Goal: Task Accomplishment & Management: Manage account settings

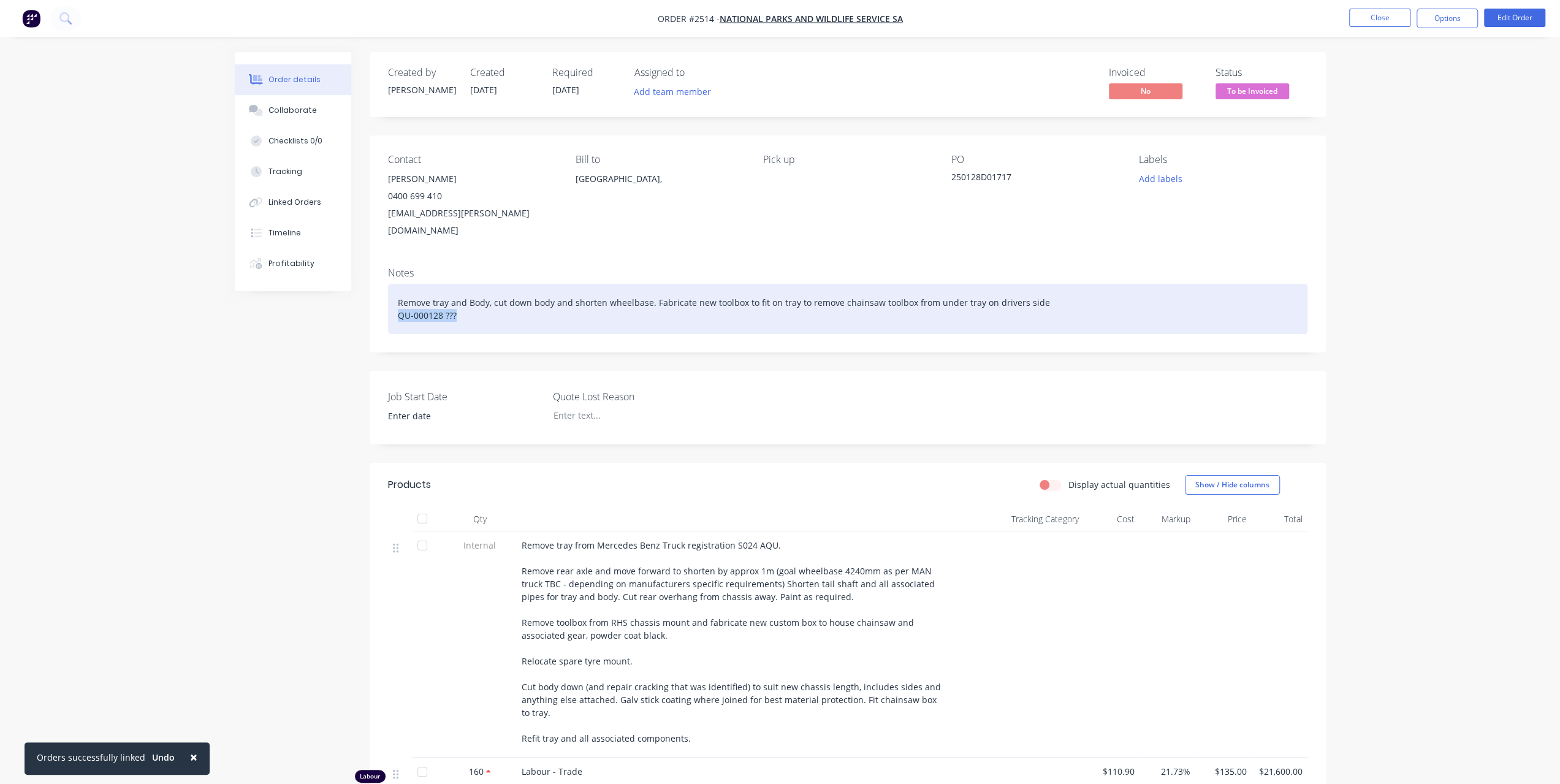
drag, startPoint x: 396, startPoint y: 296, endPoint x: 468, endPoint y: 308, distance: 73.0
click at [468, 308] on div "Remove tray and Body, cut down body and shorten wheelbase. Fabricate new toolbo…" at bounding box center [848, 308] width 920 height 50
paste div
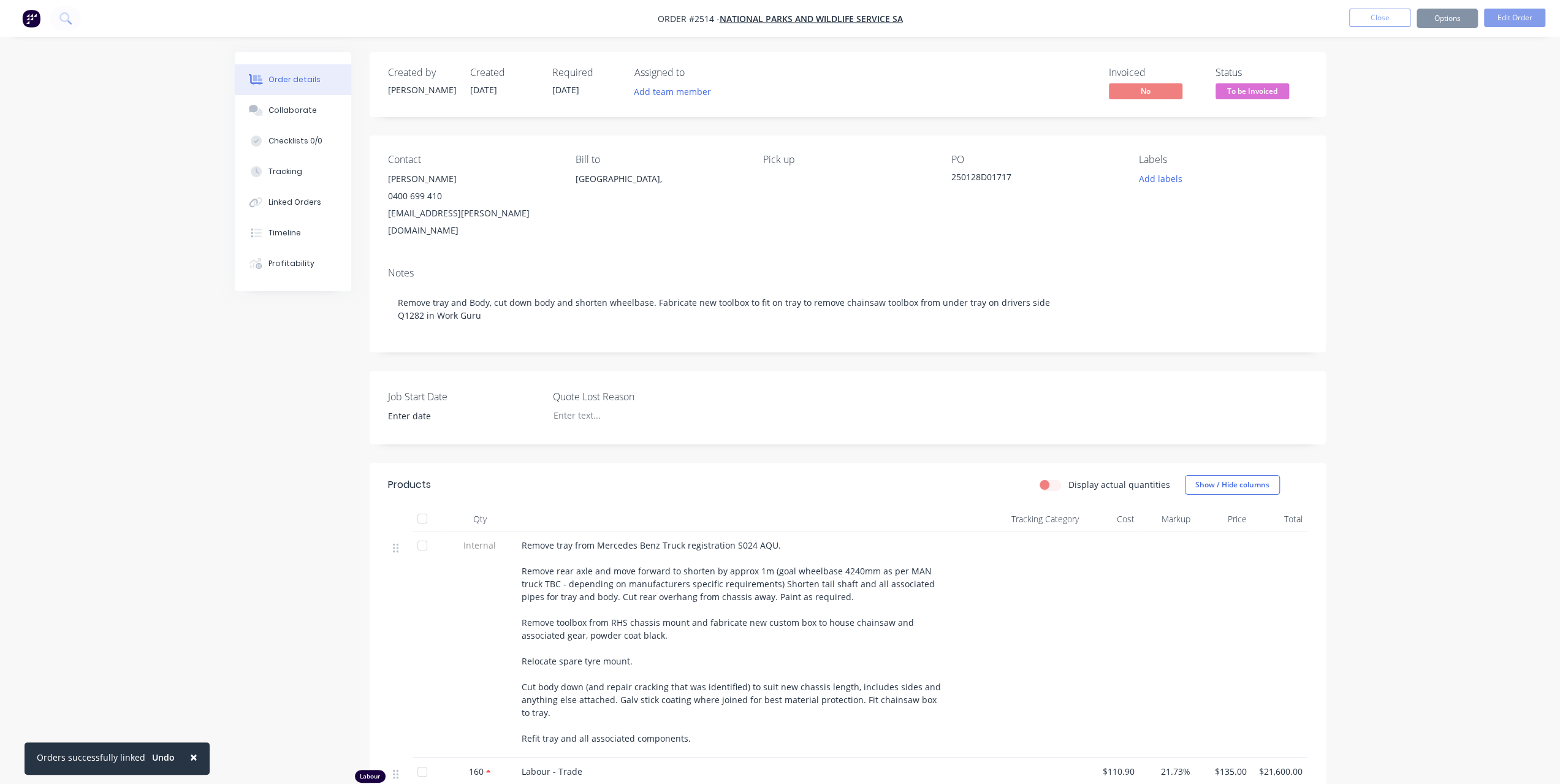
click at [1450, 23] on button "Options" at bounding box center [1447, 18] width 62 height 20
click at [1403, 149] on div "Work Order" at bounding box center [1411, 148] width 113 height 18
click at [1411, 104] on div "With pricing" at bounding box center [1411, 99] width 113 height 18
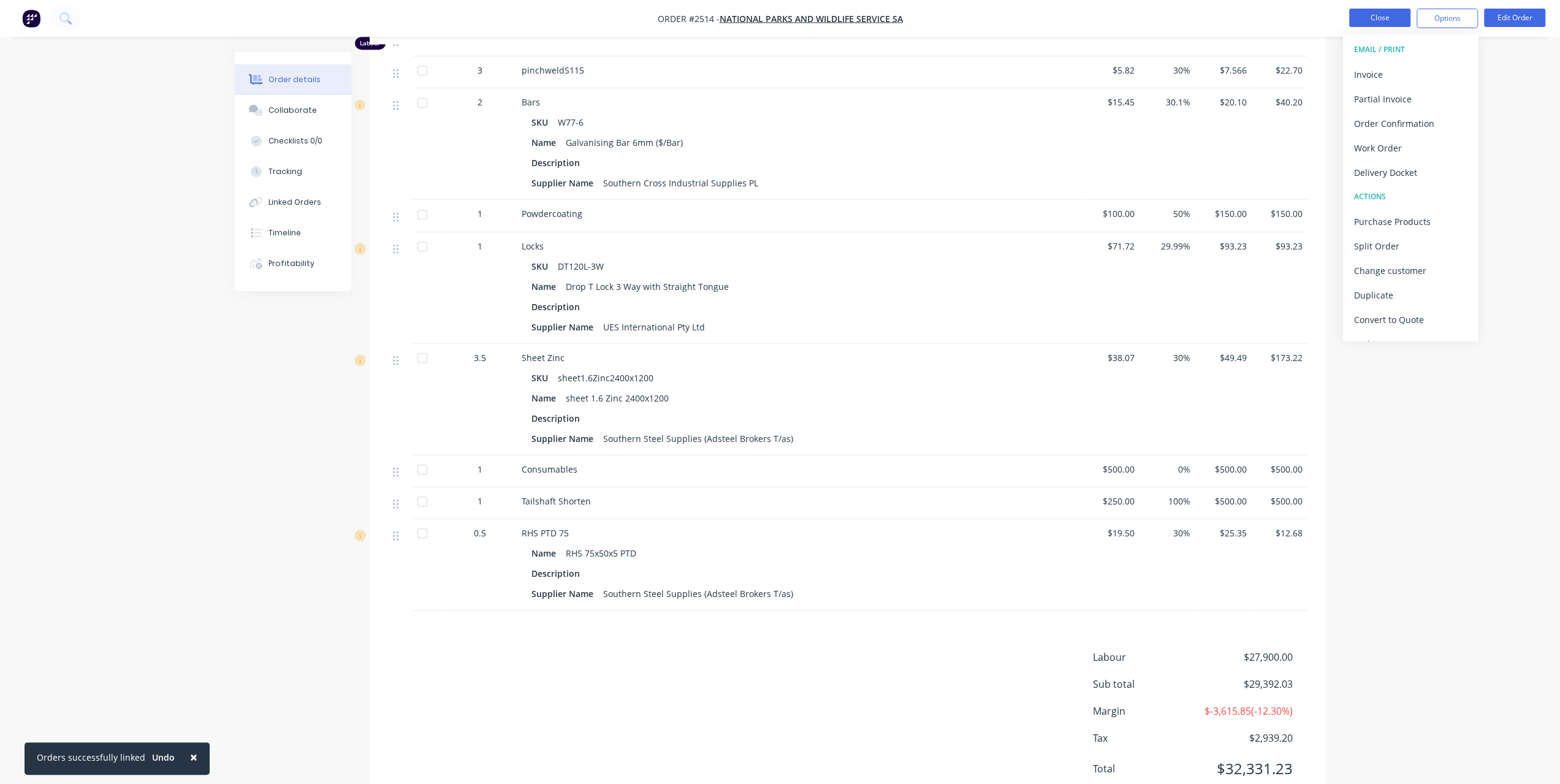
scroll to position [746, 0]
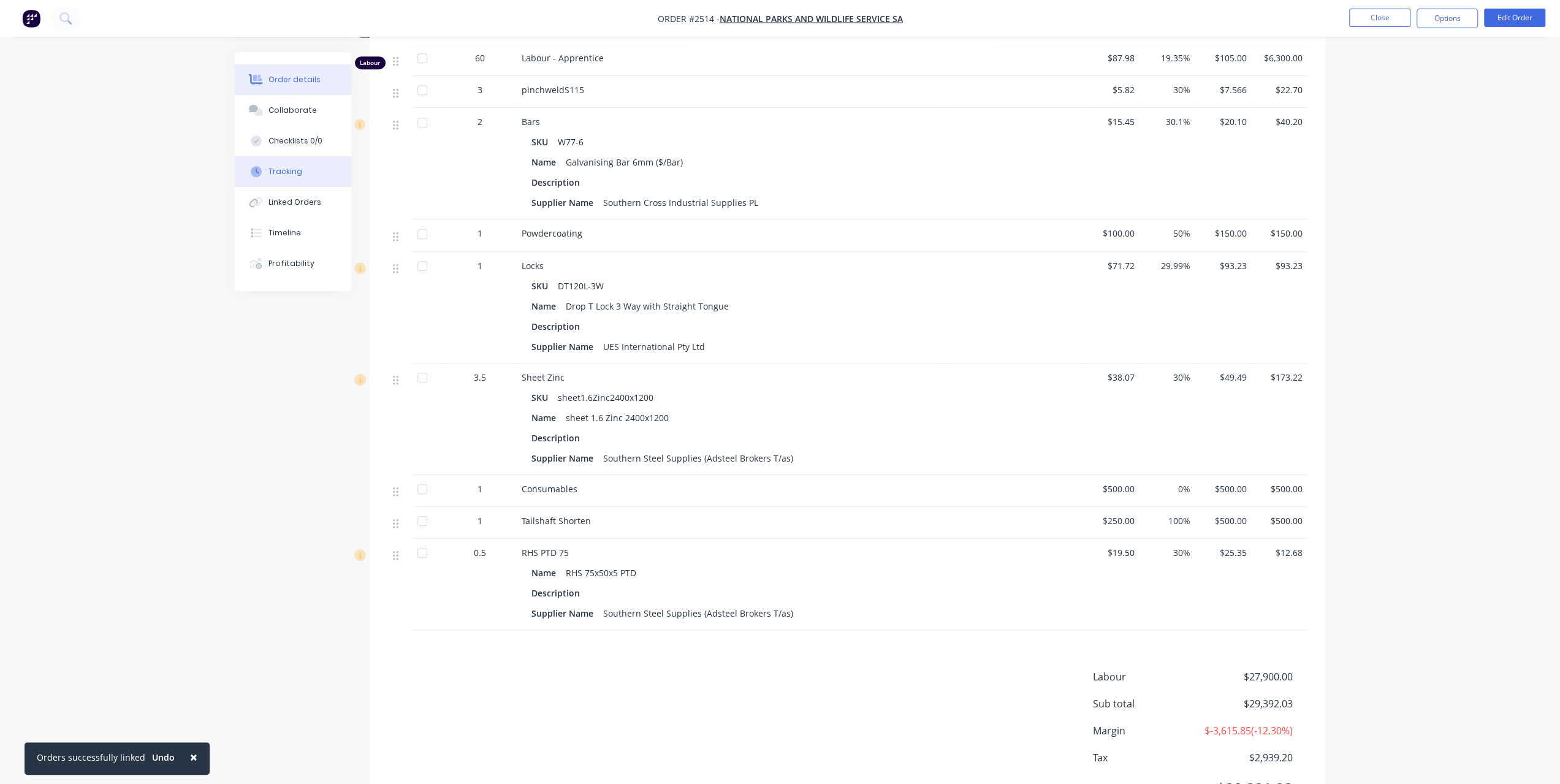
click at [289, 179] on button "Tracking" at bounding box center [293, 171] width 116 height 31
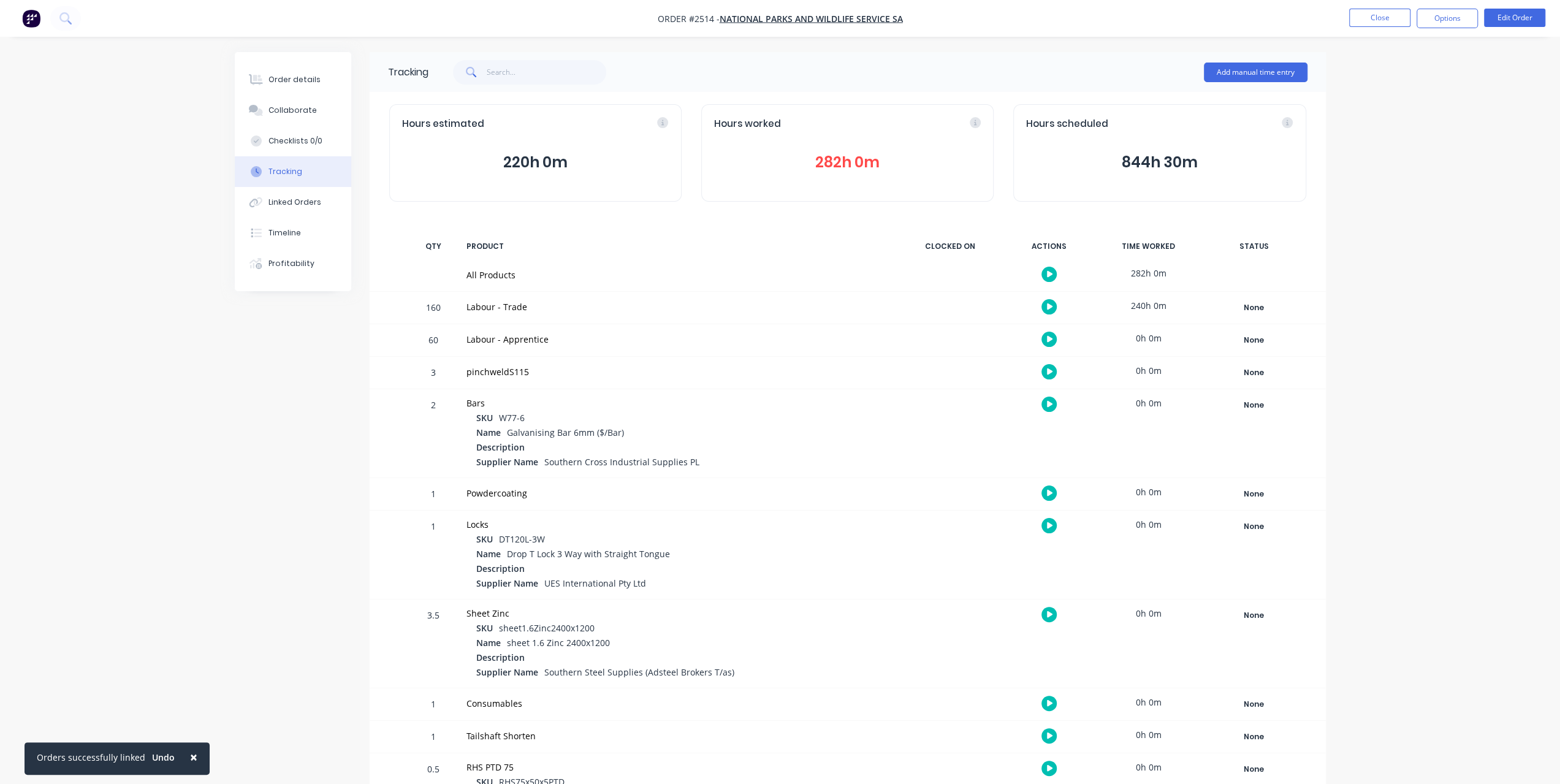
click at [846, 159] on button "282h 0m" at bounding box center [847, 162] width 266 height 23
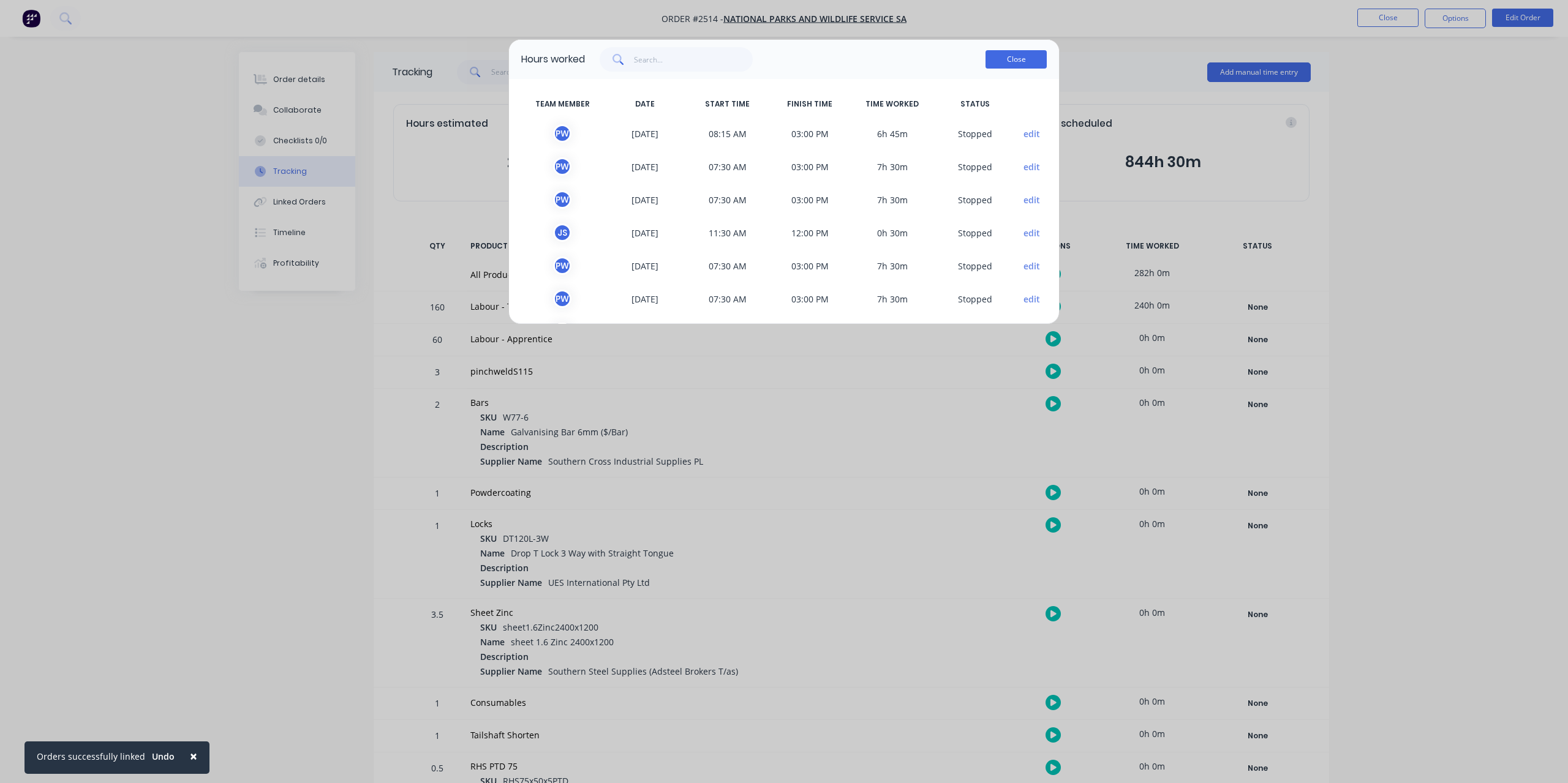
click at [1035, 65] on button "Close" at bounding box center [1016, 59] width 61 height 19
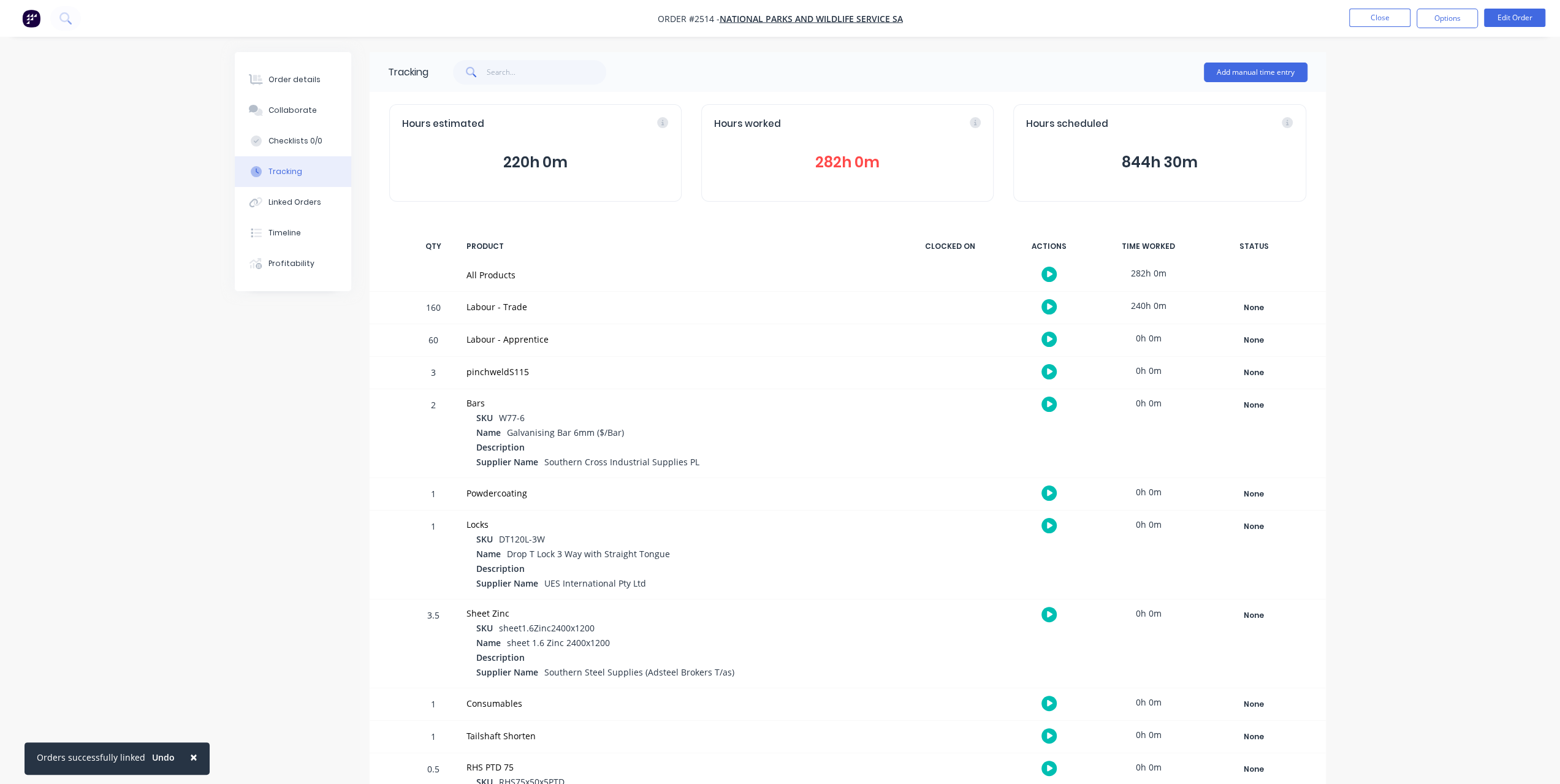
click at [866, 151] on button "282h 0m" at bounding box center [847, 162] width 266 height 23
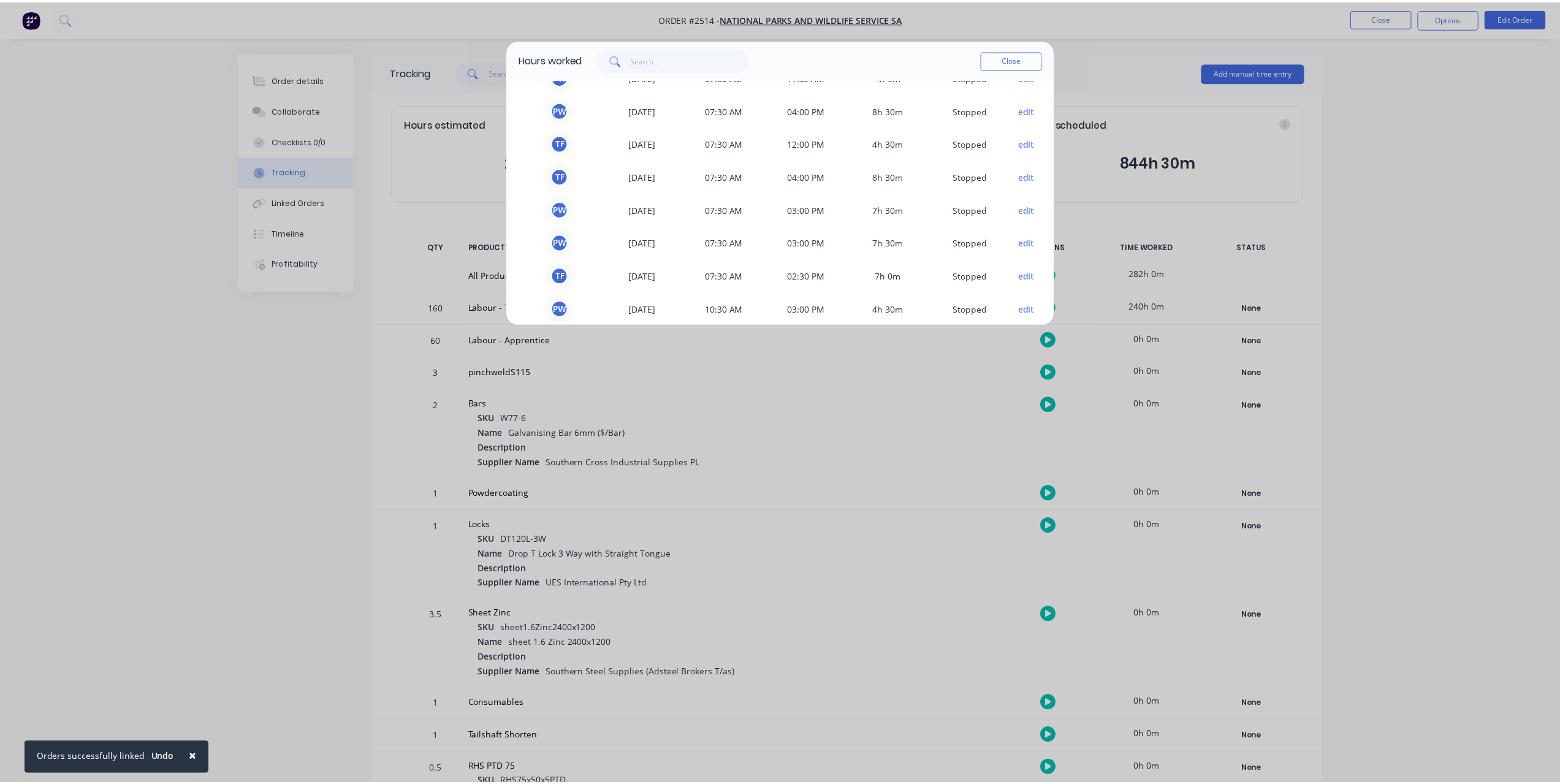
scroll to position [1295, 0]
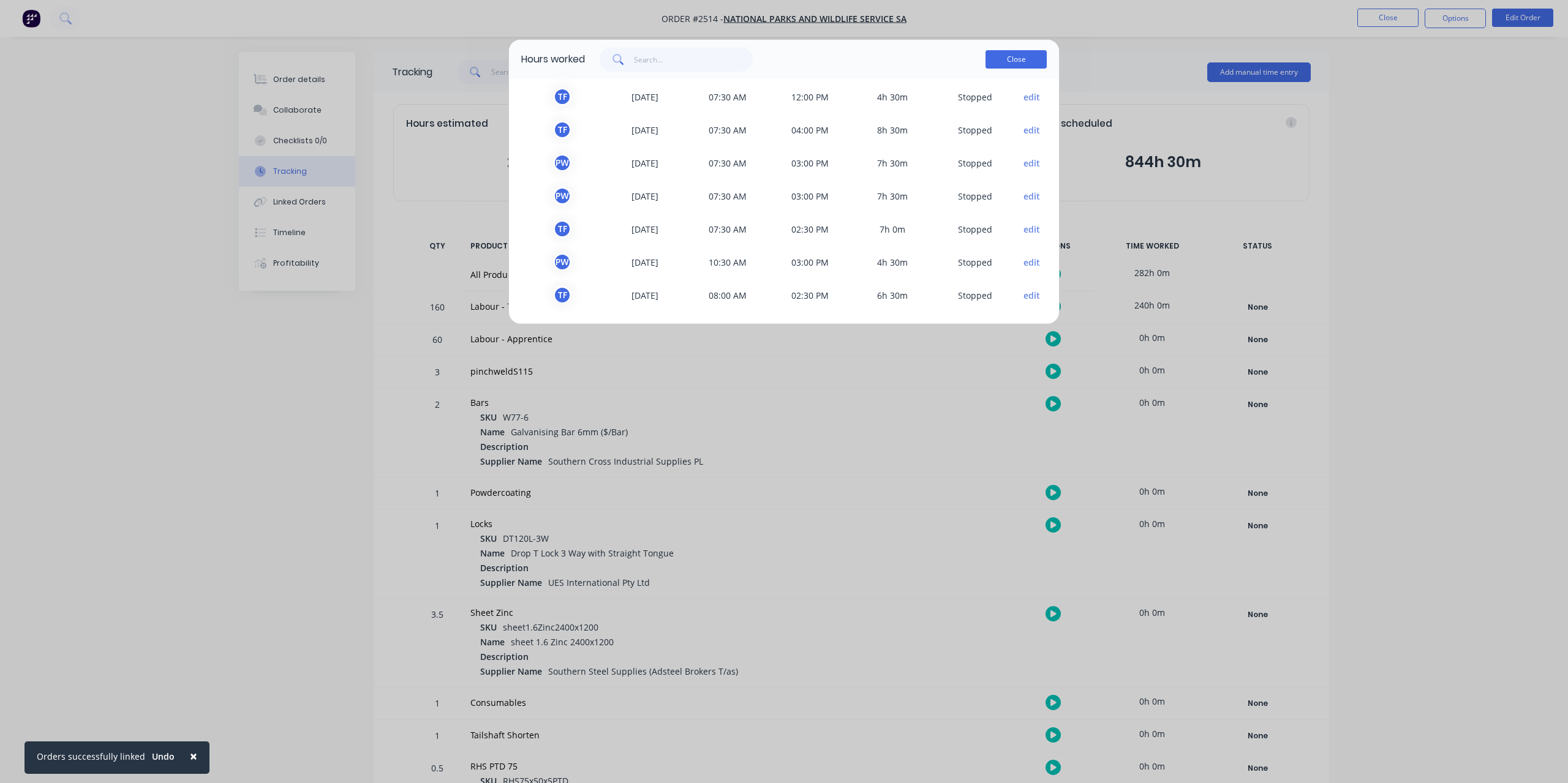
click at [1001, 55] on button "Close" at bounding box center [1016, 59] width 61 height 19
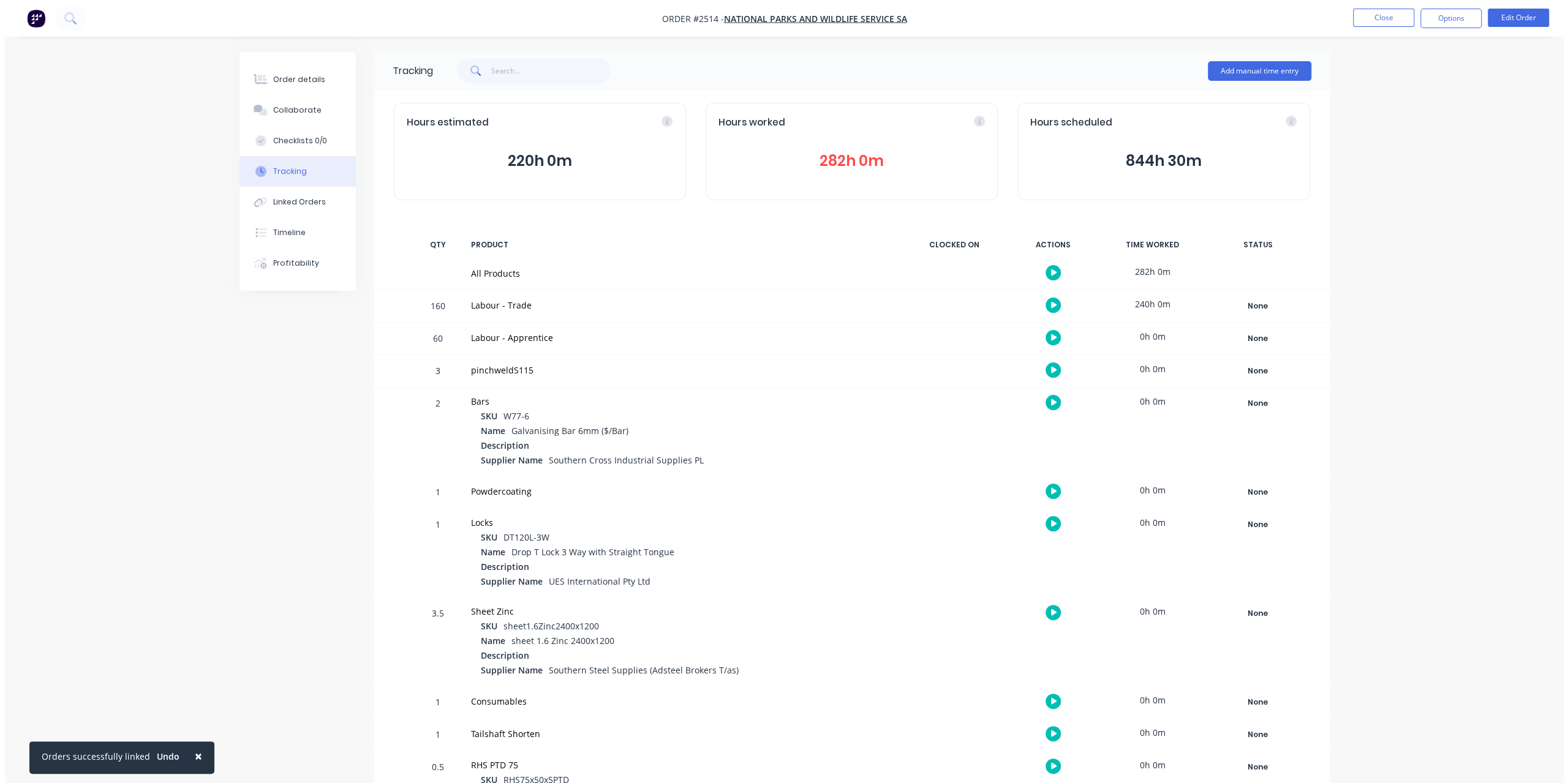
scroll to position [0, 0]
click at [845, 163] on button "282h 0m" at bounding box center [846, 162] width 266 height 23
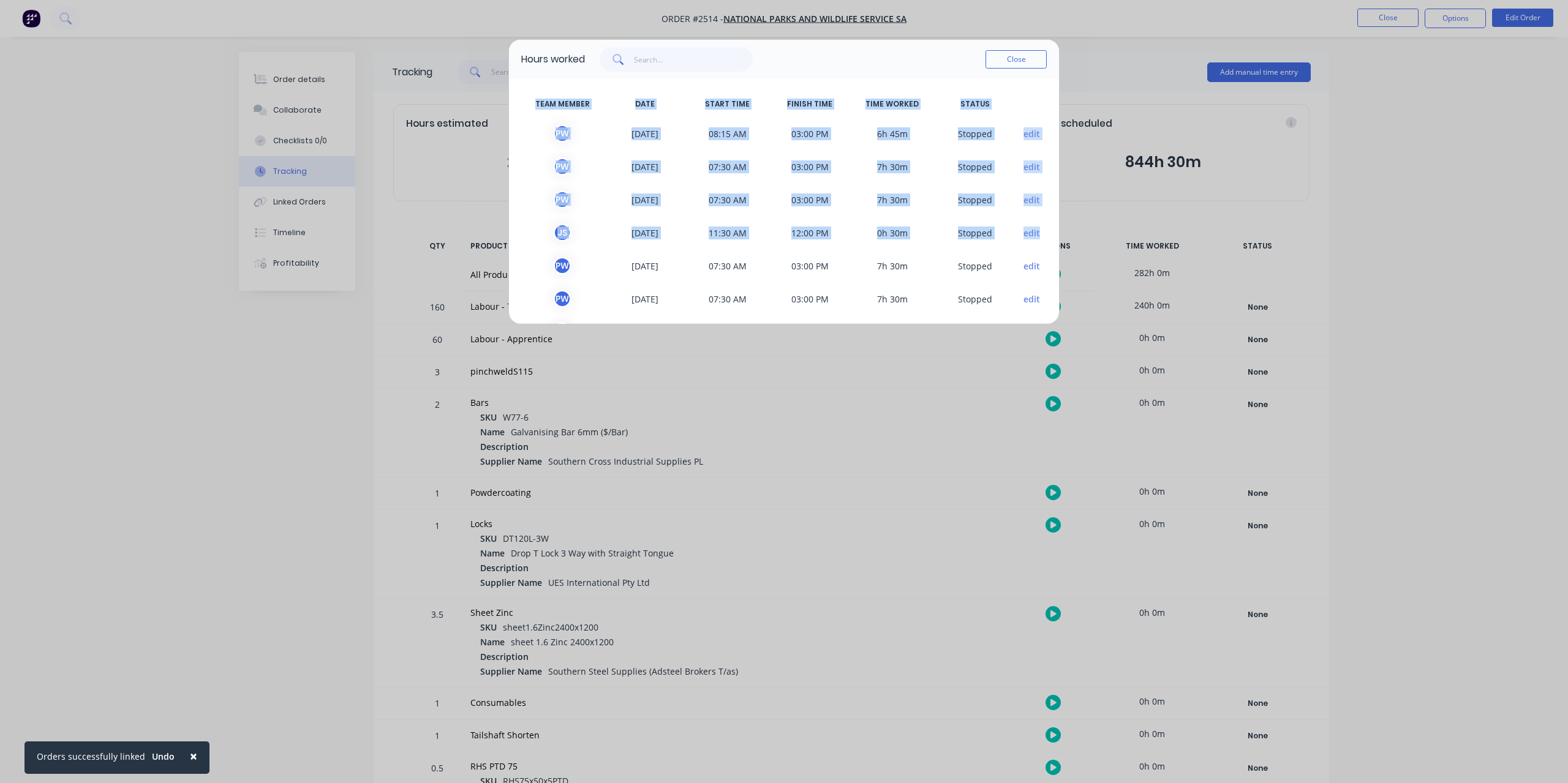
drag, startPoint x: 929, startPoint y: 64, endPoint x: 1049, endPoint y: 144, distance: 144.2
click at [1049, 210] on div "Hours worked Close TEAM MEMBER DATE START TIME FINISH TIME TIME WORKED STATUS P…" at bounding box center [783, 181] width 551 height 285
click at [1033, 55] on button "Close" at bounding box center [1016, 59] width 61 height 19
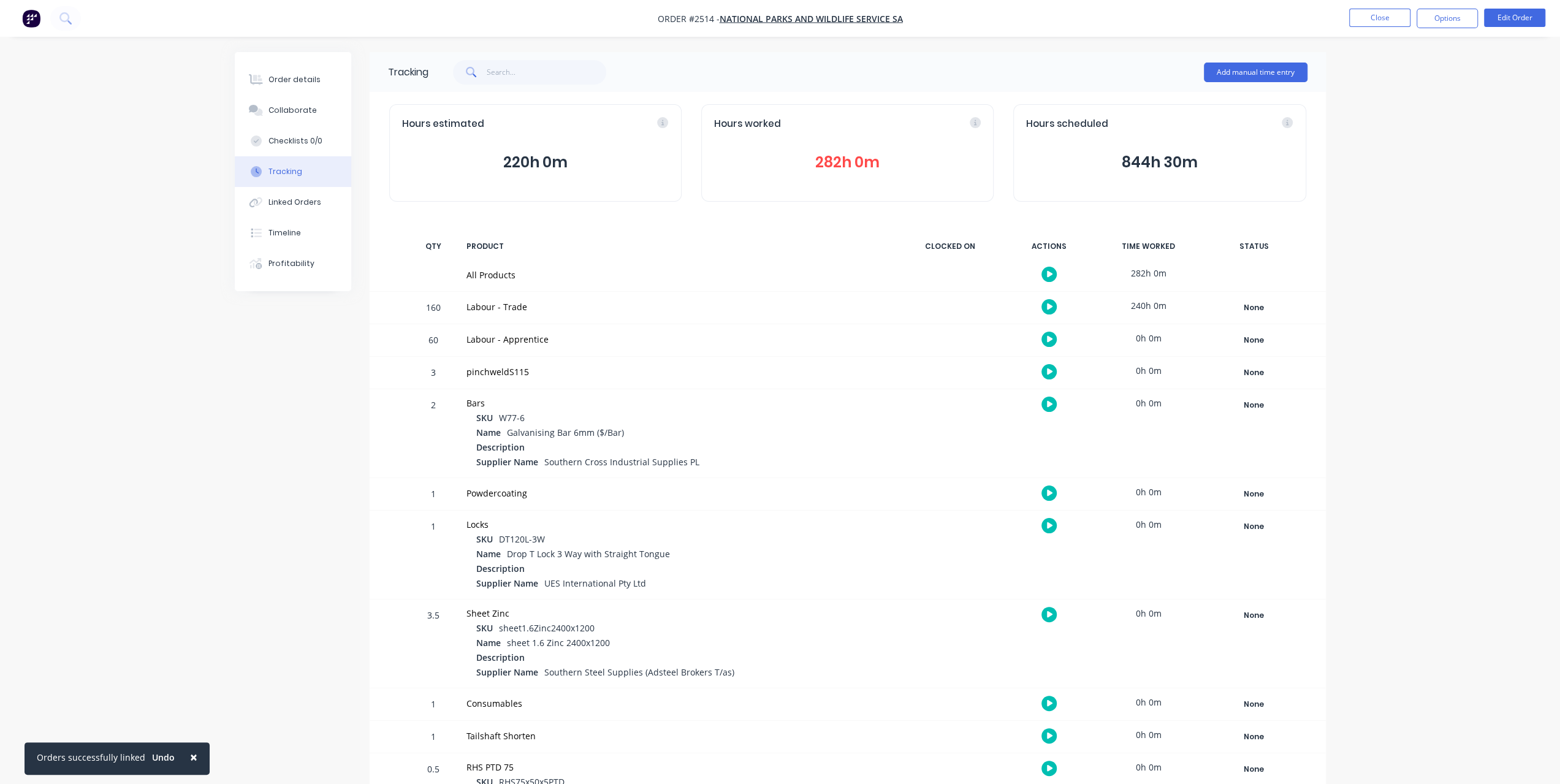
click at [843, 165] on button "282h 0m" at bounding box center [847, 162] width 266 height 23
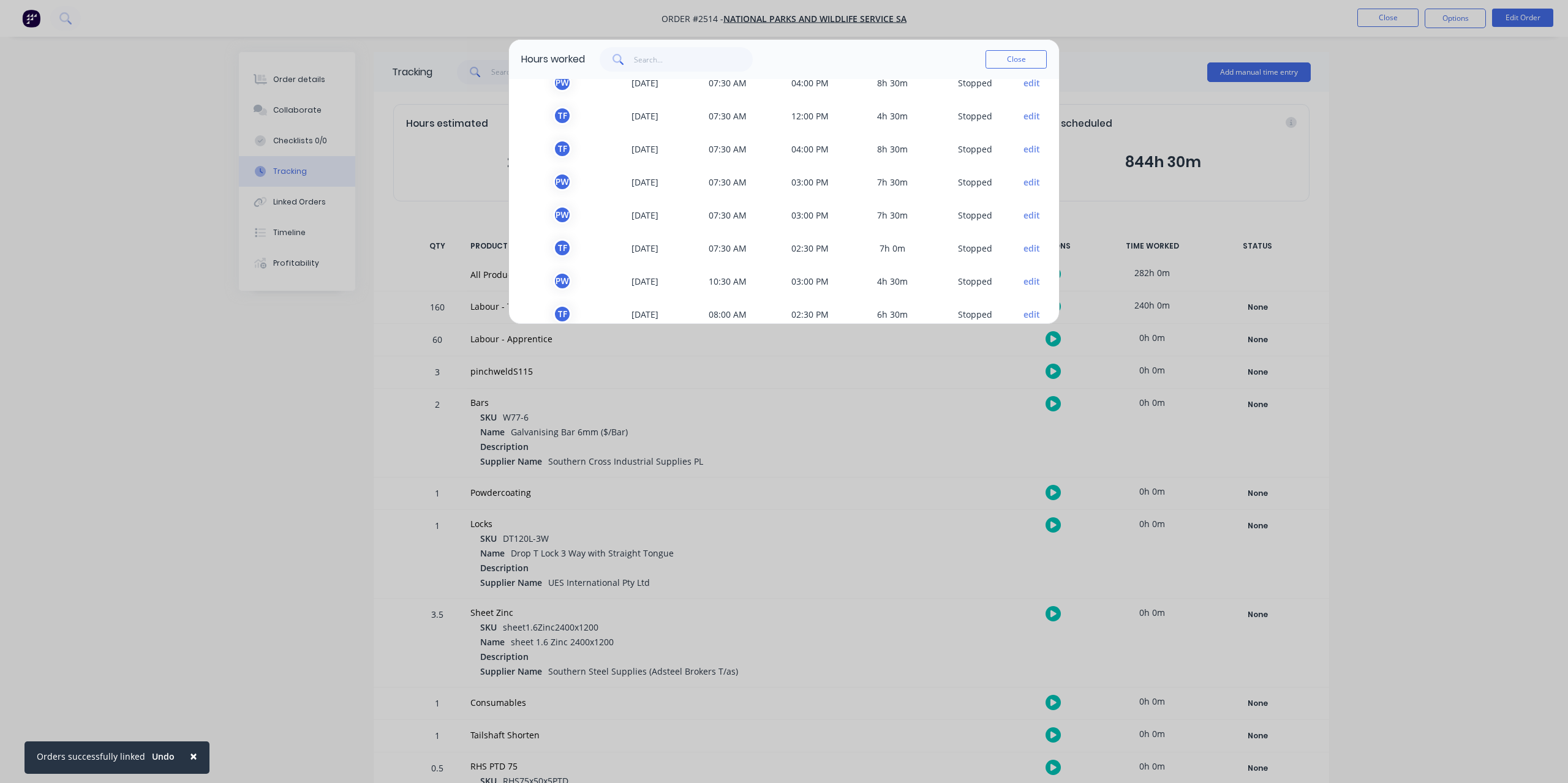
scroll to position [1293, 0]
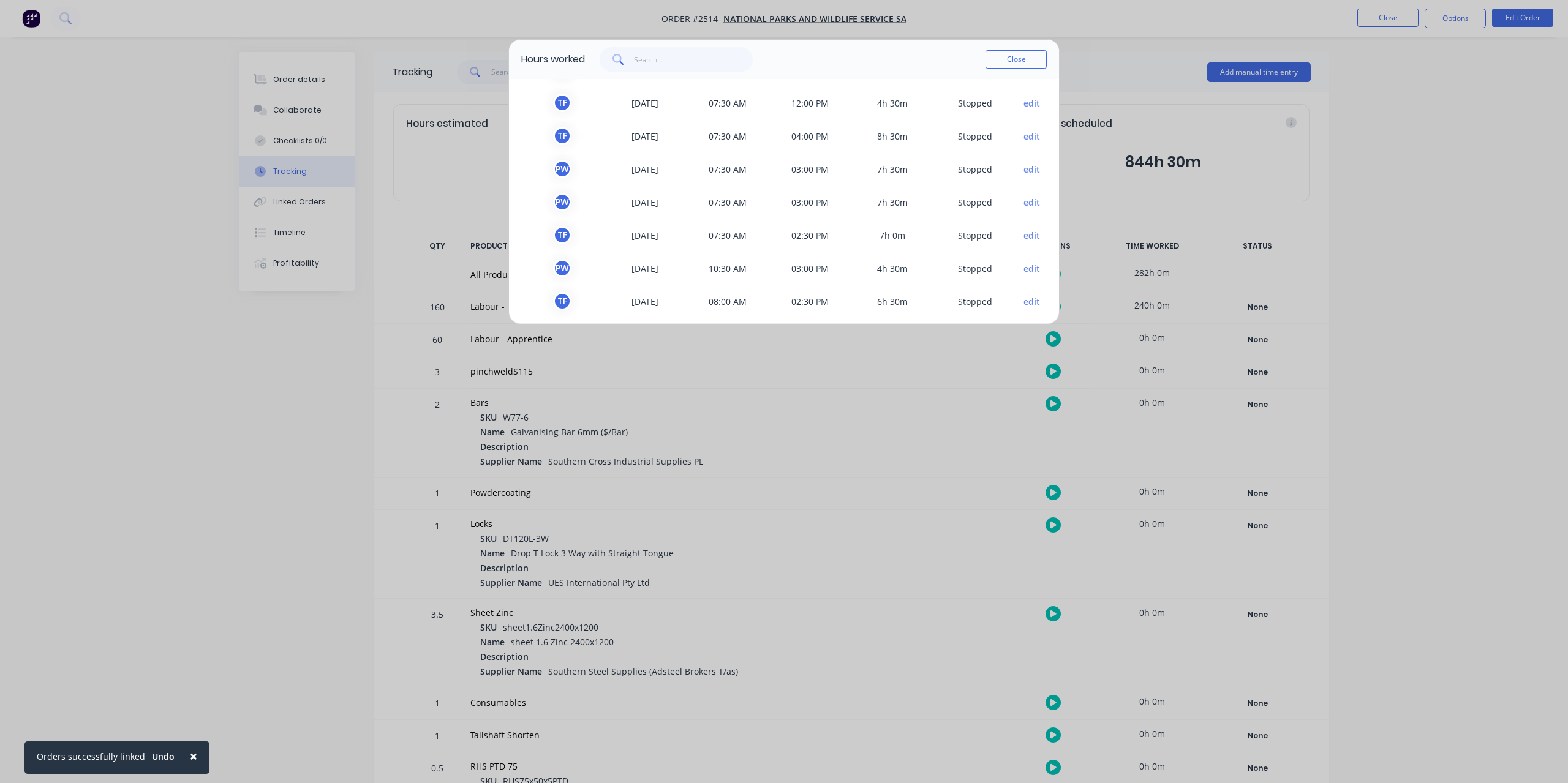
drag, startPoint x: 883, startPoint y: 58, endPoint x: 924, endPoint y: 82, distance: 47.5
click at [924, 82] on div "Hours worked Close TEAM MEMBER DATE START TIME FINISH TIME TIME WORKED STATUS P…" at bounding box center [783, 181] width 551 height 285
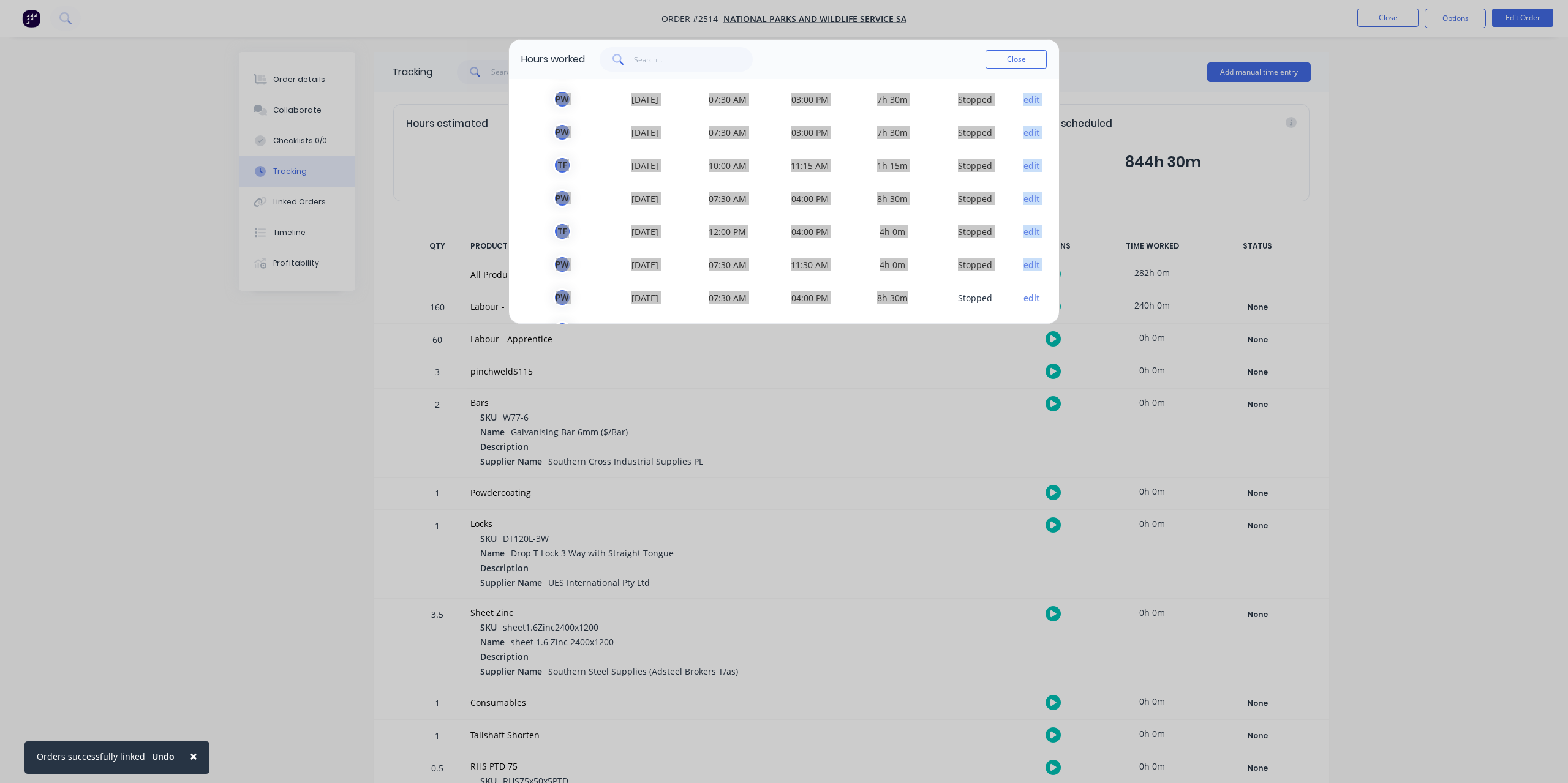
scroll to position [1048, 0]
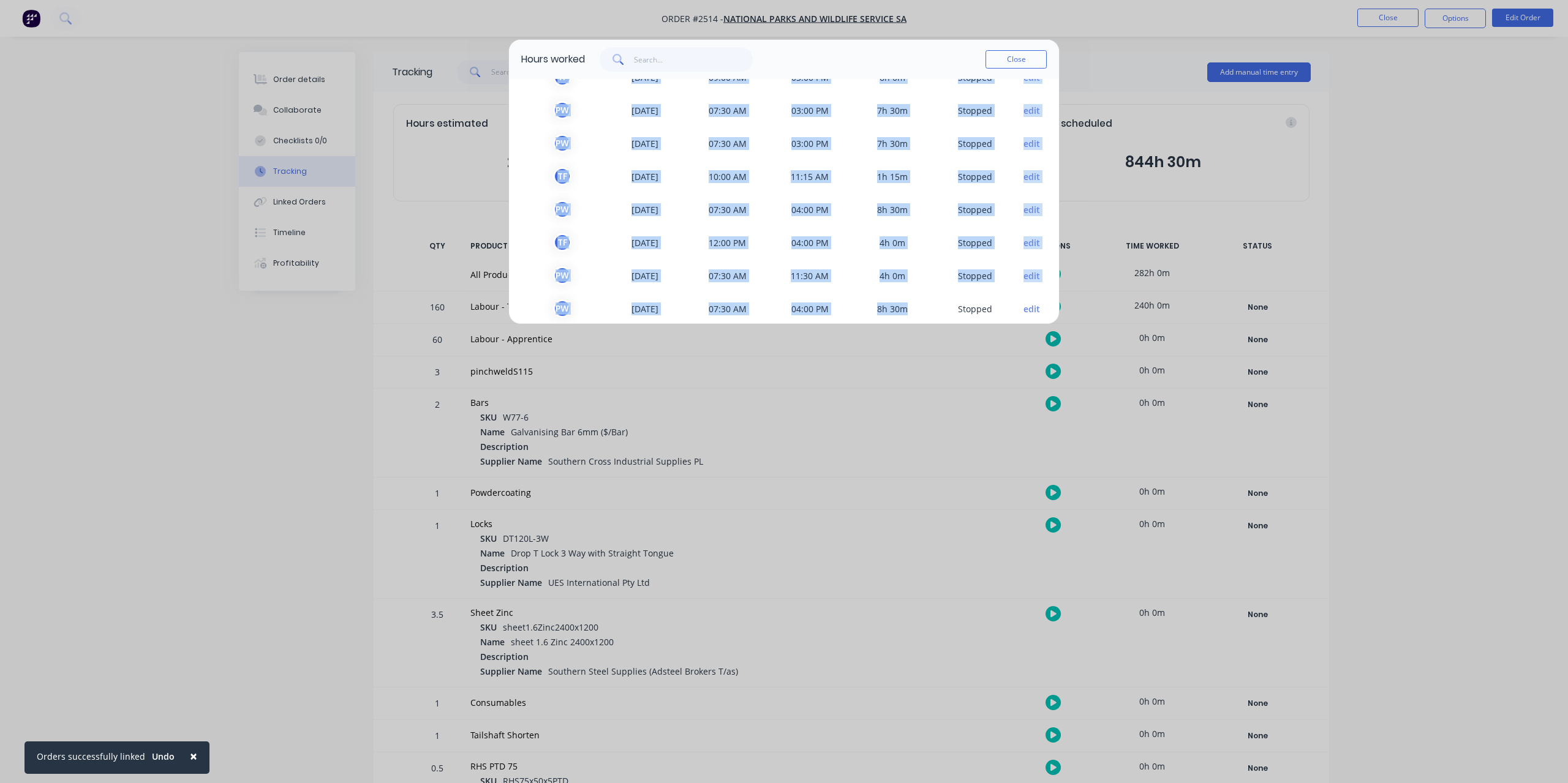
click at [946, 284] on span "S topped" at bounding box center [974, 275] width 82 height 19
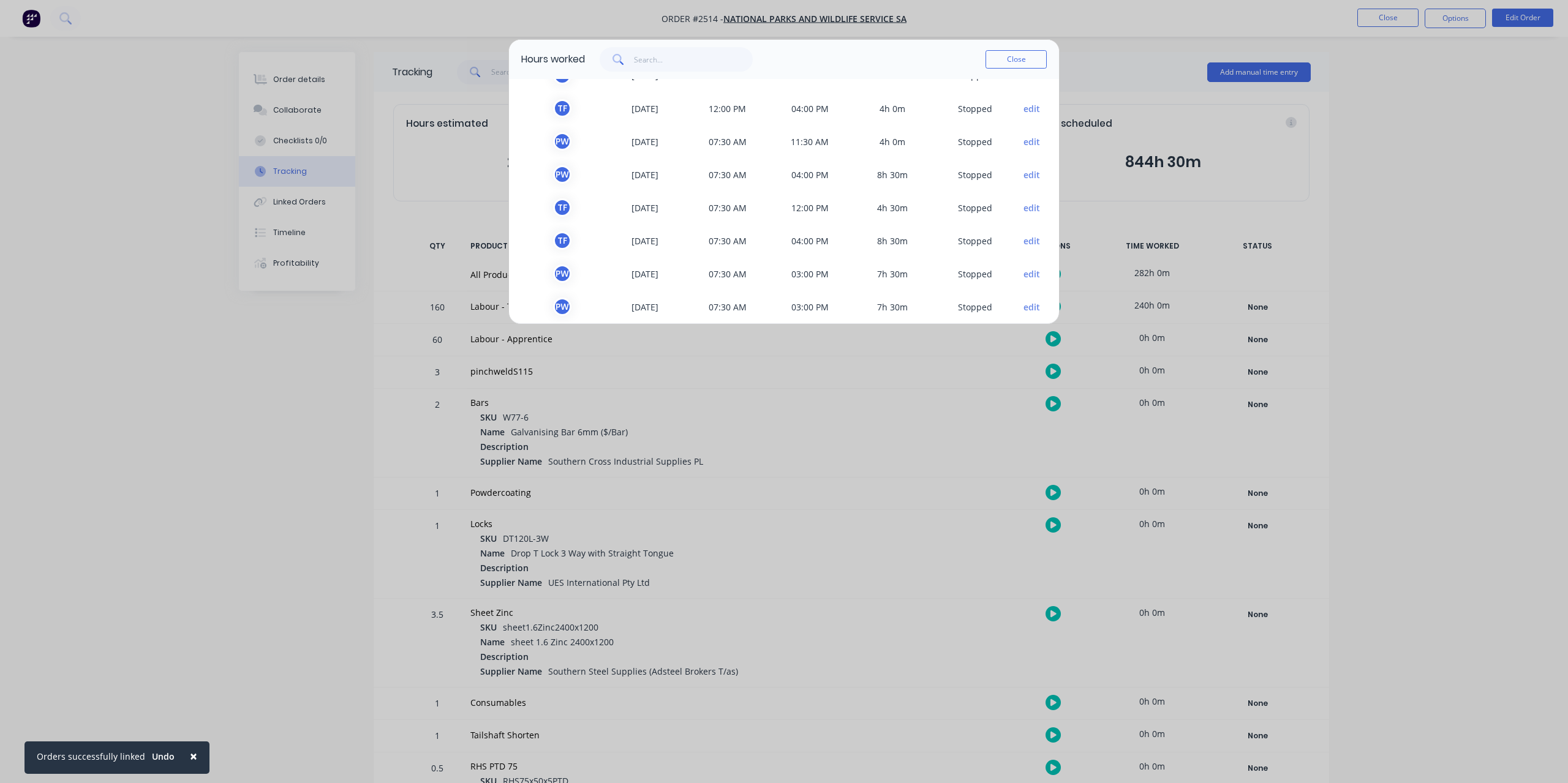
scroll to position [1293, 0]
click at [919, 289] on span "6h 30m" at bounding box center [893, 295] width 82 height 19
drag, startPoint x: 965, startPoint y: 50, endPoint x: 965, endPoint y: 72, distance: 22.0
click at [965, 72] on div "Hours worked Close" at bounding box center [784, 59] width 550 height 39
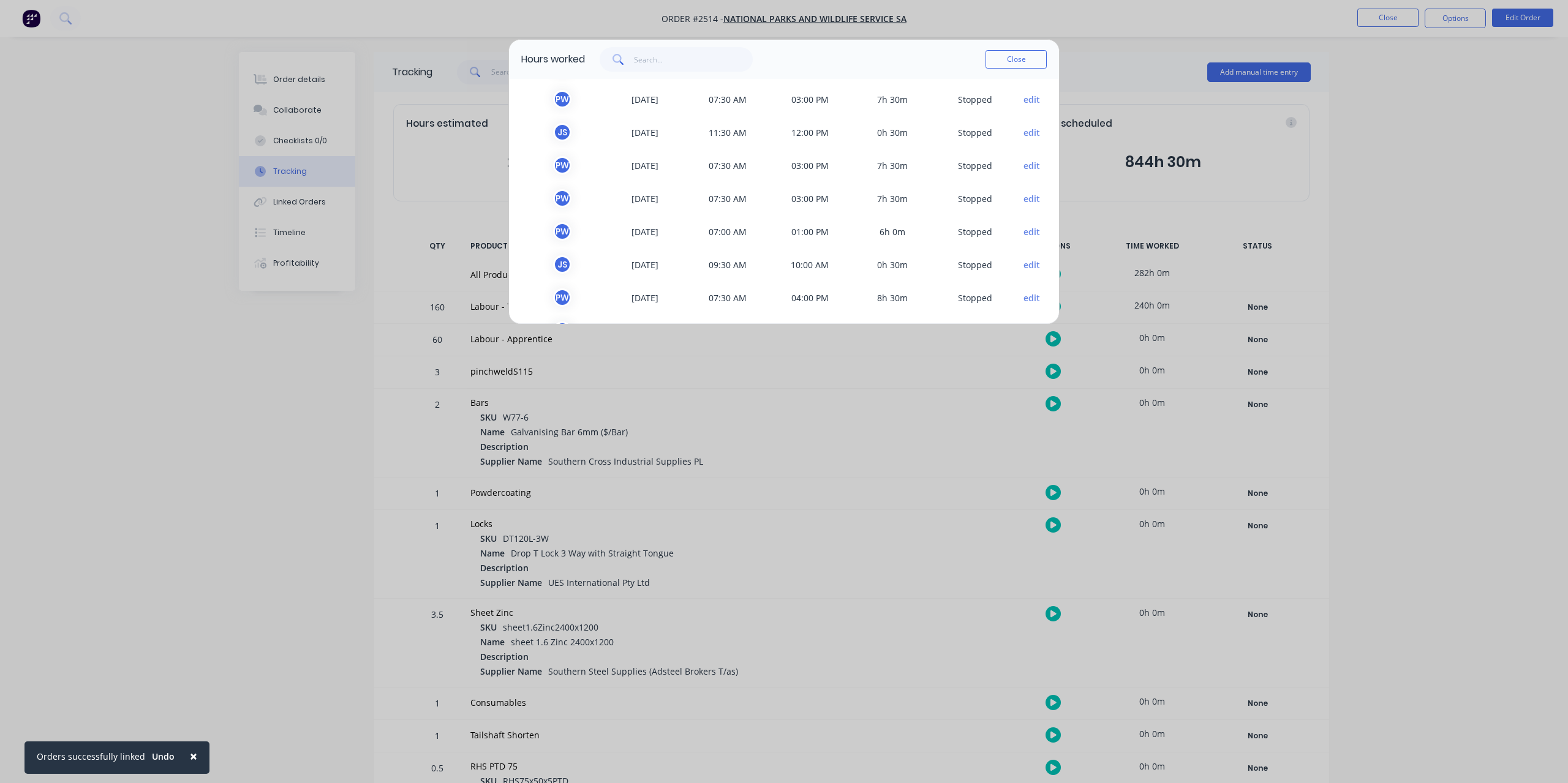
scroll to position [93, 0]
click at [1049, 84] on div "TEAM MEMBER DATE START TIME FINISH TIME TIME WORKED STATUS P W 26/08/2025 08:15…" at bounding box center [784, 201] width 550 height 245
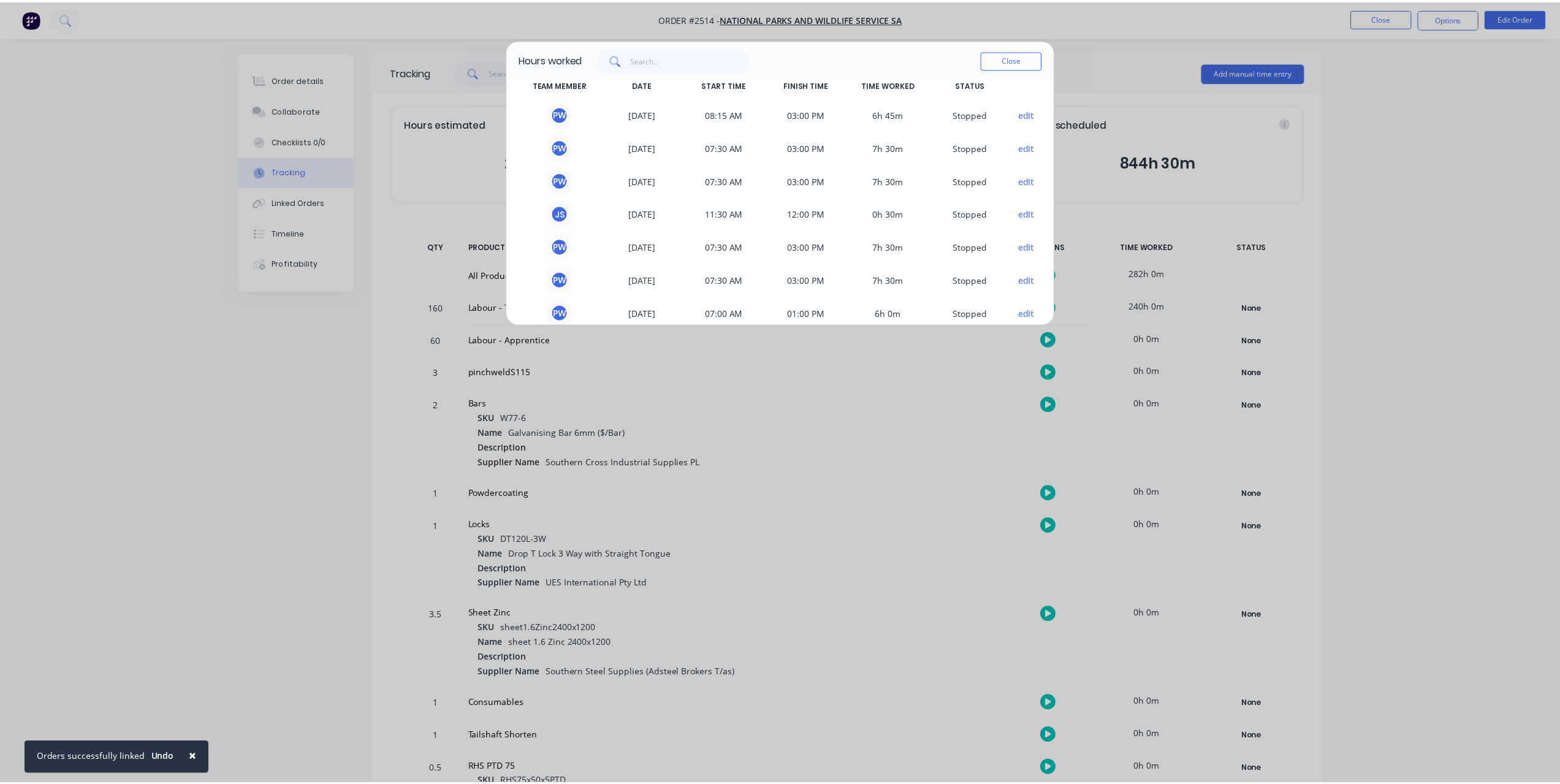
scroll to position [0, 0]
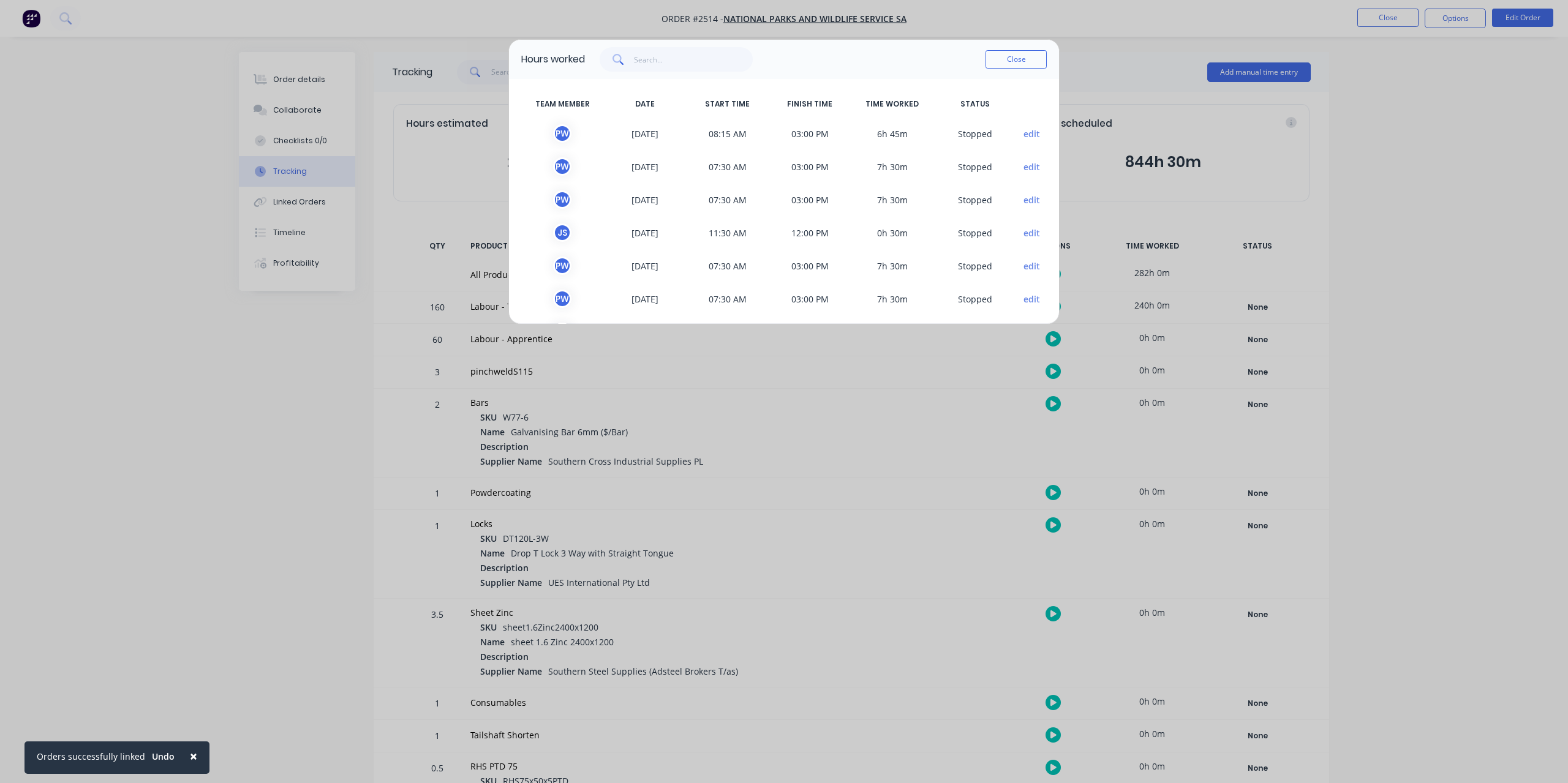
drag, startPoint x: 1027, startPoint y: 58, endPoint x: 1040, endPoint y: 57, distance: 13.0
click at [1027, 58] on button "Close" at bounding box center [1016, 59] width 61 height 19
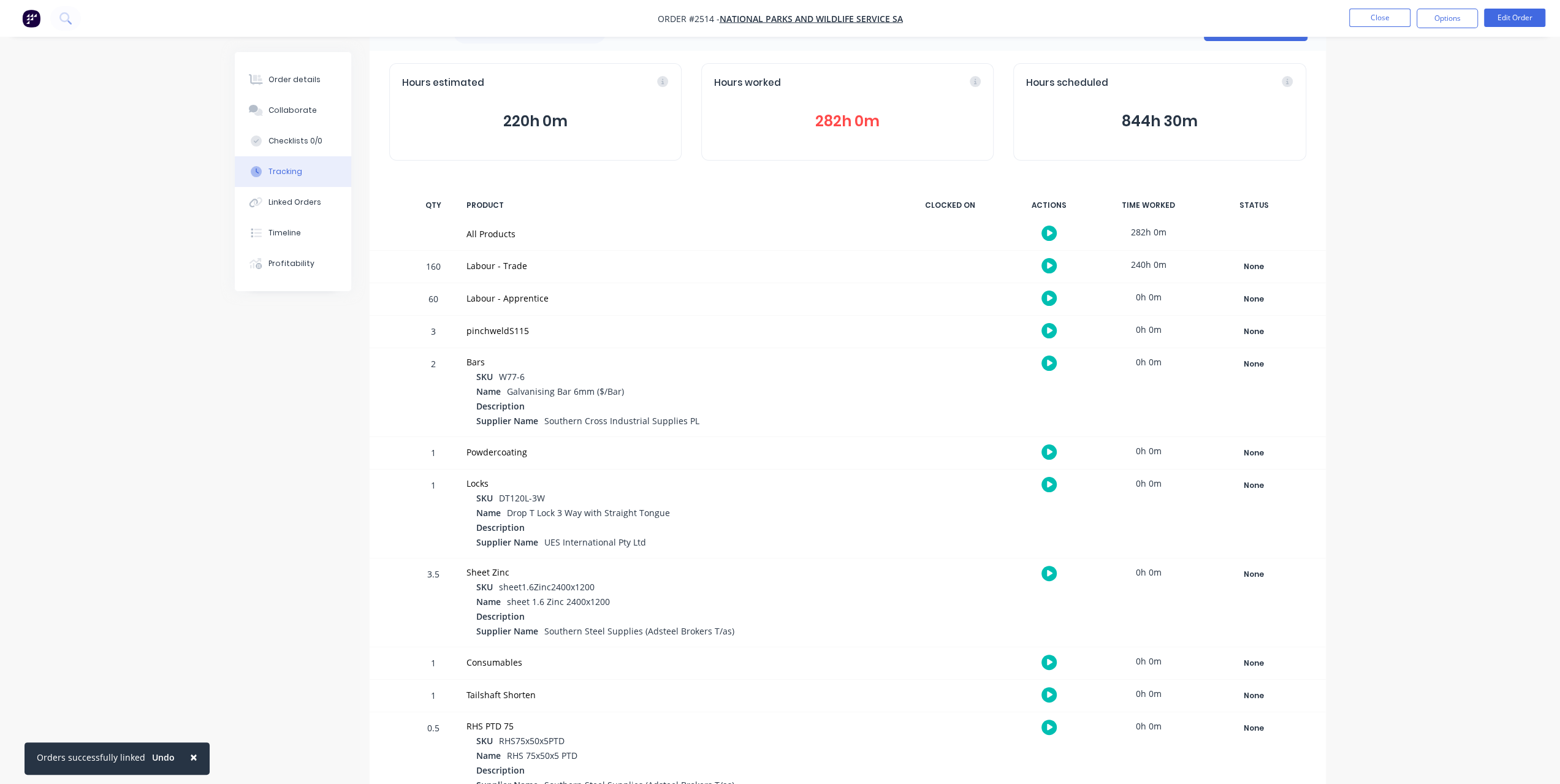
scroll to position [70, 0]
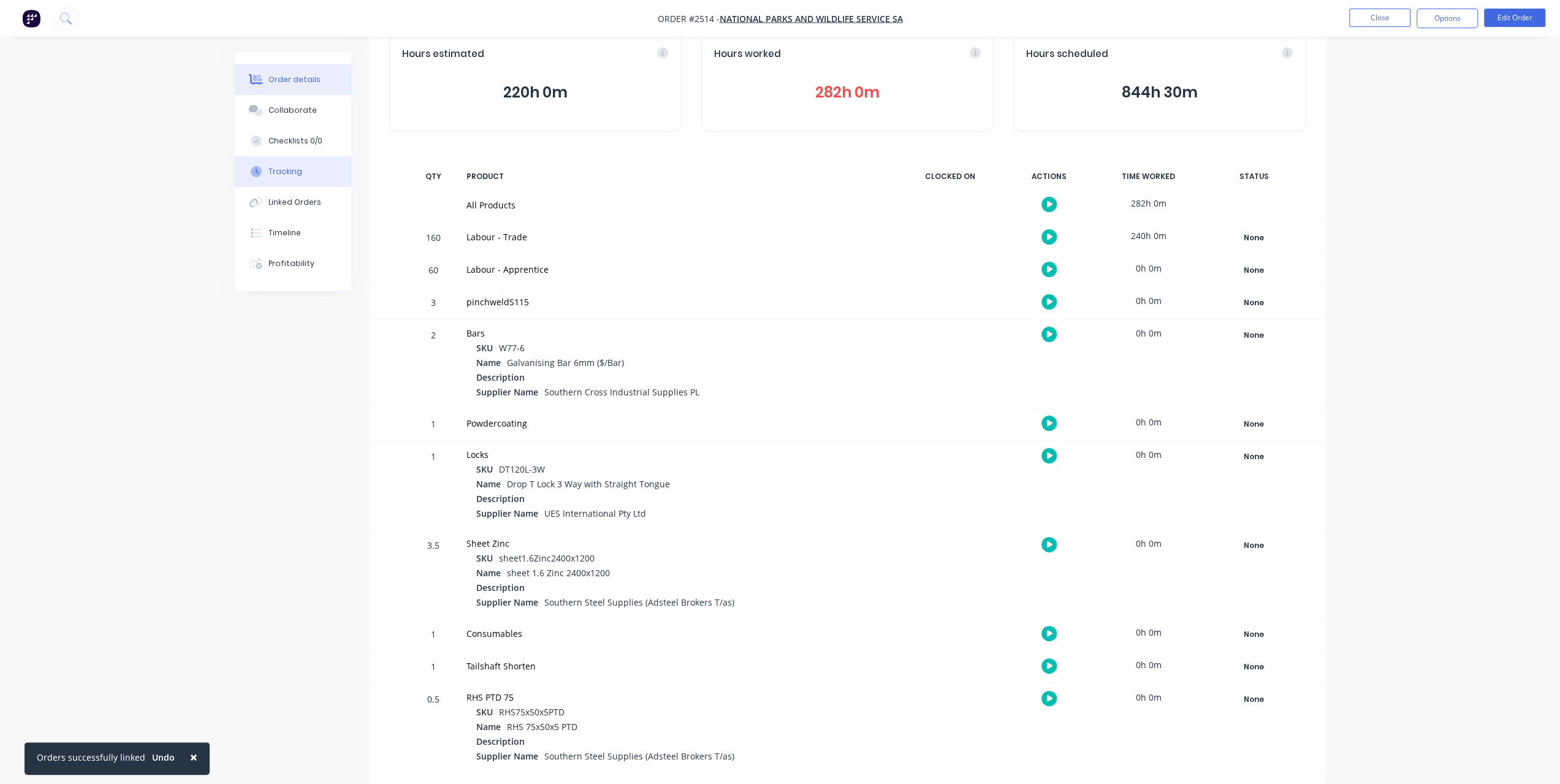
click at [294, 77] on div "Order details" at bounding box center [294, 80] width 52 height 11
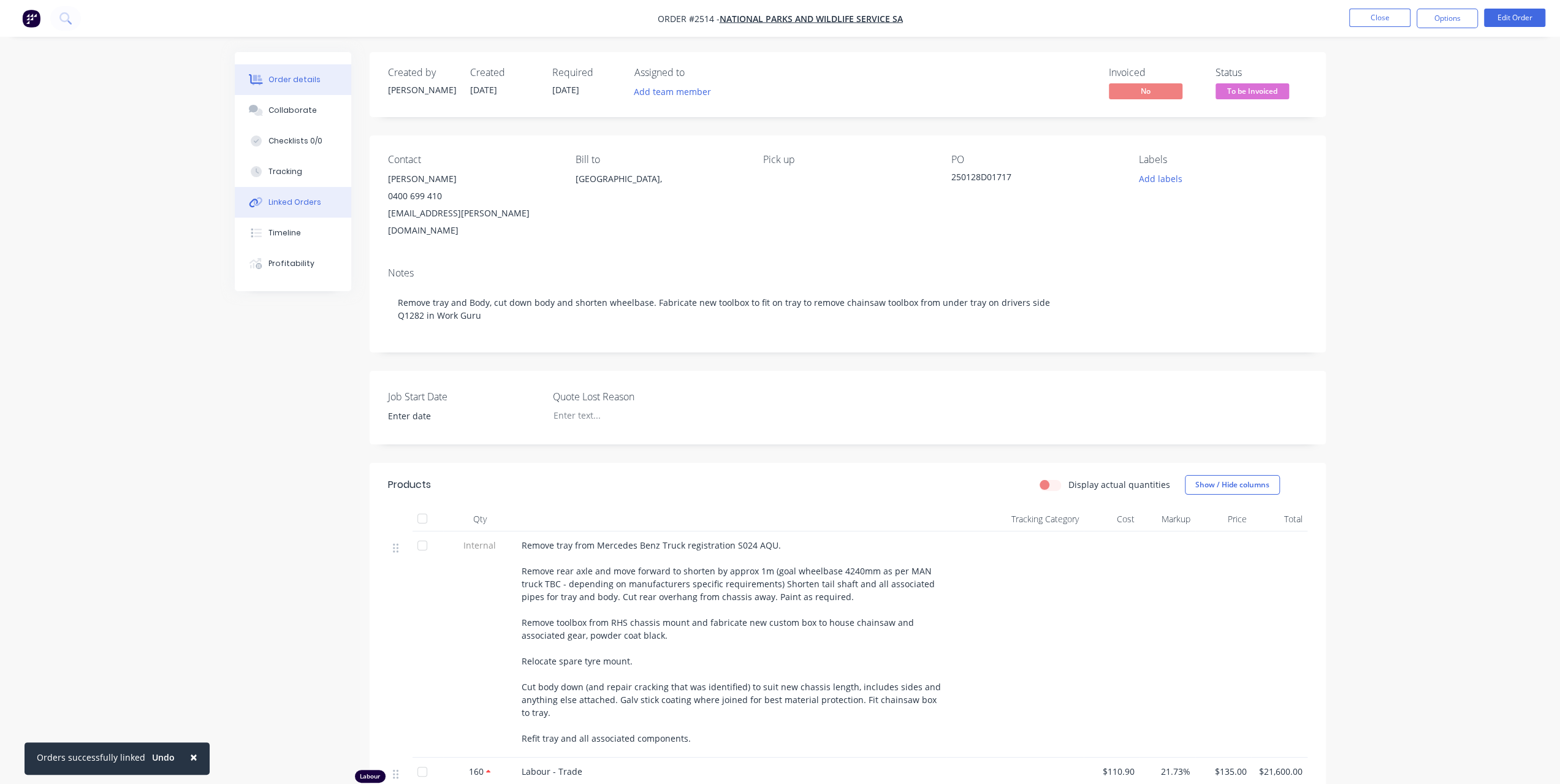
click at [292, 211] on button "Linked Orders" at bounding box center [293, 202] width 116 height 31
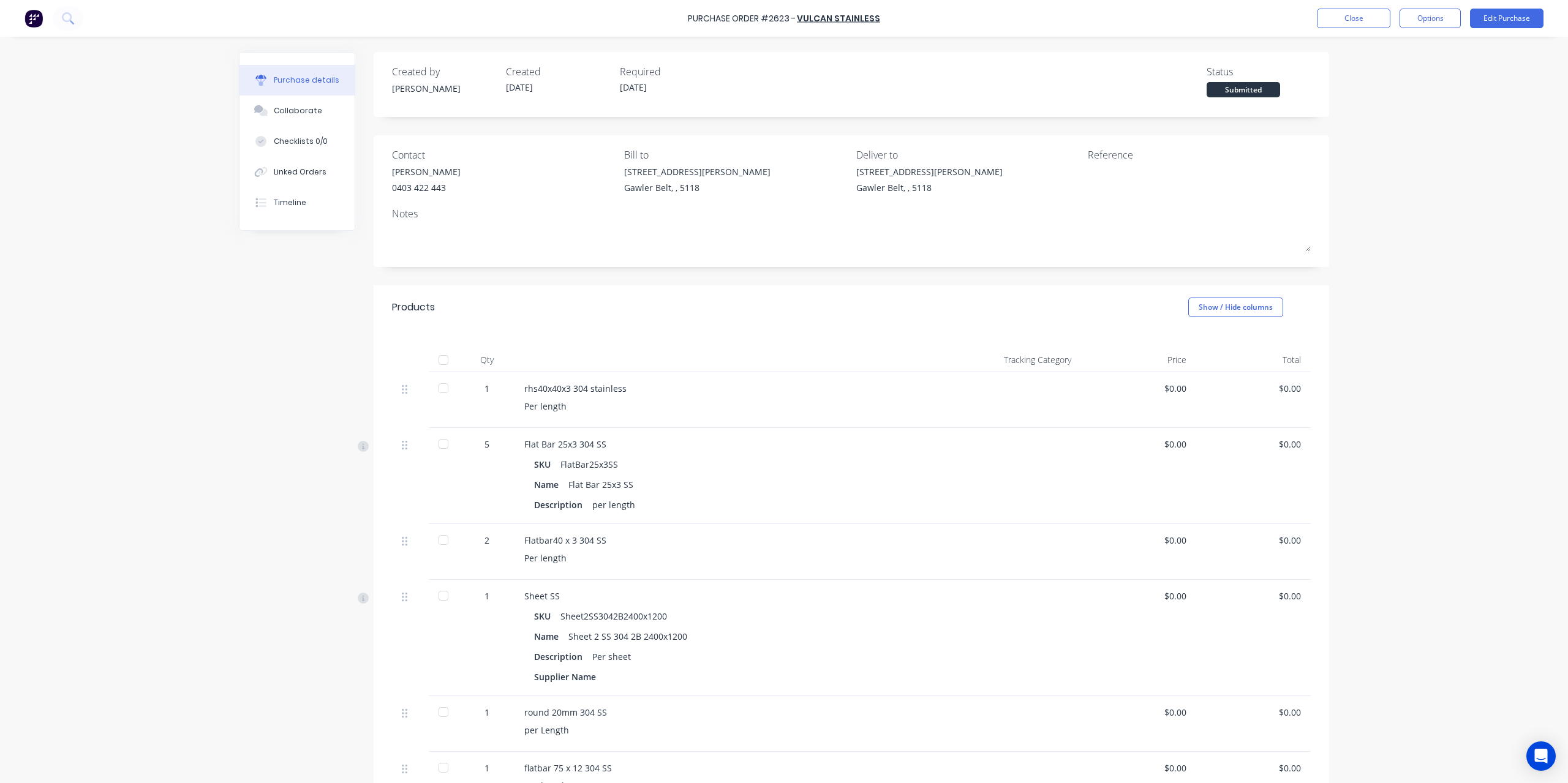
click at [79, 21] on button at bounding box center [67, 18] width 31 height 25
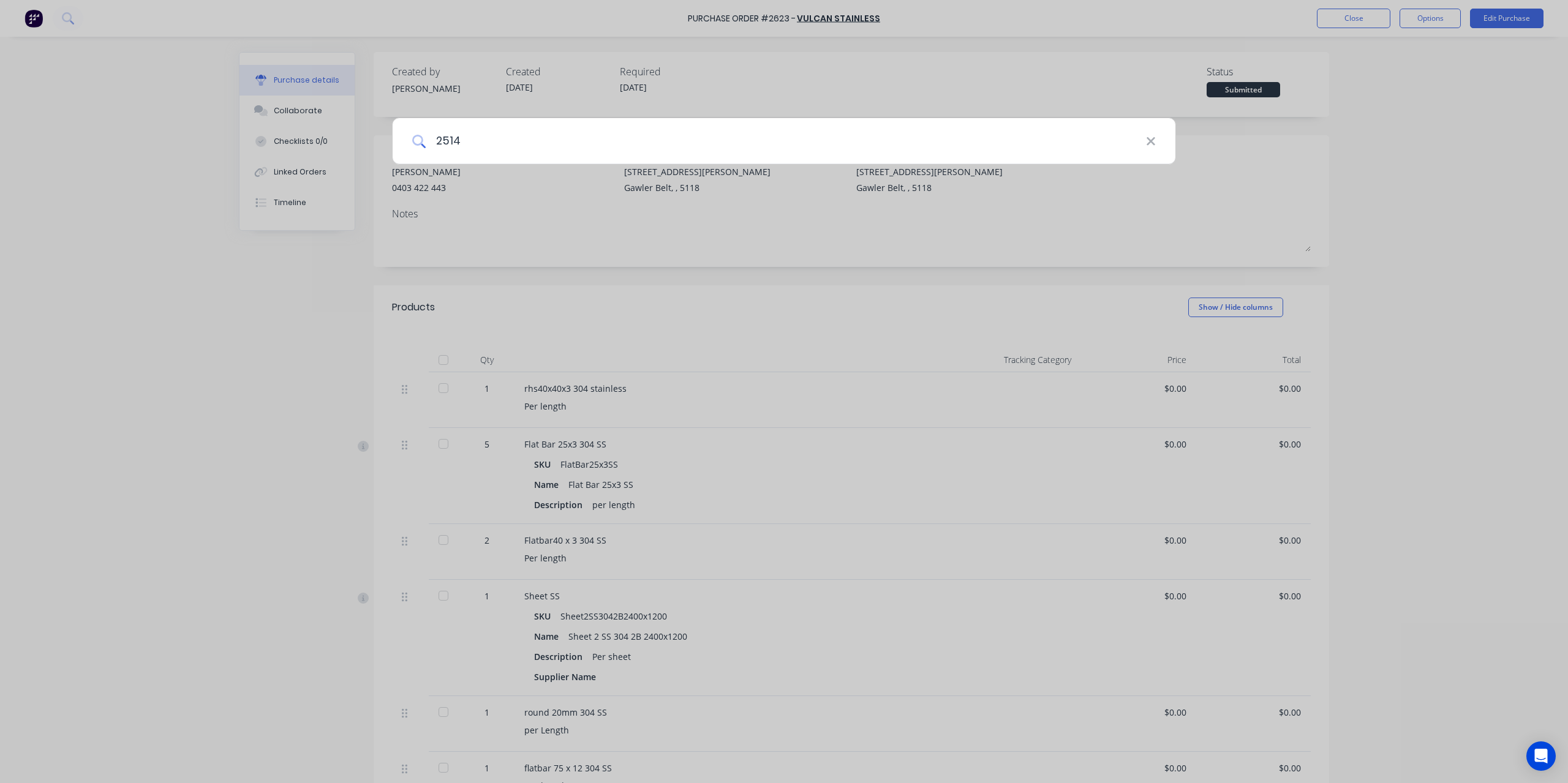
type input "2514"
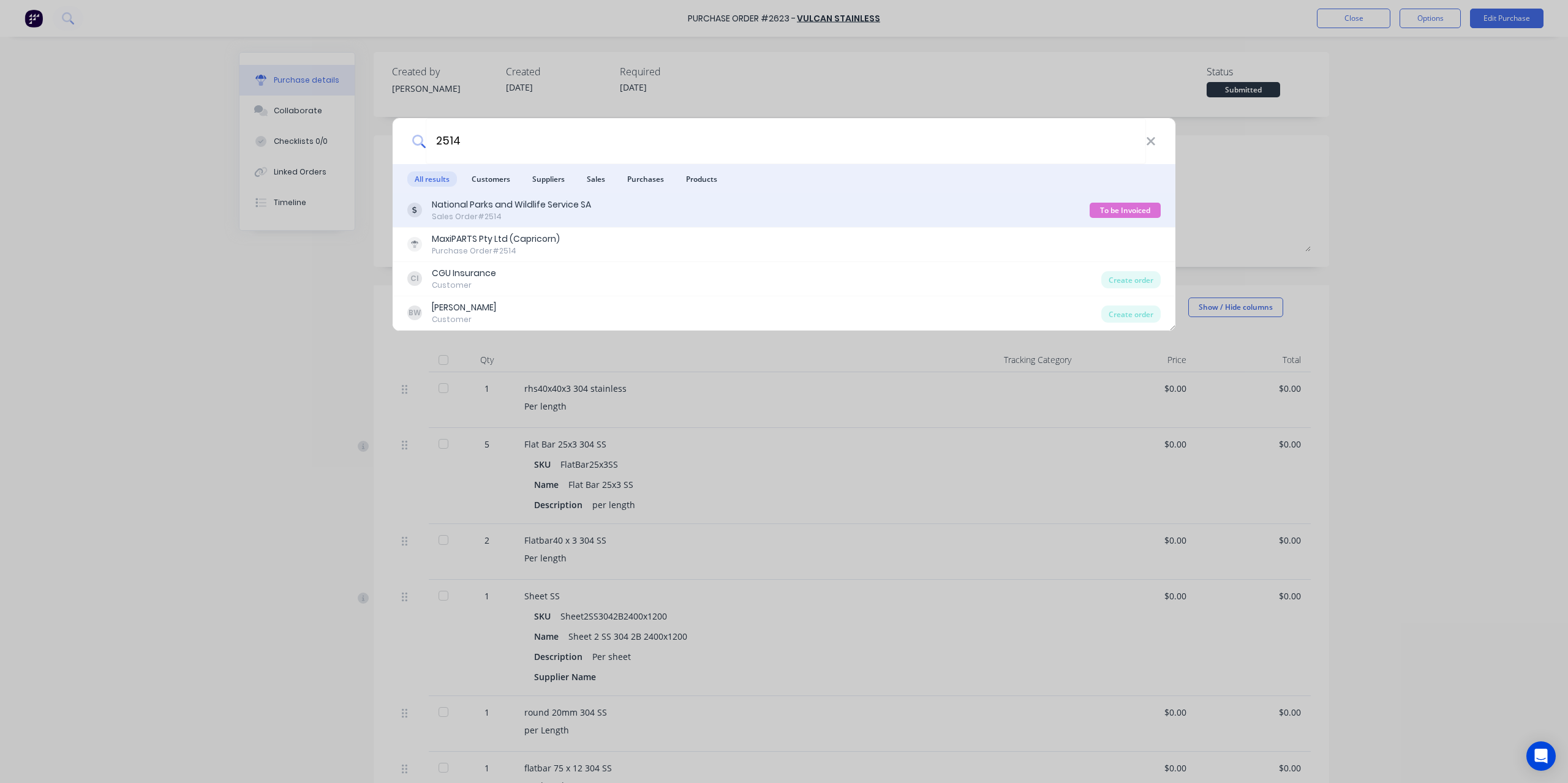
click at [552, 200] on div "National Parks and Wildlife Service SA" at bounding box center [511, 205] width 159 height 13
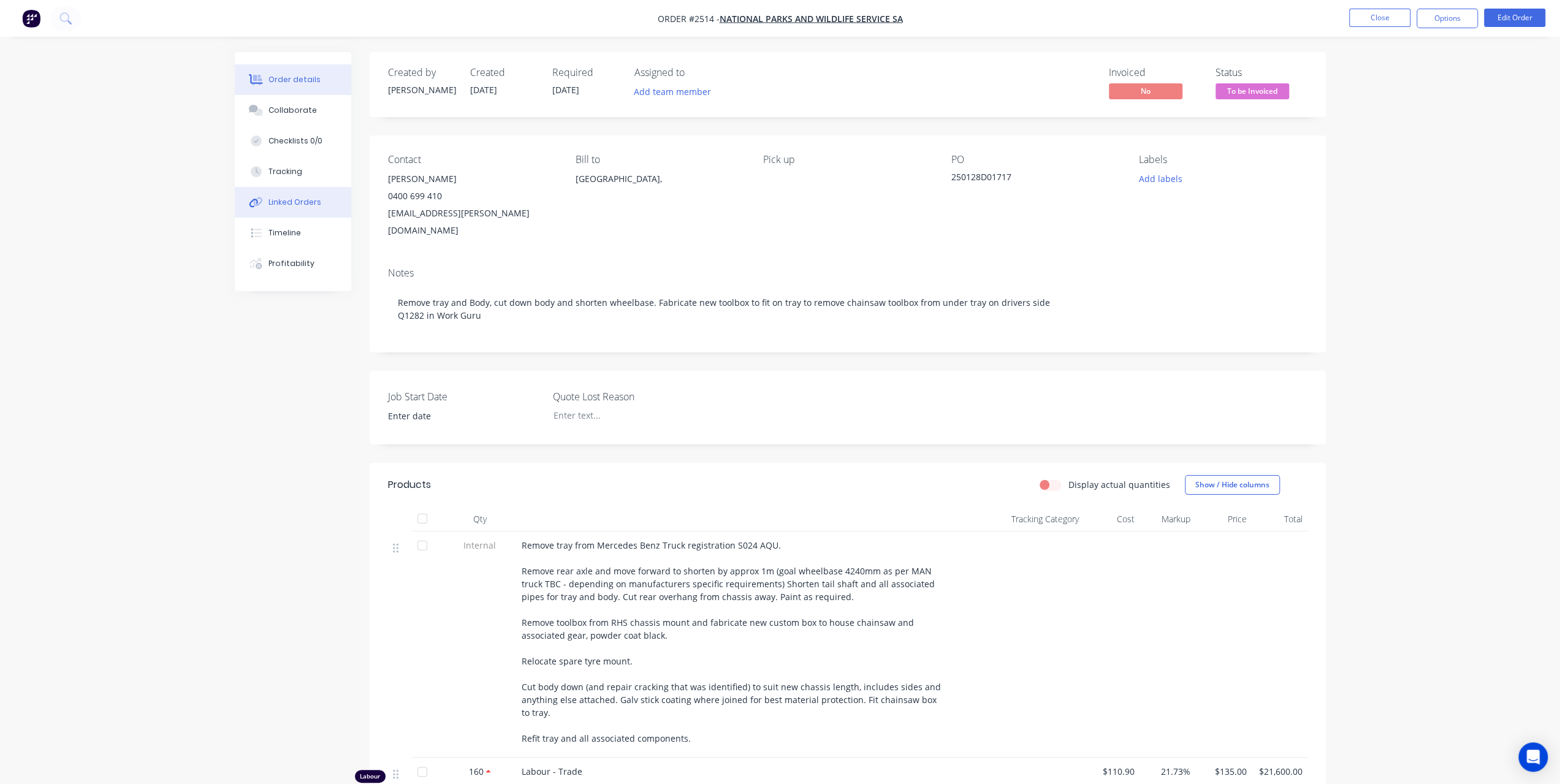
click at [293, 209] on button "Linked Orders" at bounding box center [293, 202] width 116 height 31
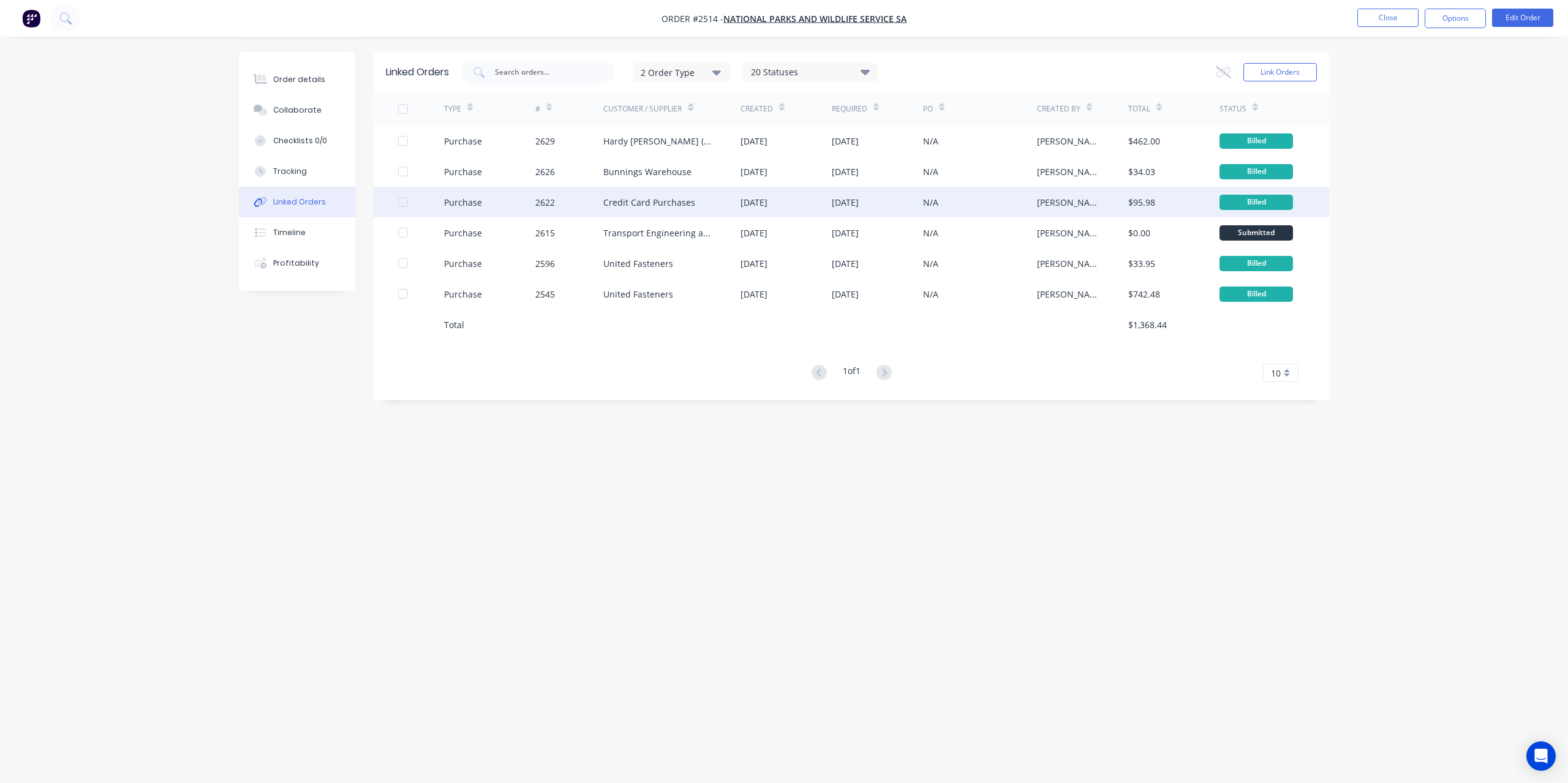
click at [678, 202] on div "Credit Card Purchases" at bounding box center [649, 202] width 92 height 13
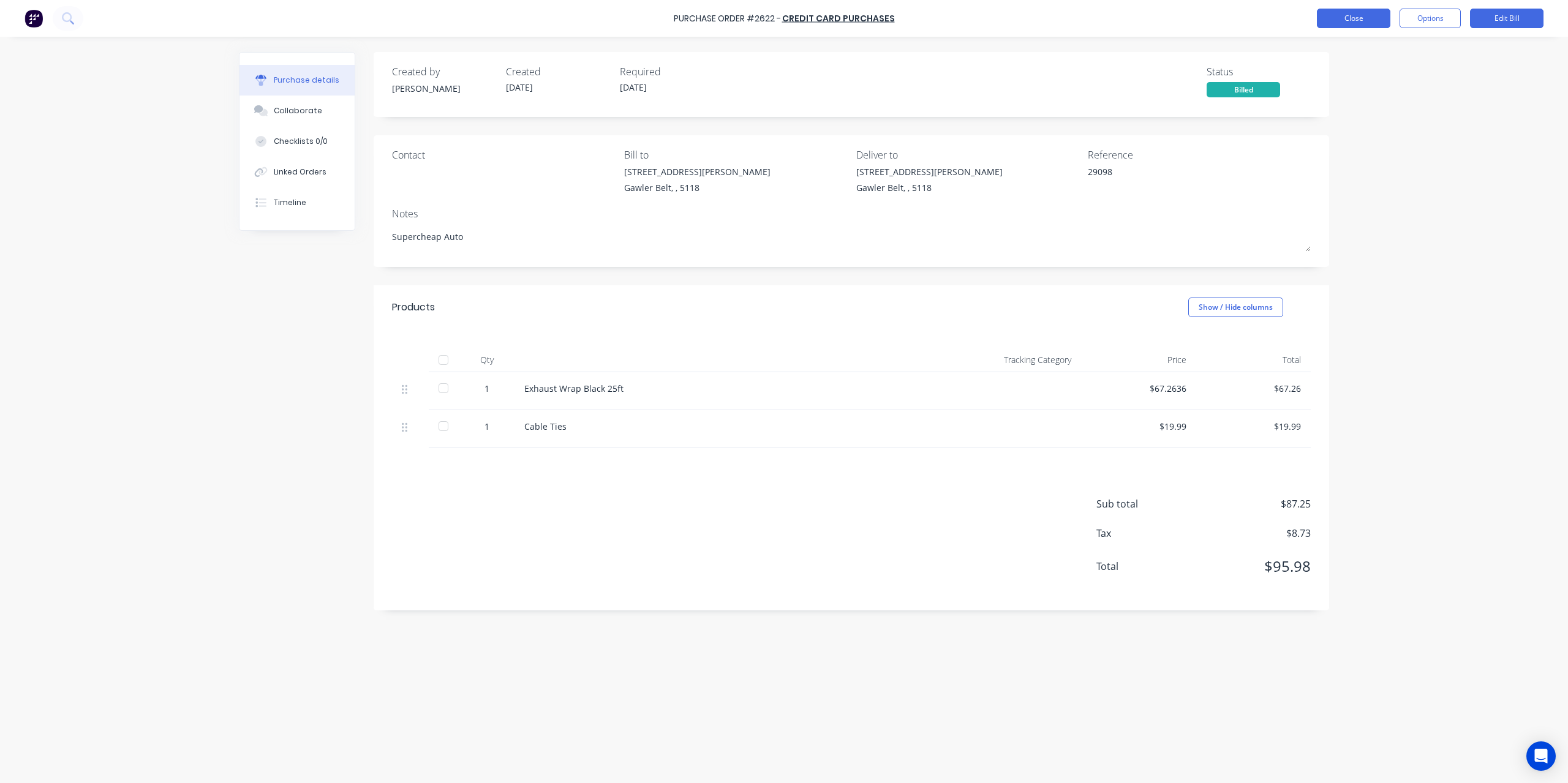
click at [1364, 19] on button "Close" at bounding box center [1354, 18] width 73 height 19
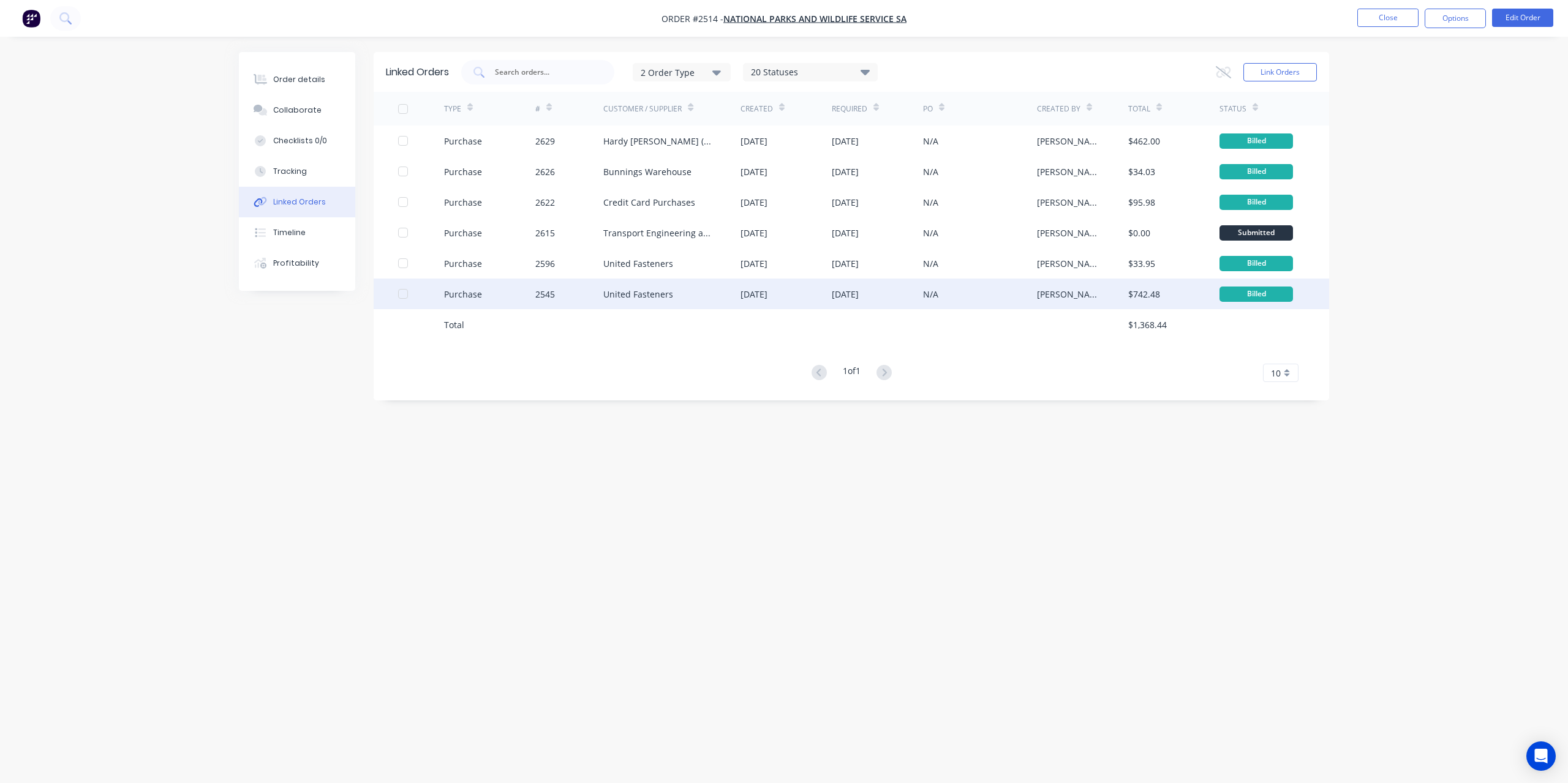
click at [651, 302] on div "United Fasteners" at bounding box center [672, 294] width 137 height 31
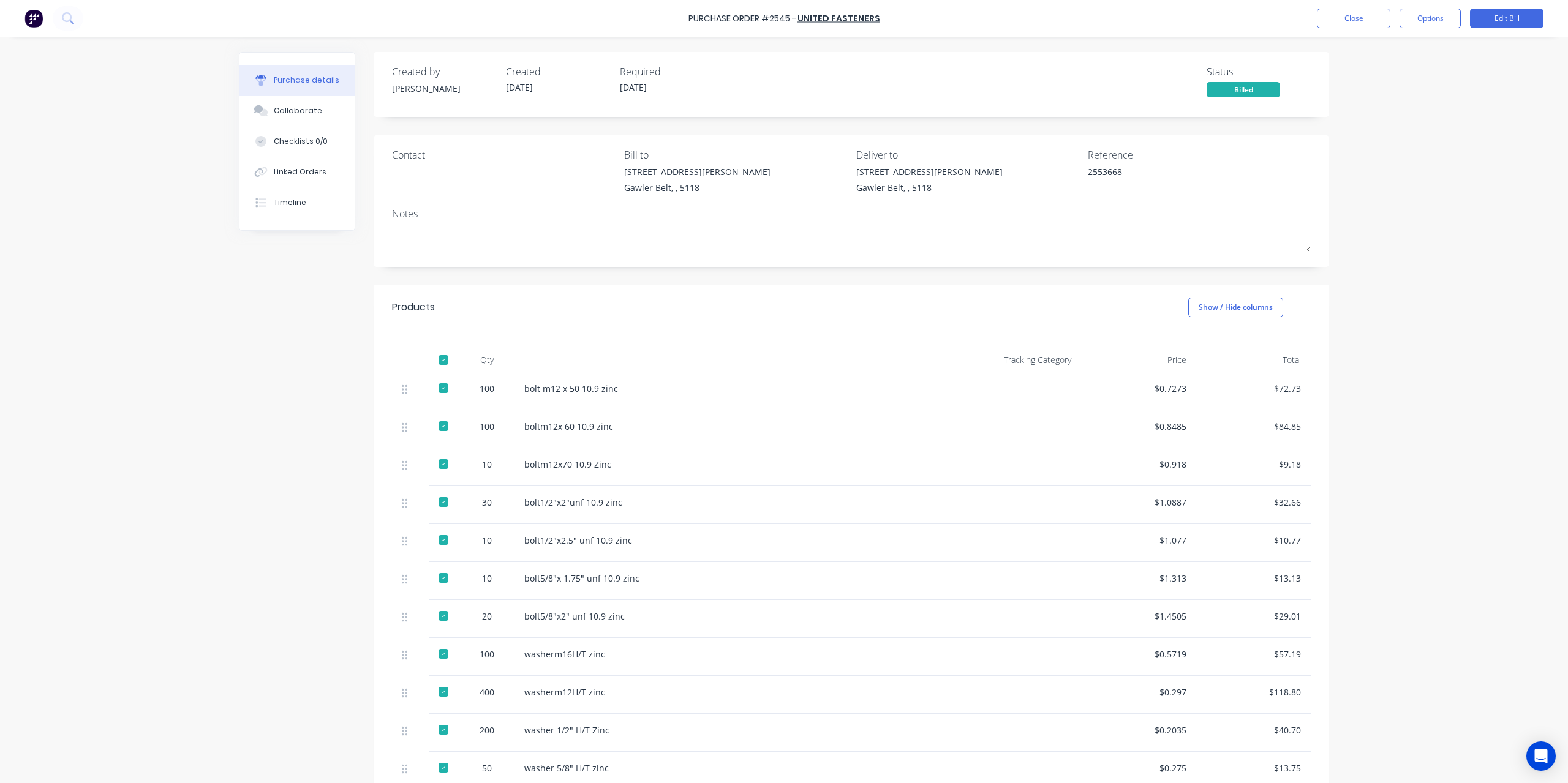
type textarea "x"
click at [1374, 24] on button "Close" at bounding box center [1354, 18] width 73 height 19
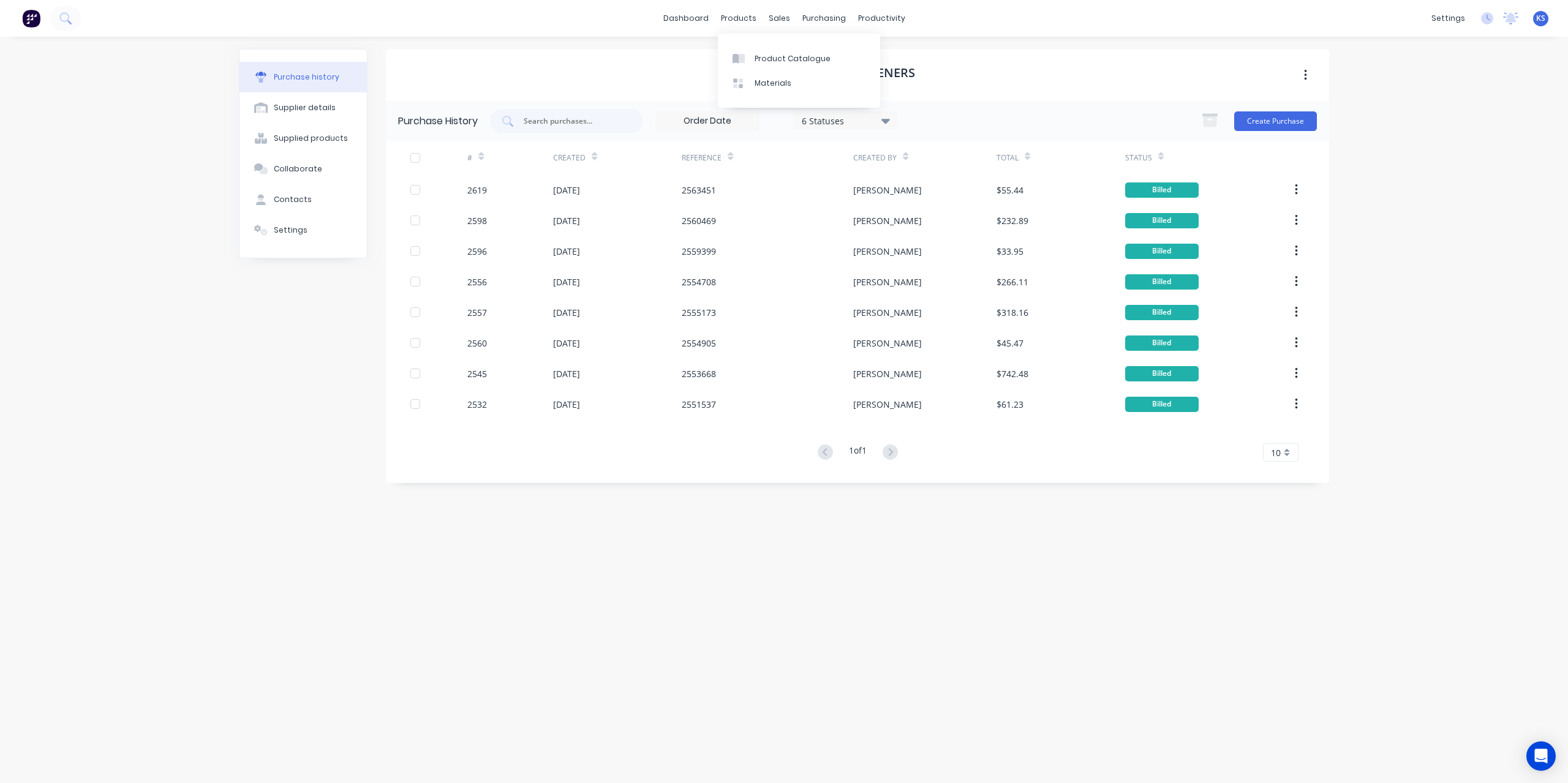
click at [661, 28] on div "dashboard products sales purchasing productivity dashboard products Product Cat…" at bounding box center [784, 18] width 1568 height 37
click at [695, 19] on link "dashboard" at bounding box center [686, 18] width 58 height 19
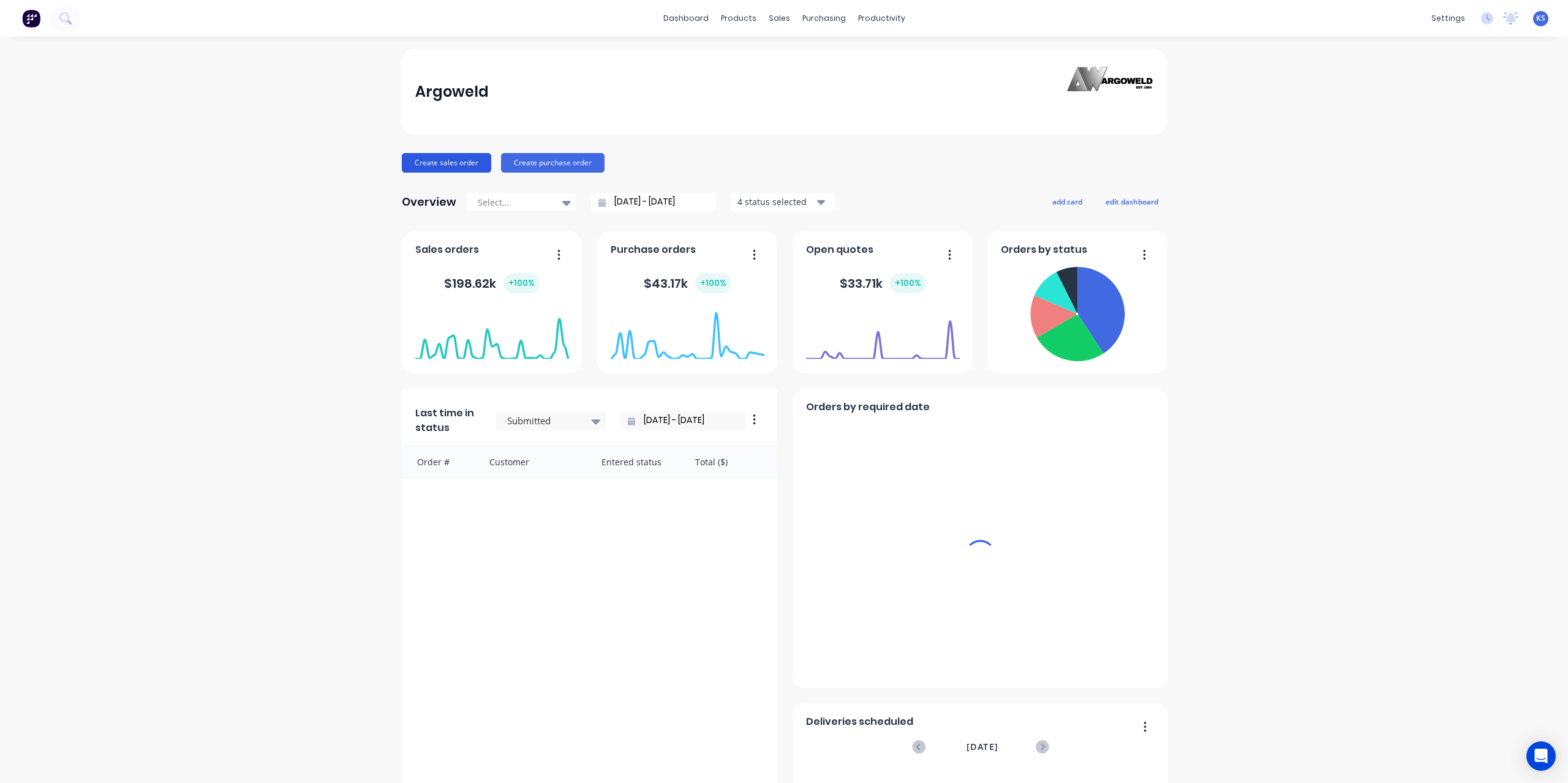
click at [465, 163] on button "Create sales order" at bounding box center [446, 163] width 89 height 19
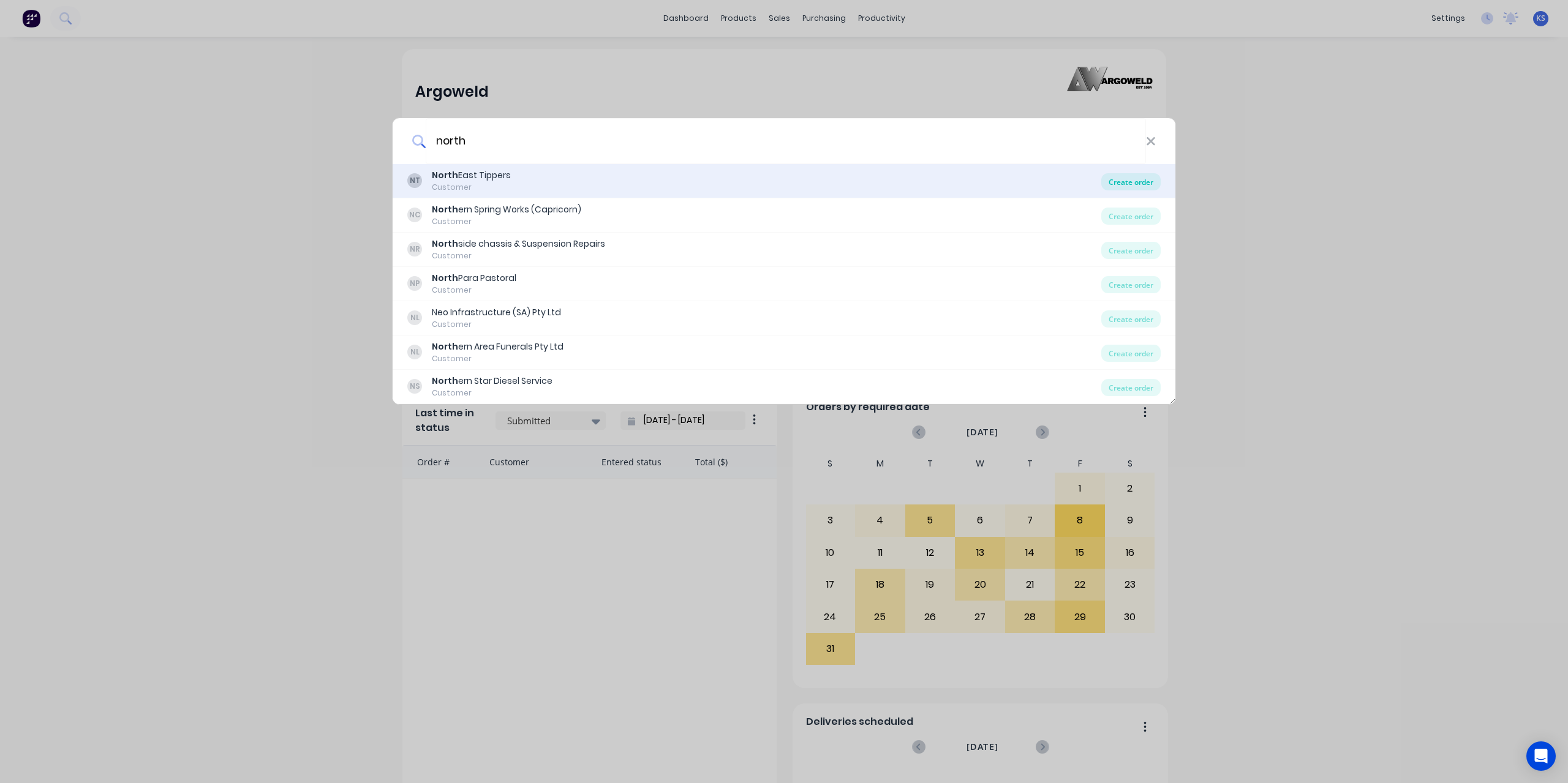
type input "north"
click at [1132, 181] on div "Create order" at bounding box center [1130, 181] width 59 height 17
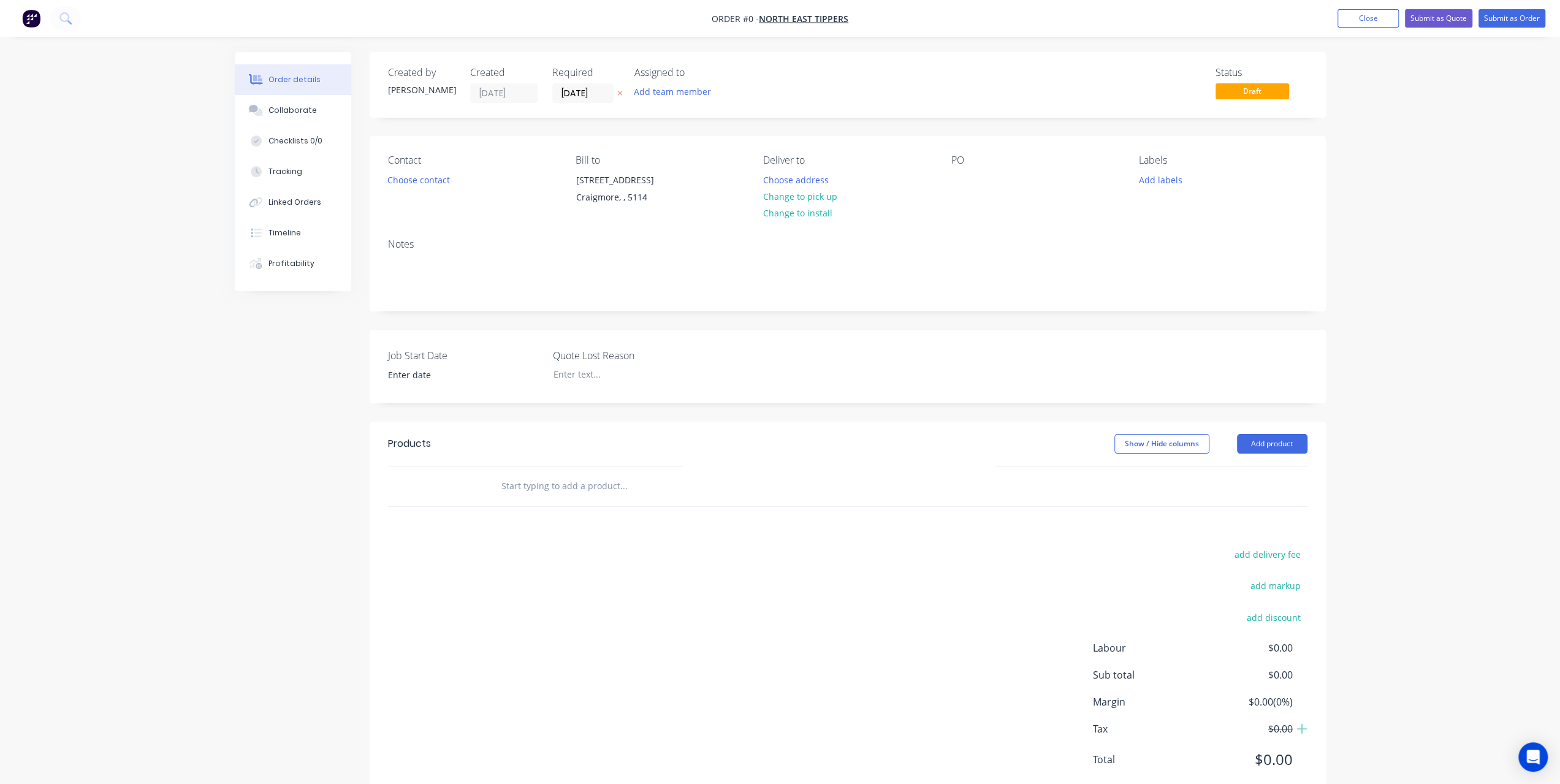
click at [551, 490] on input "text" at bounding box center [624, 486] width 245 height 25
click at [1282, 446] on button "Add product" at bounding box center [1273, 443] width 71 height 20
click at [1242, 521] on div "Product Kit" at bounding box center [1249, 524] width 95 height 18
click at [1207, 547] on div "Back" at bounding box center [1249, 548] width 95 height 18
click at [1243, 477] on div "Product catalogue" at bounding box center [1249, 475] width 95 height 18
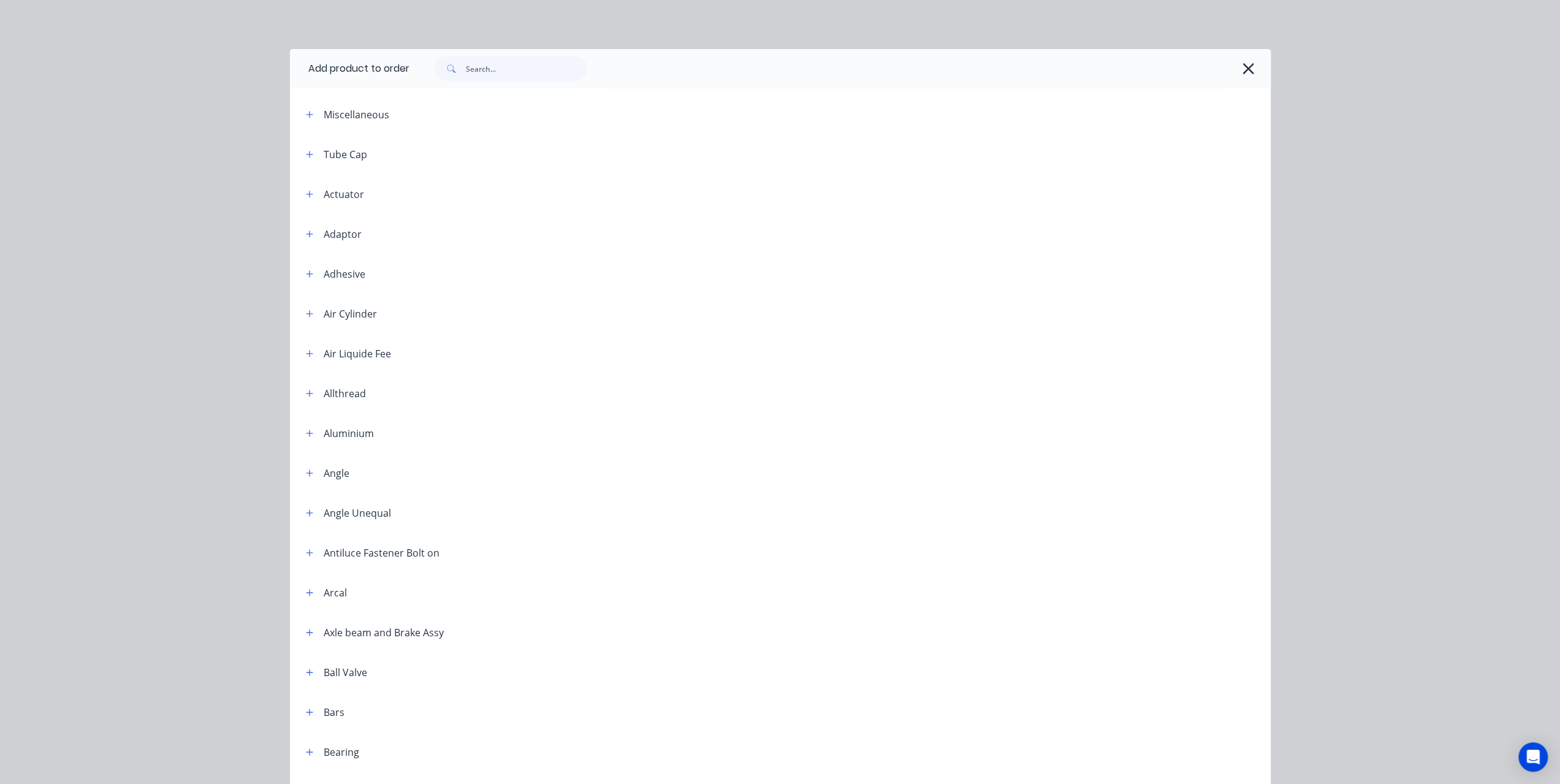
click at [460, 65] on span at bounding box center [449, 68] width 32 height 25
click at [478, 72] on input "text" at bounding box center [527, 68] width 122 height 25
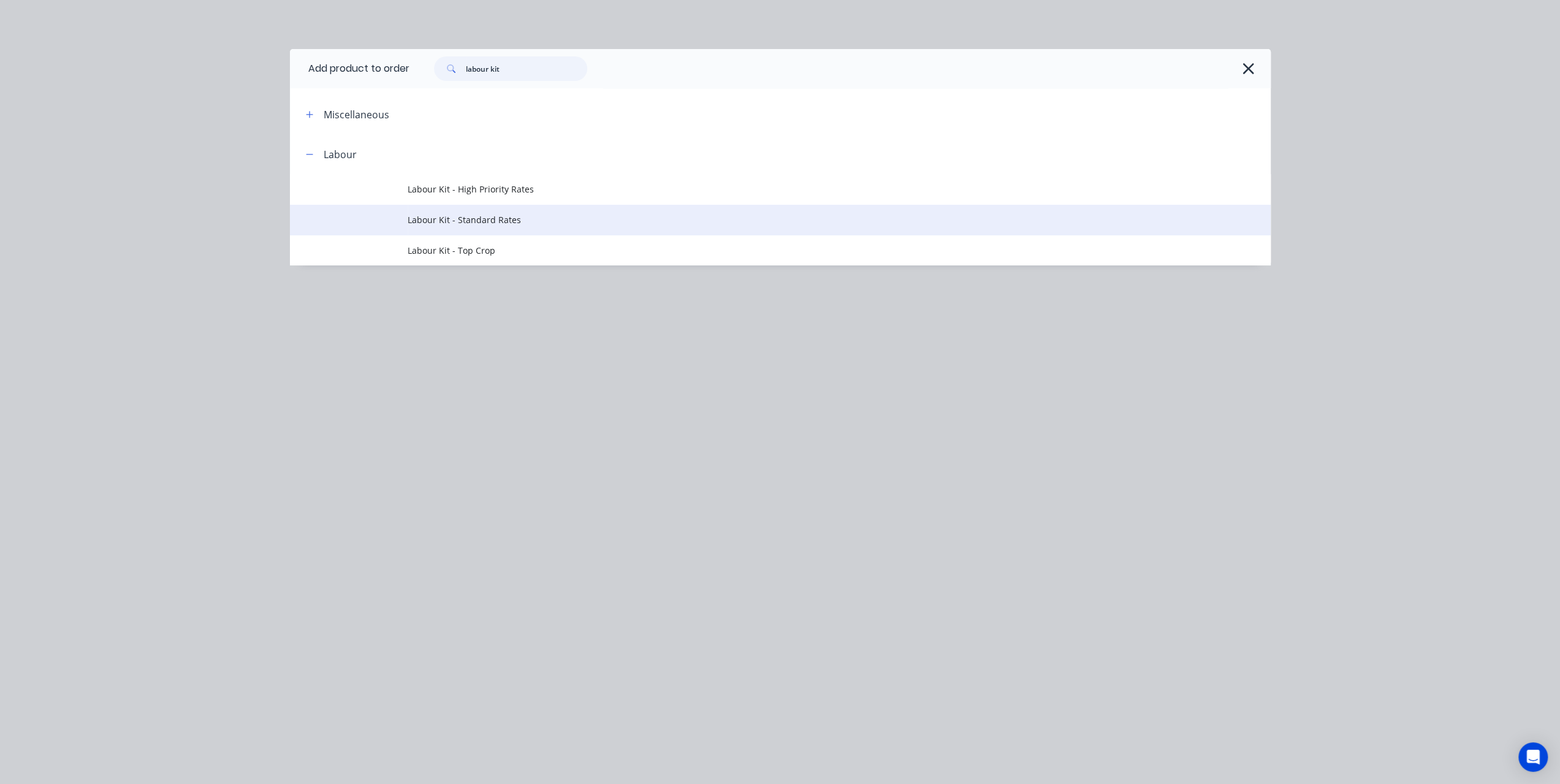
type input "labour kit"
click at [437, 229] on td "Labour Kit - Standard Rates" at bounding box center [839, 220] width 863 height 31
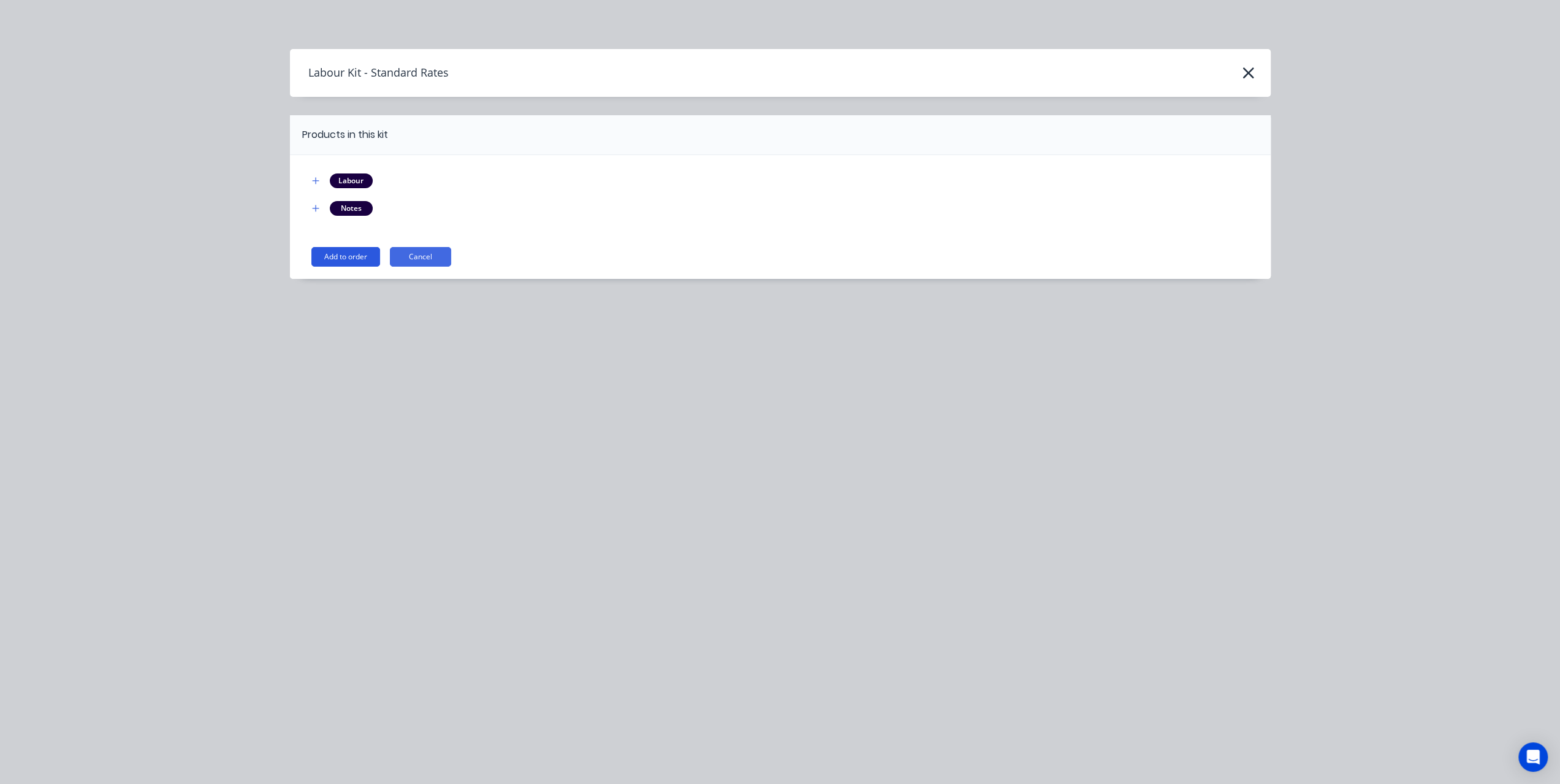
click at [346, 260] on button "Add to order" at bounding box center [346, 257] width 69 height 20
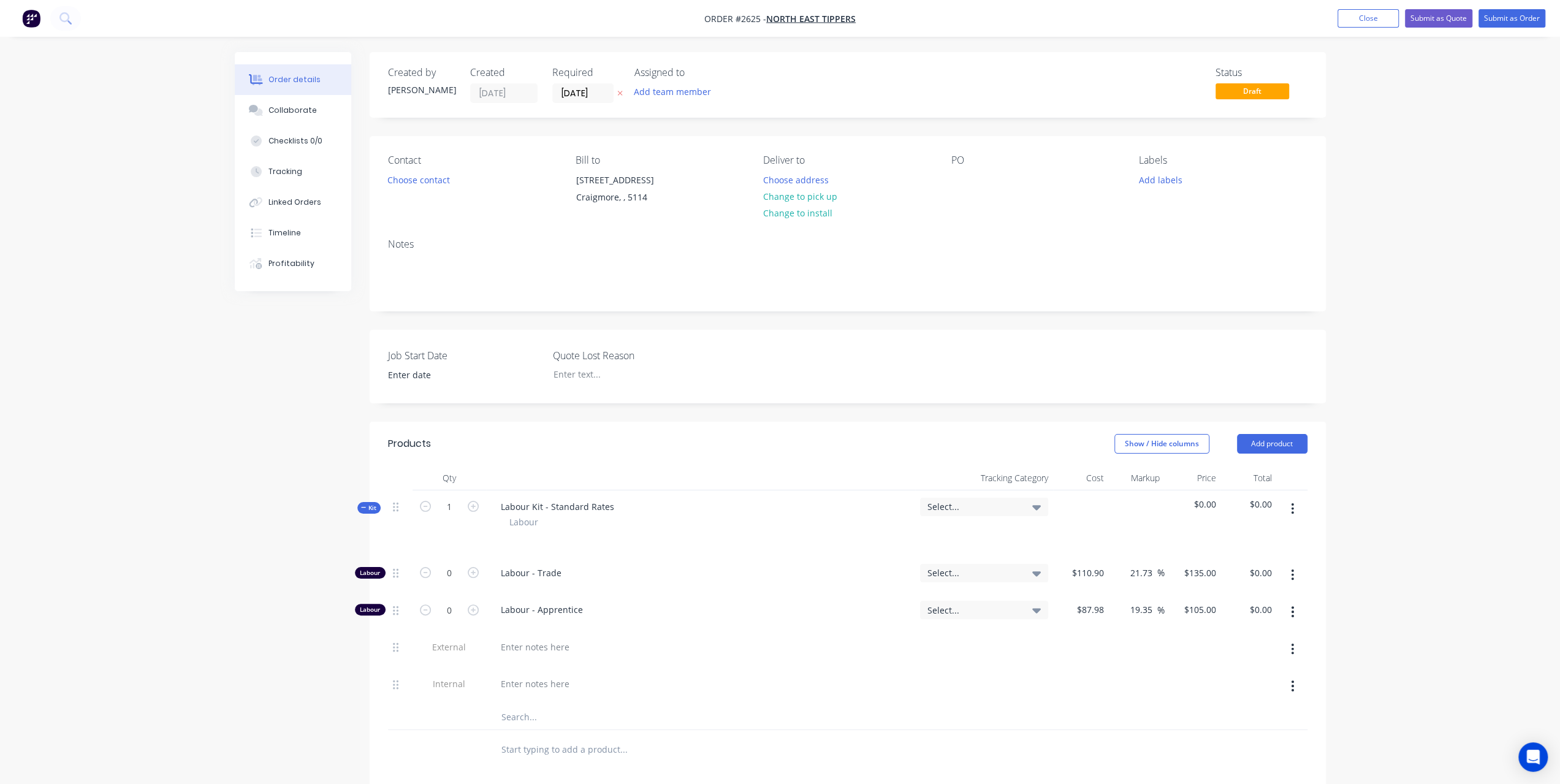
click at [428, 253] on div "Notes" at bounding box center [848, 269] width 957 height 82
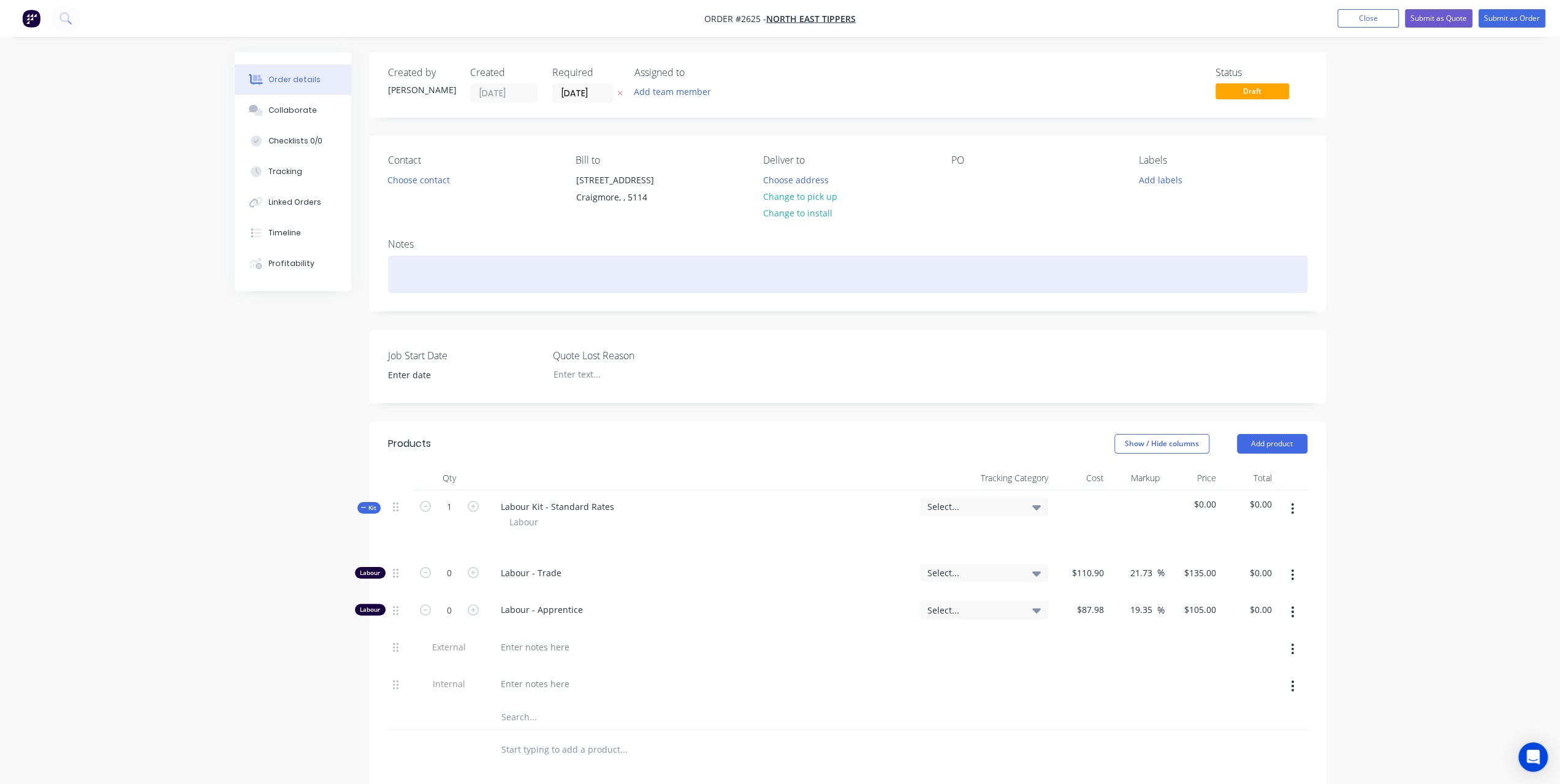
click at [407, 261] on div at bounding box center [848, 275] width 920 height 38
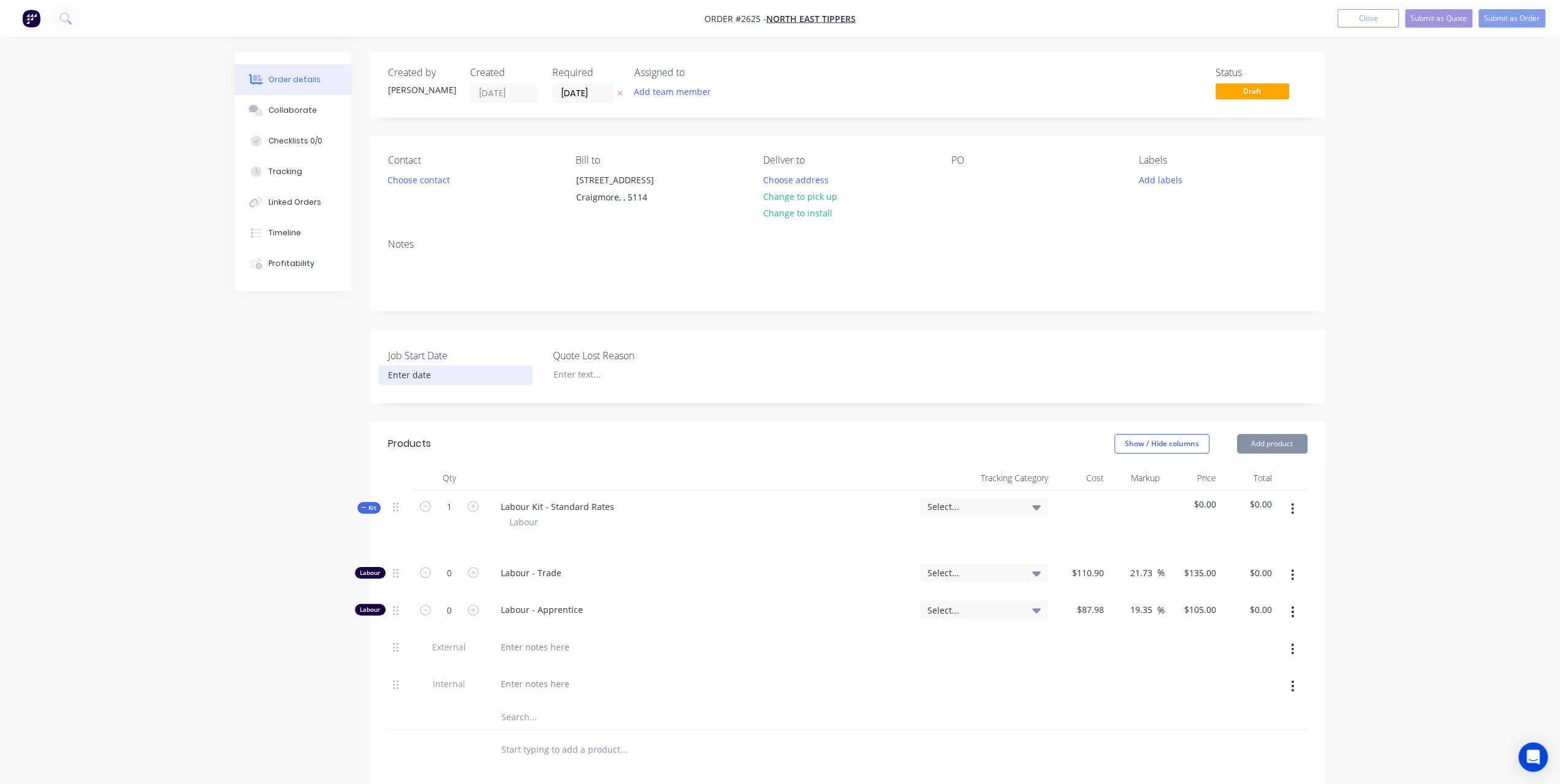
click at [437, 380] on input at bounding box center [455, 375] width 152 height 19
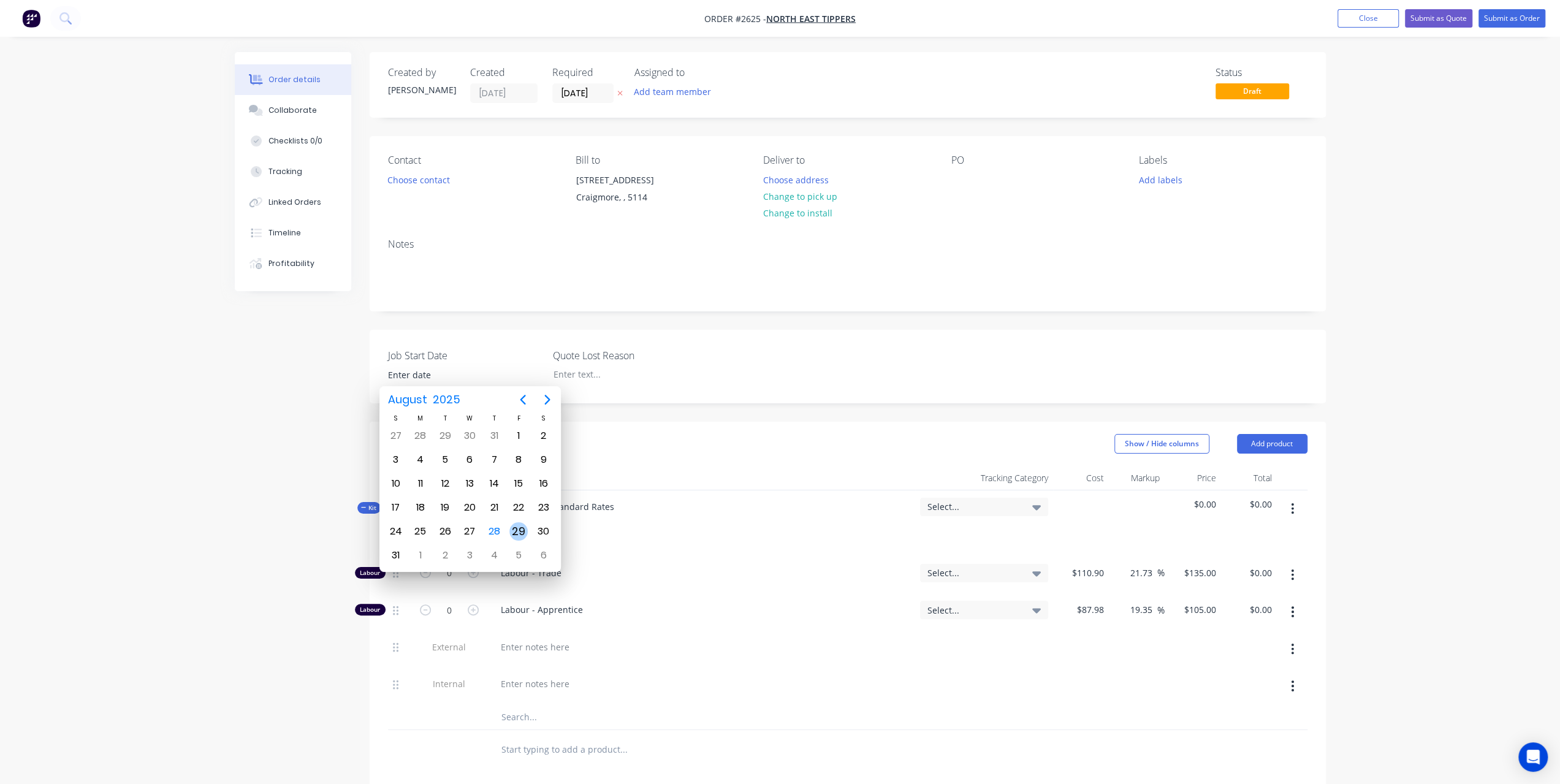
click at [512, 527] on div "29" at bounding box center [518, 531] width 19 height 19
type input "[DATE]"
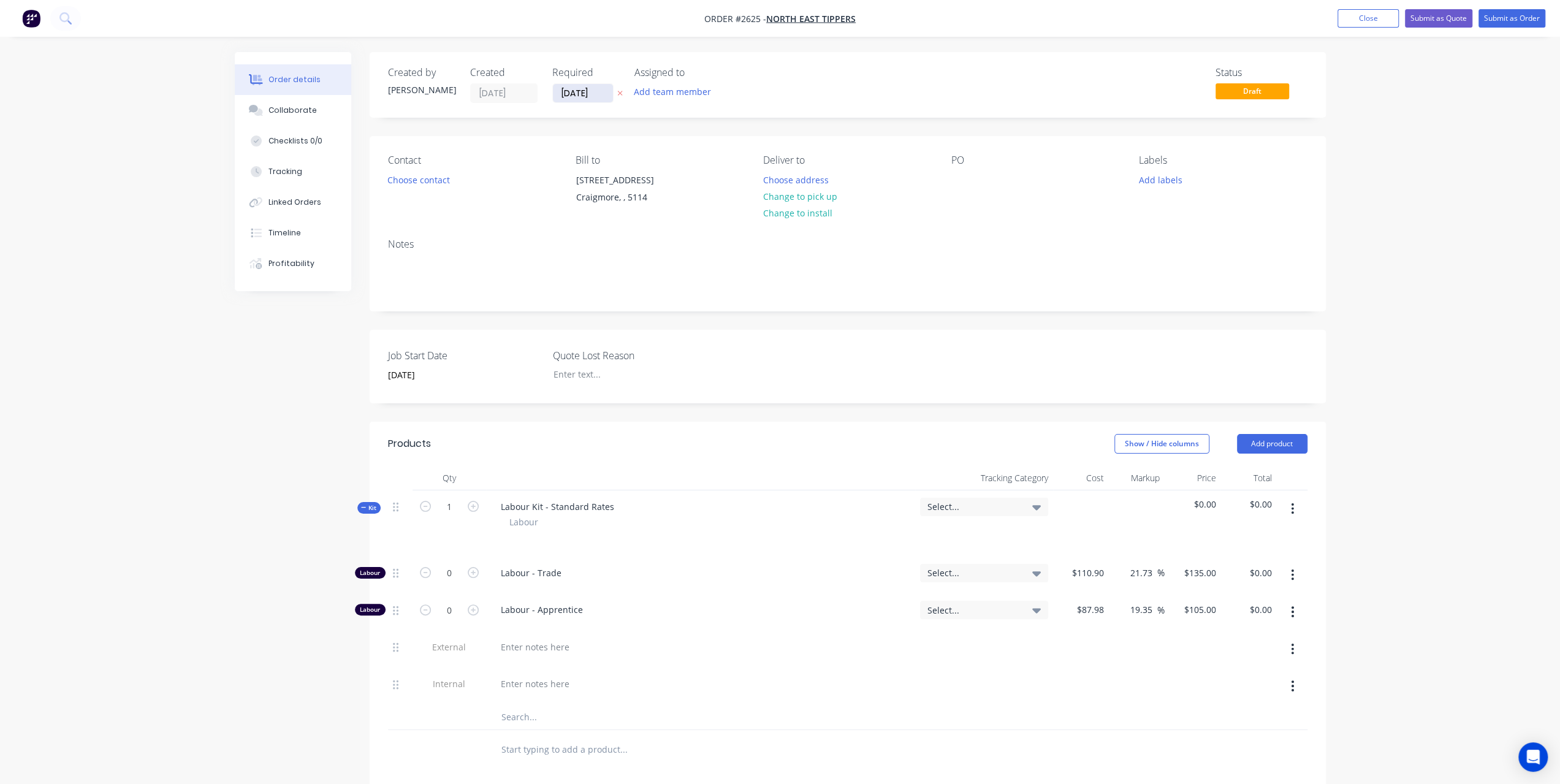
click at [588, 86] on input "[DATE]" at bounding box center [583, 93] width 60 height 19
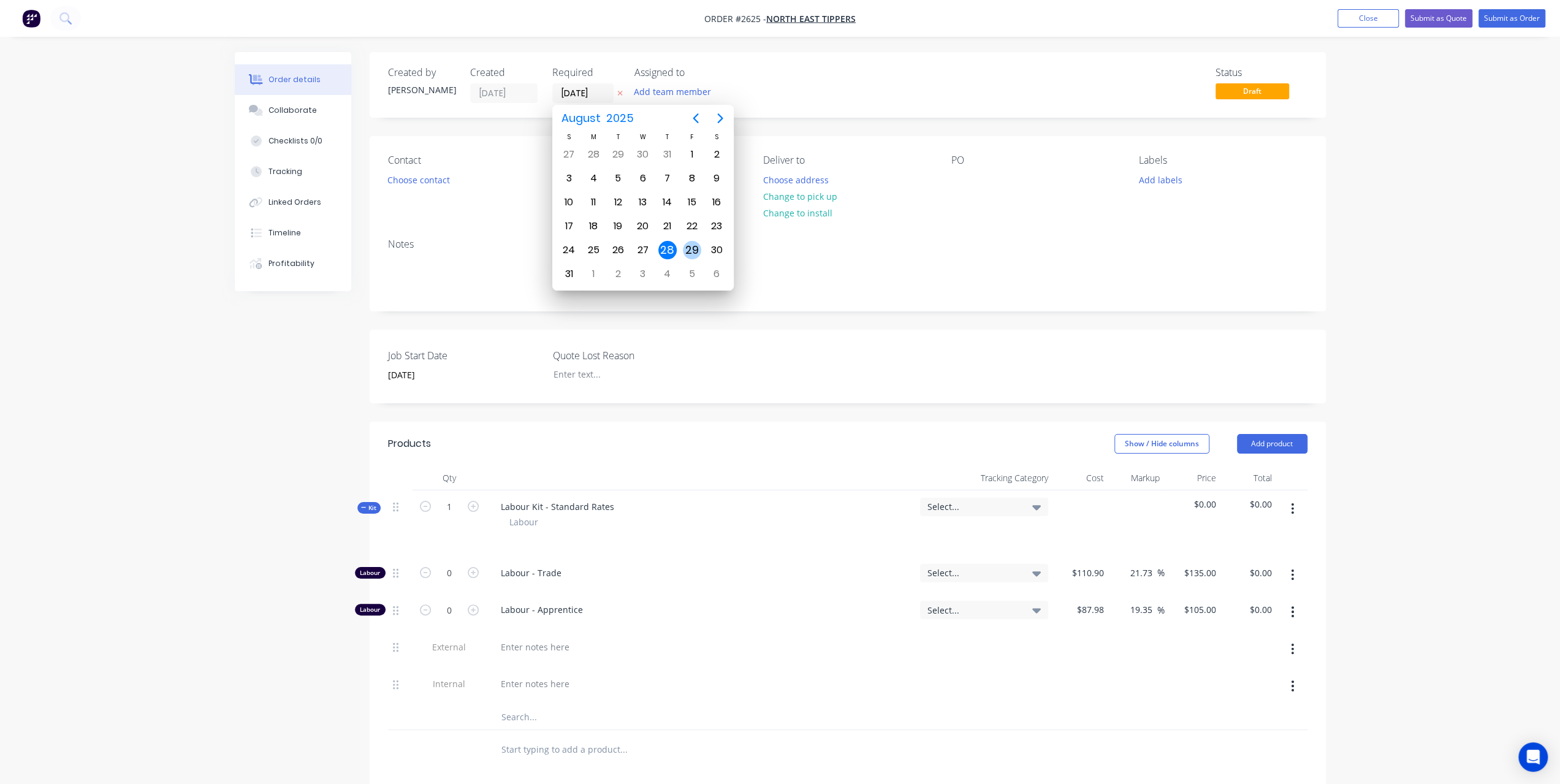
click at [688, 245] on div "29" at bounding box center [692, 250] width 19 height 19
type input "[DATE]"
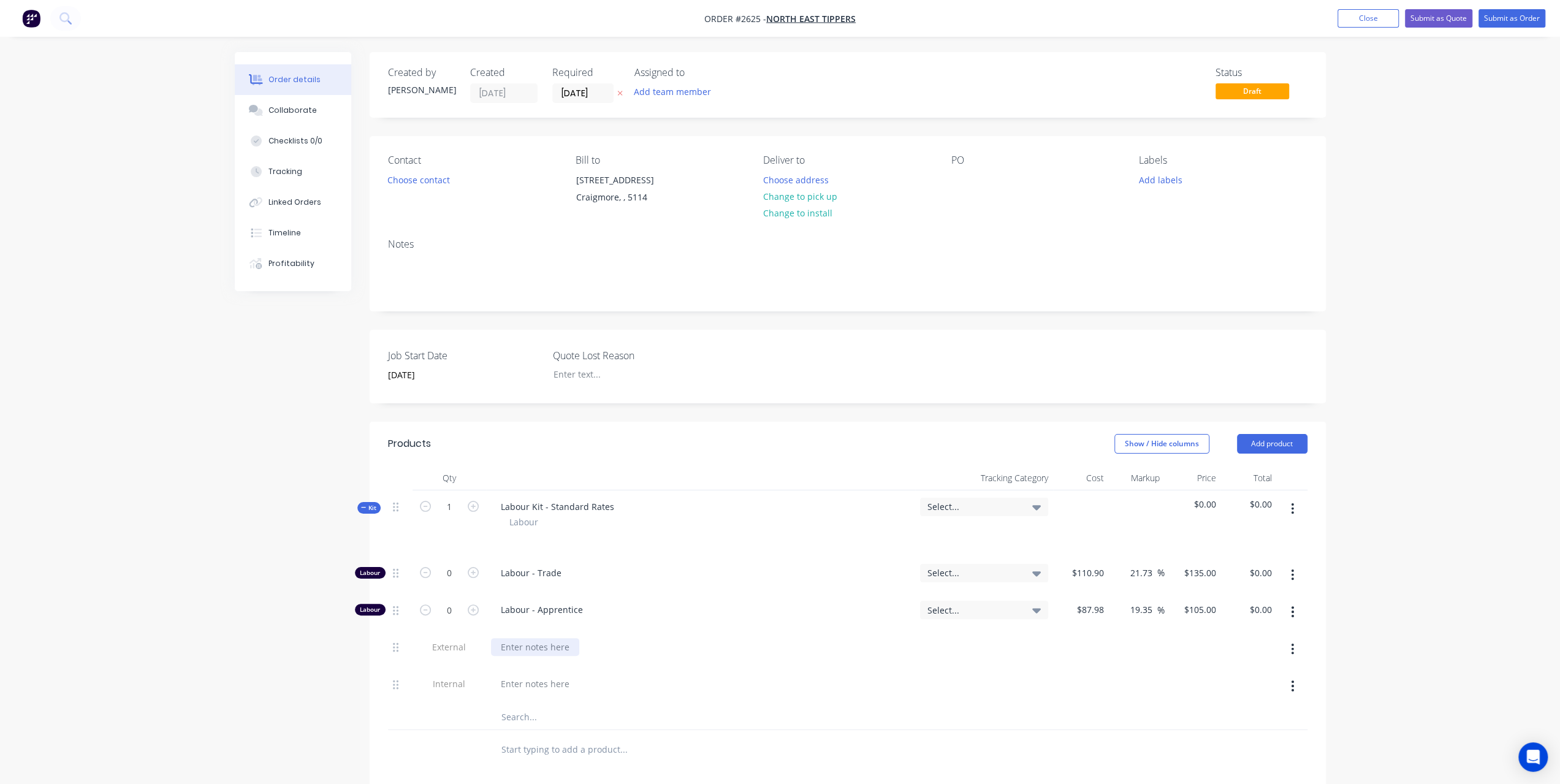
click at [518, 640] on div at bounding box center [535, 647] width 89 height 18
click at [401, 167] on div "Contact Choose contact" at bounding box center [472, 182] width 168 height 56
click at [401, 181] on button "Choose contact" at bounding box center [418, 179] width 75 height 17
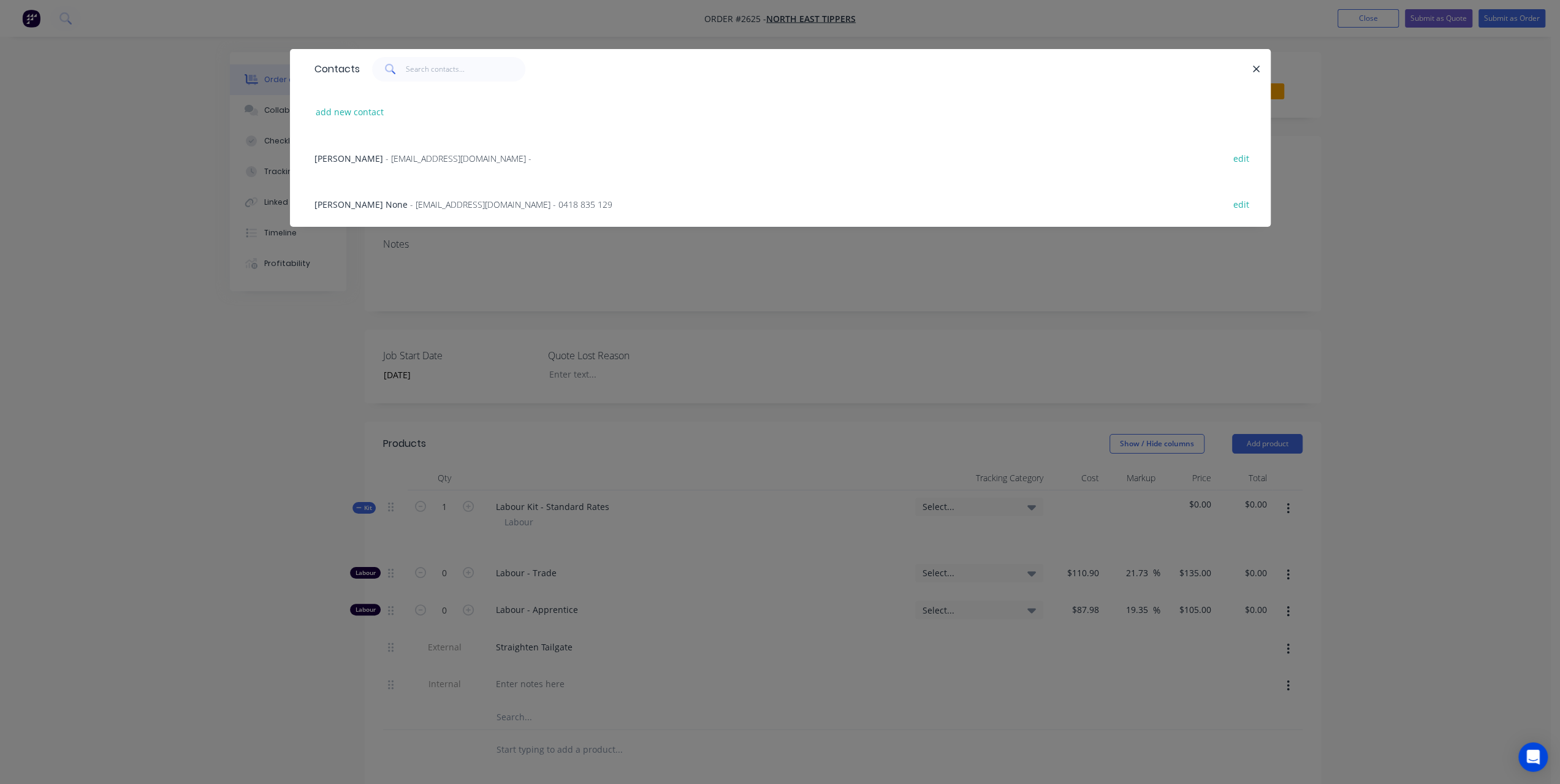
click at [386, 161] on span "- [EMAIL_ADDRESS][DOMAIN_NAME] -" at bounding box center [458, 158] width 146 height 12
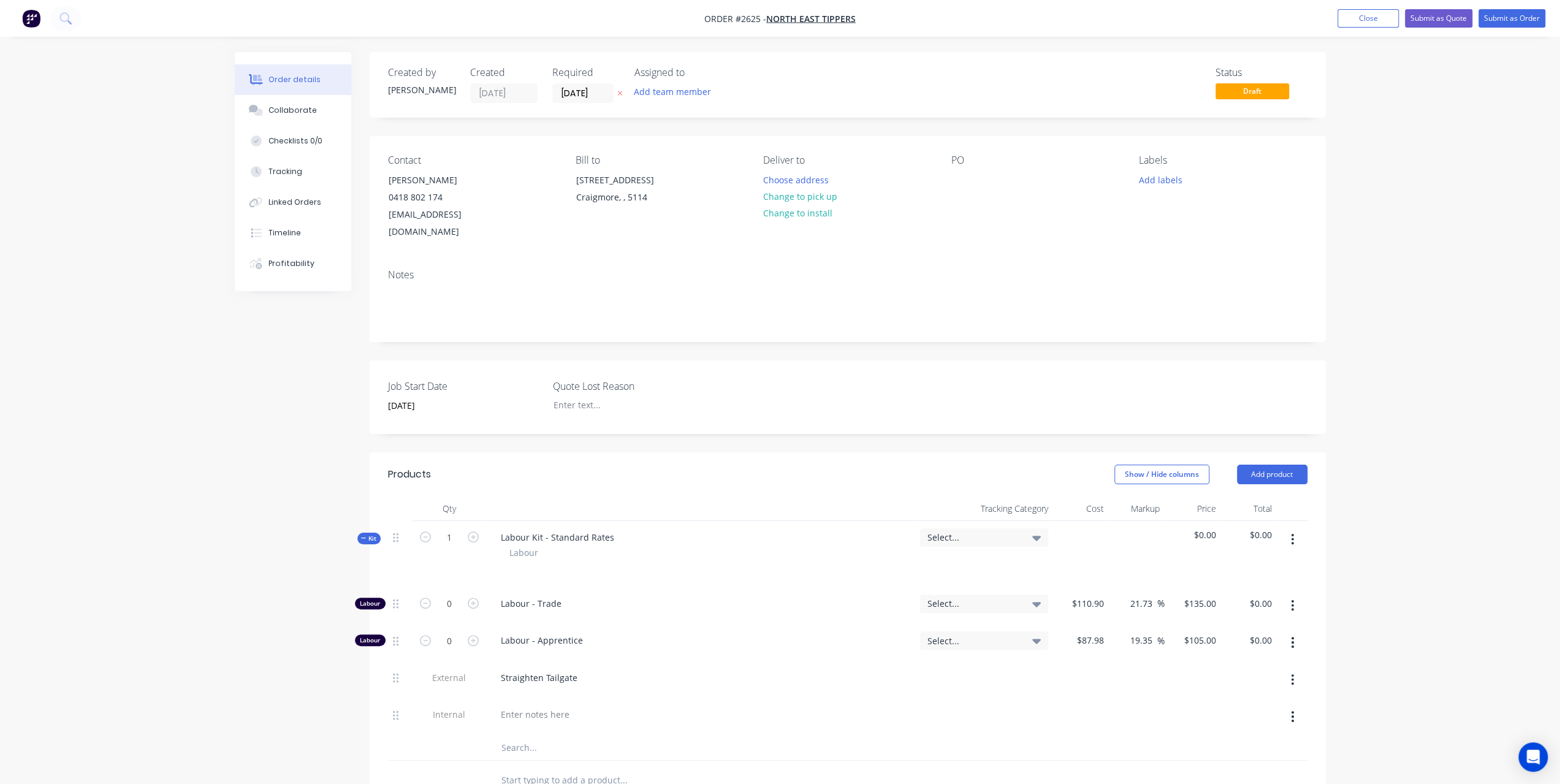
click at [593, 668] on div "Straighten Tailgate" at bounding box center [700, 677] width 419 height 18
click at [582, 668] on div "Straighten Tailgate" at bounding box center [539, 677] width 96 height 18
click at [242, 643] on div "Created by [PERSON_NAME] Created [DATE] Required [DATE] Assigned to Add team me…" at bounding box center [780, 582] width 1091 height 1061
drag, startPoint x: 576, startPoint y: 656, endPoint x: 709, endPoint y: 657, distance: 133.0
click at [709, 668] on div "Straighten Tailgate, new Grainlock" at bounding box center [700, 677] width 419 height 18
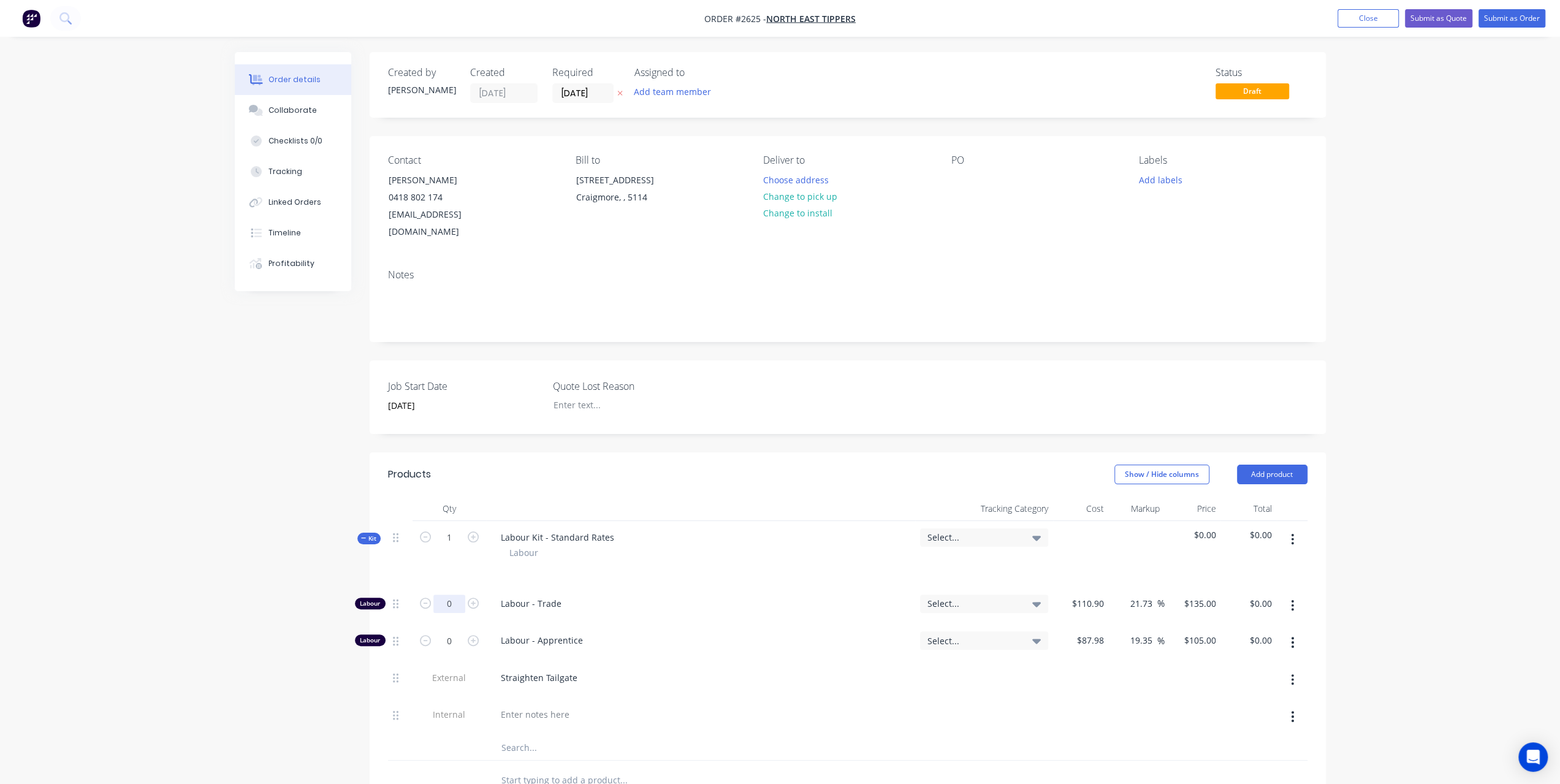
click at [455, 595] on input "0" at bounding box center [449, 604] width 32 height 19
type input "1"
type input "$135.00"
click at [260, 551] on div "Created by [PERSON_NAME] Created [DATE] Required [DATE] Assigned to Add team me…" at bounding box center [780, 582] width 1091 height 1061
click at [1523, 20] on button "Submit as Order" at bounding box center [1512, 18] width 67 height 19
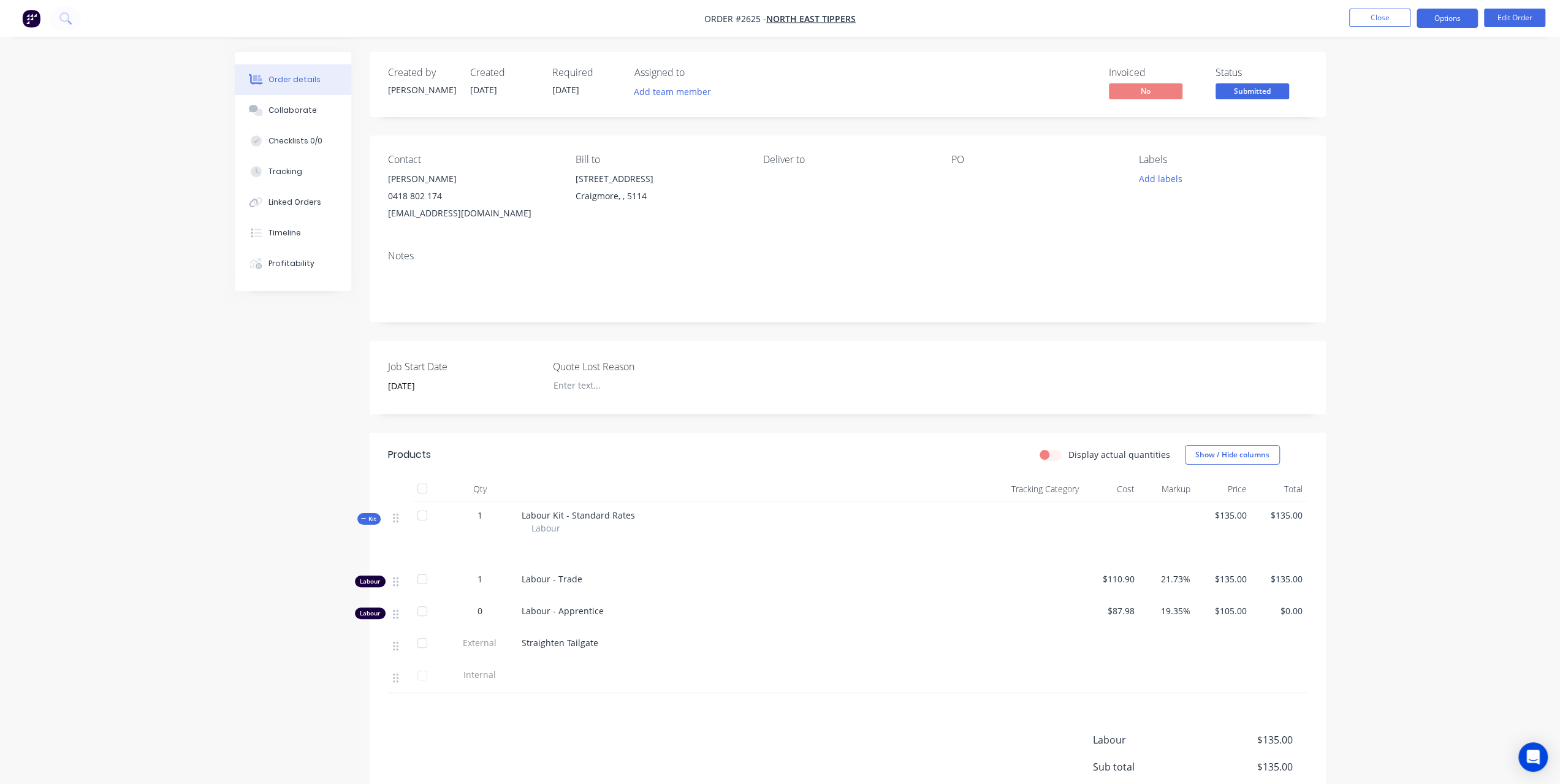
click at [1467, 18] on button "Options" at bounding box center [1447, 18] width 62 height 20
click at [1367, 152] on div "Work Order" at bounding box center [1411, 148] width 113 height 18
click at [1388, 115] on div "Without pricing" at bounding box center [1411, 124] width 113 height 18
click at [226, 372] on div "Order details Collaborate Checklists 0/0 Tracking Linked Orders Timeline Profit…" at bounding box center [780, 482] width 1116 height 860
click at [1392, 22] on button "Close" at bounding box center [1380, 17] width 62 height 19
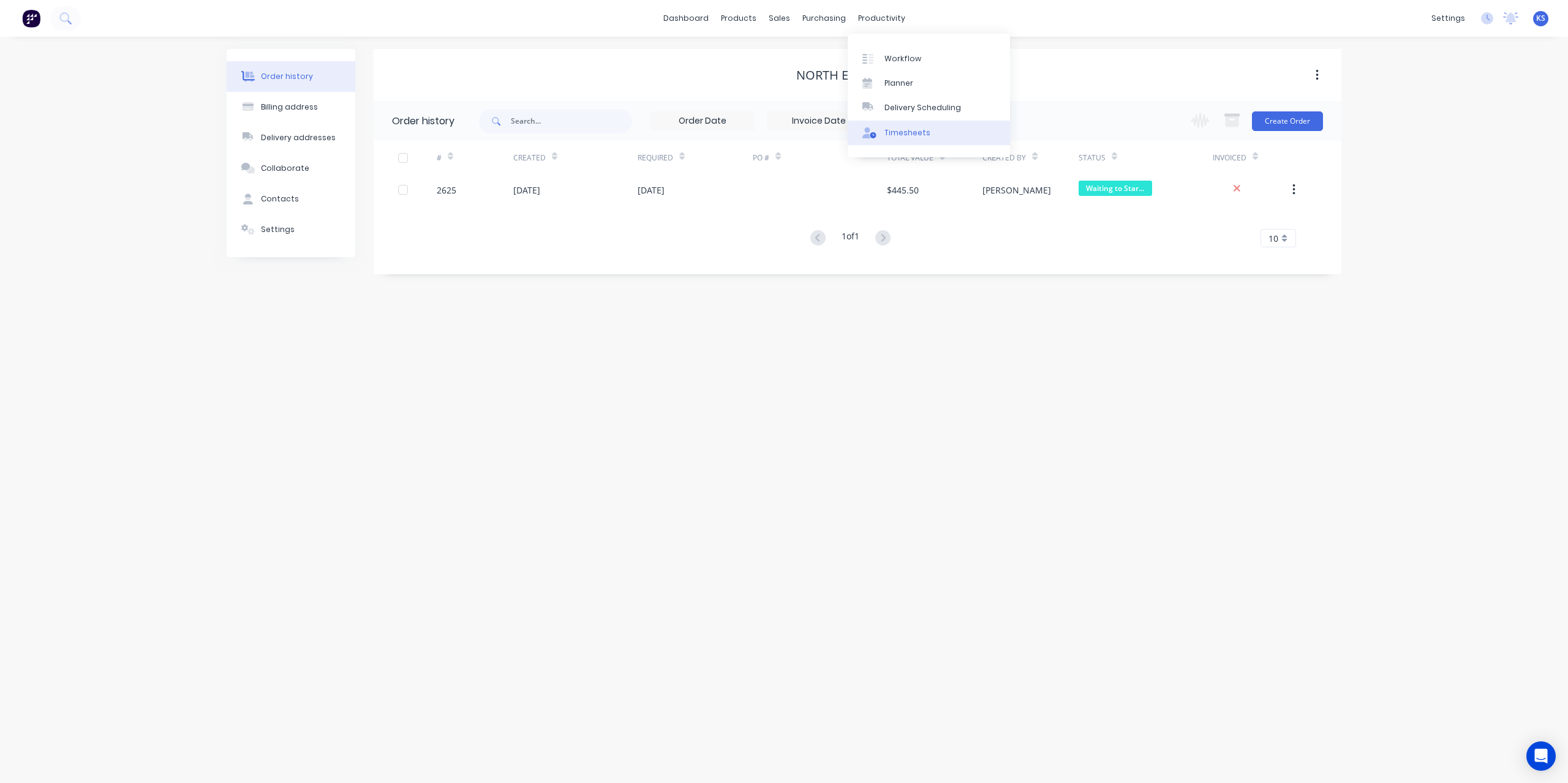
click at [891, 134] on div "Timesheets" at bounding box center [907, 133] width 46 height 11
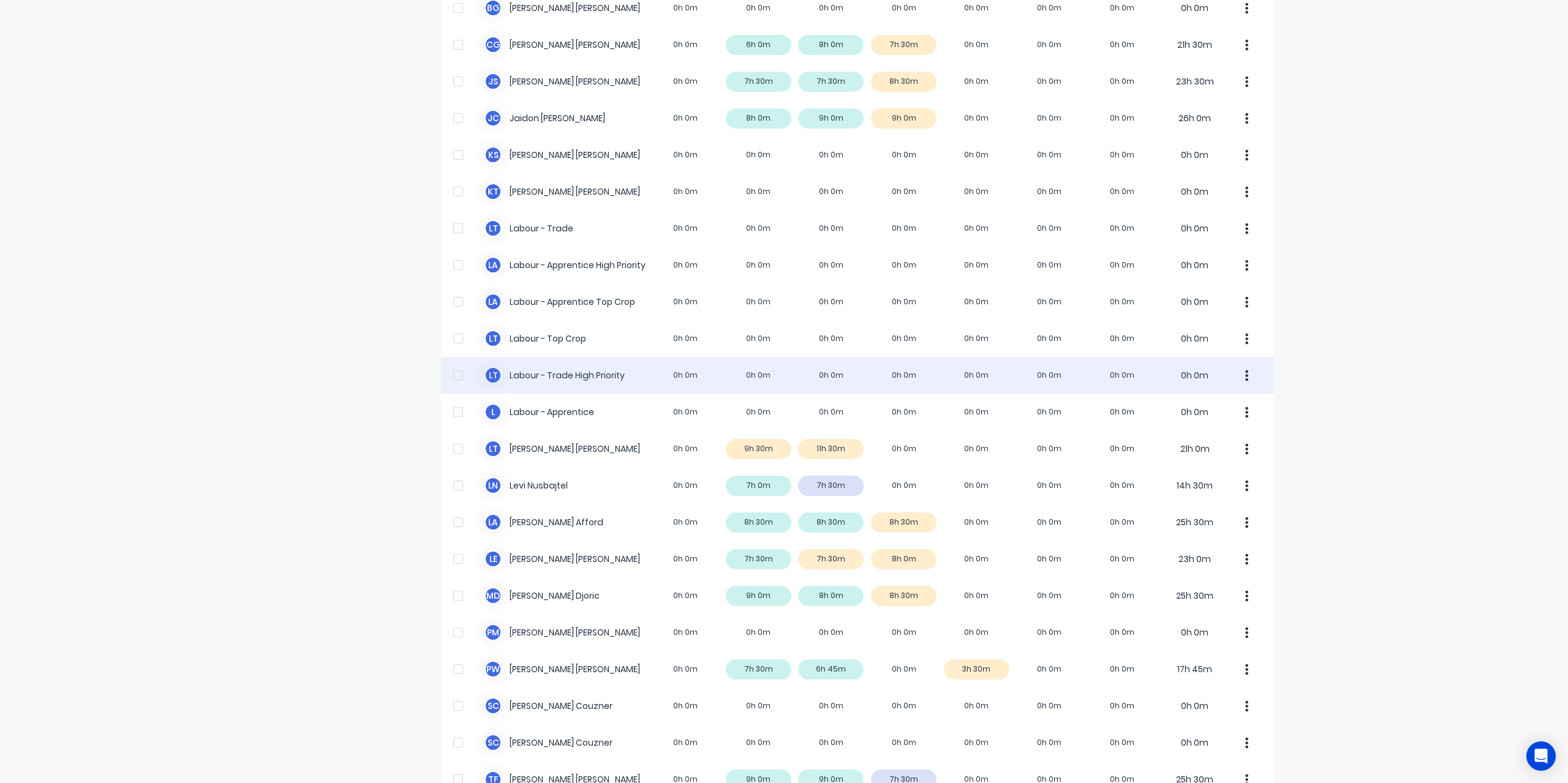
scroll to position [245, 0]
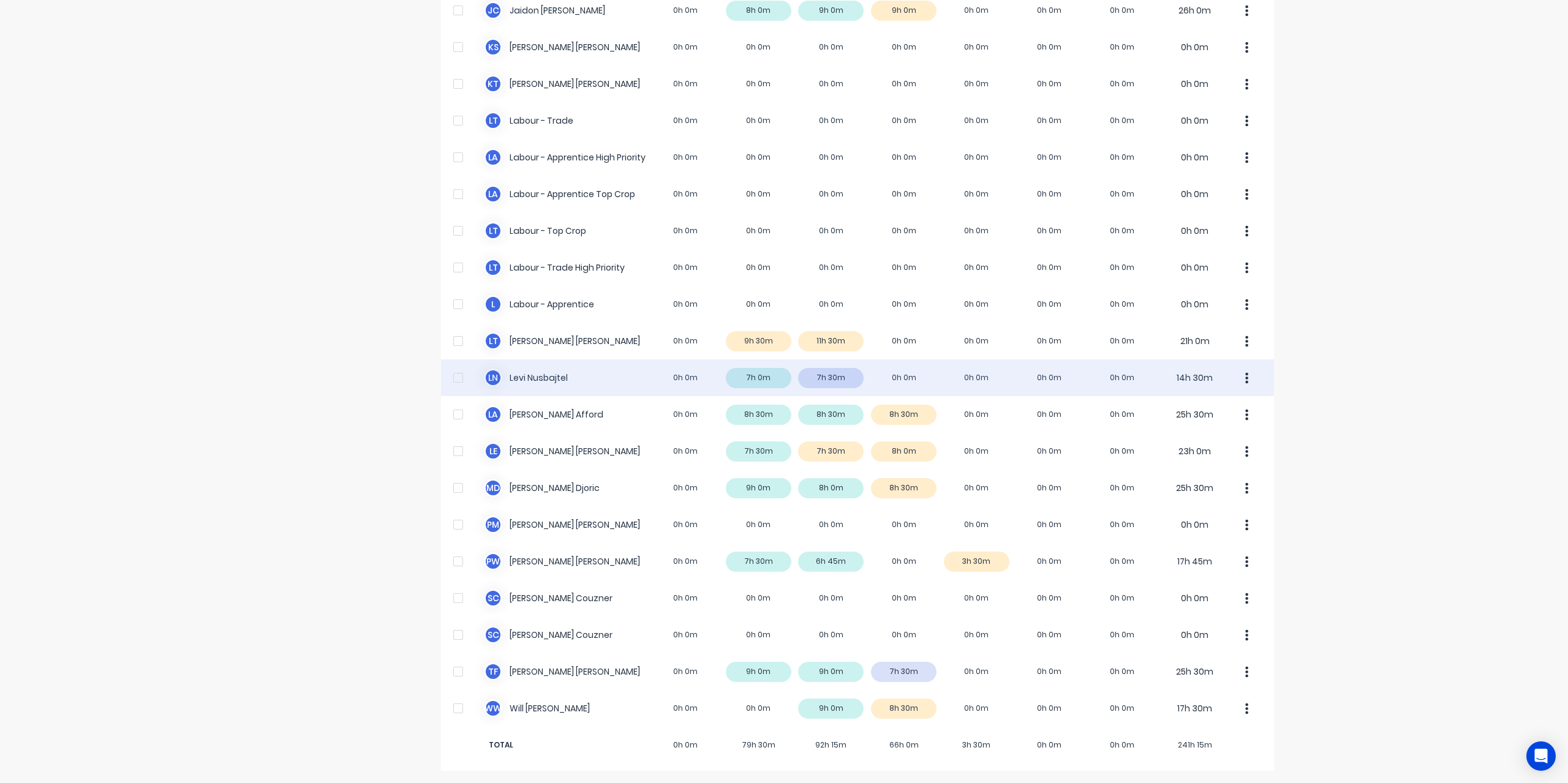
click at [531, 372] on div "[PERSON_NAME] Nusbajtel 0h 0m 7h 0m 7h 30m 0h 0m 0h 0m 0h 0m 0h 0m 14h 30m" at bounding box center [857, 378] width 833 height 37
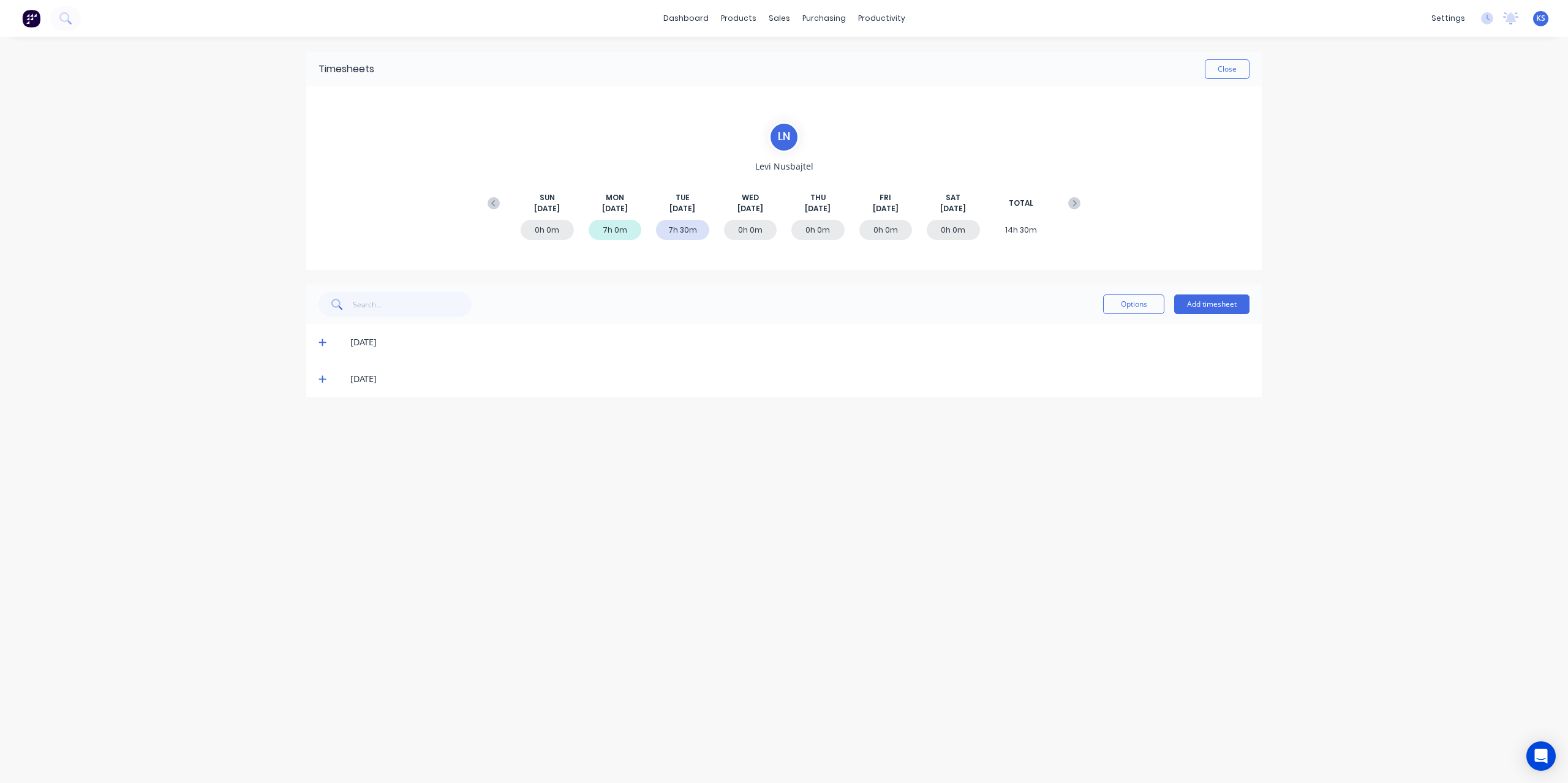
click at [325, 341] on icon at bounding box center [322, 342] width 8 height 8
click at [325, 378] on icon at bounding box center [322, 380] width 7 height 7
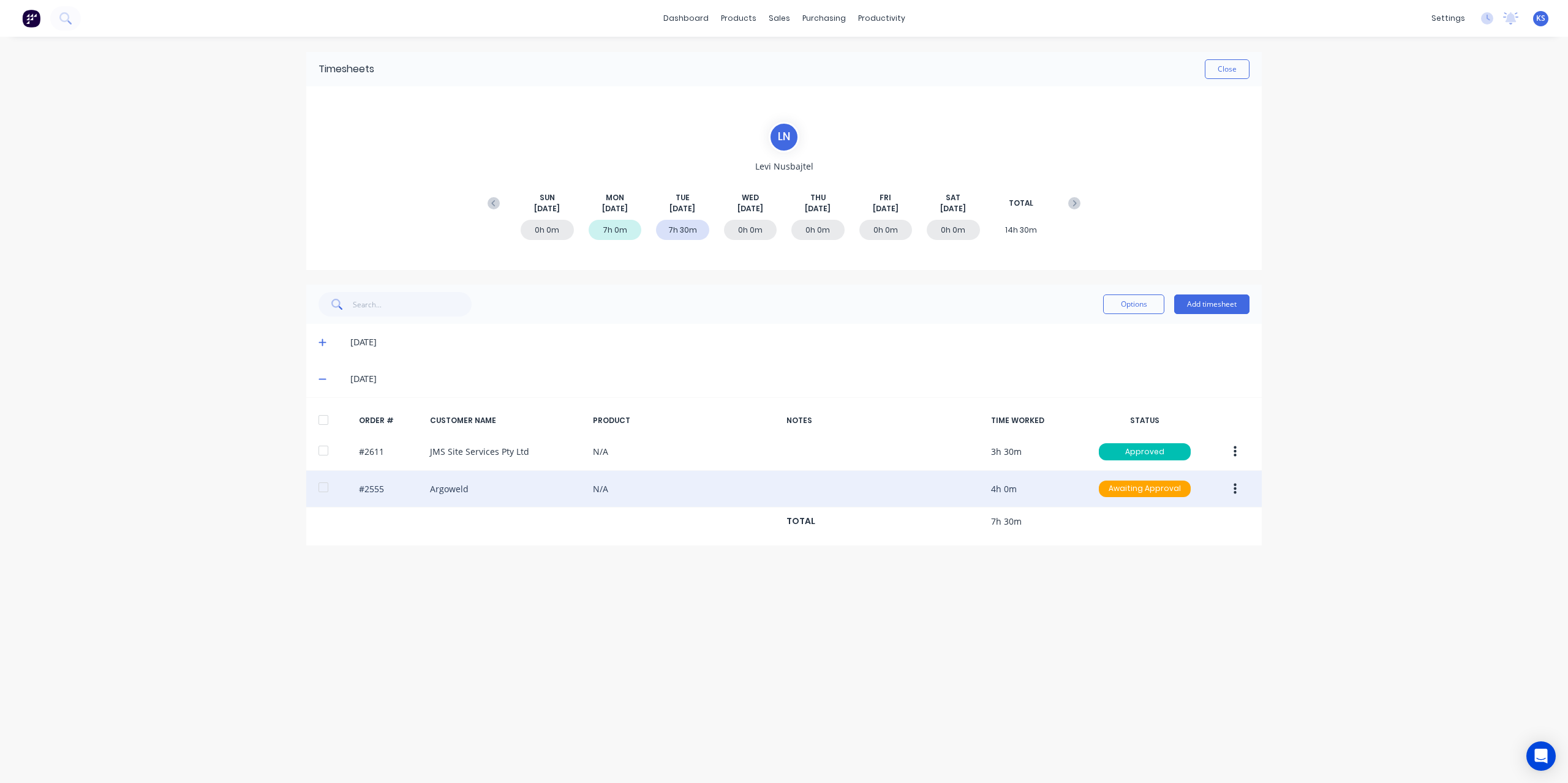
click at [1234, 488] on icon "button" at bounding box center [1235, 489] width 3 height 11
click at [319, 486] on div at bounding box center [323, 487] width 25 height 25
click at [450, 481] on div "#2555 Argoweld N/A 4h 0m Awaiting Approval" at bounding box center [784, 489] width 956 height 37
click at [1237, 483] on button "button" at bounding box center [1234, 489] width 28 height 22
click at [1147, 566] on div "Edit" at bounding box center [1191, 570] width 94 height 18
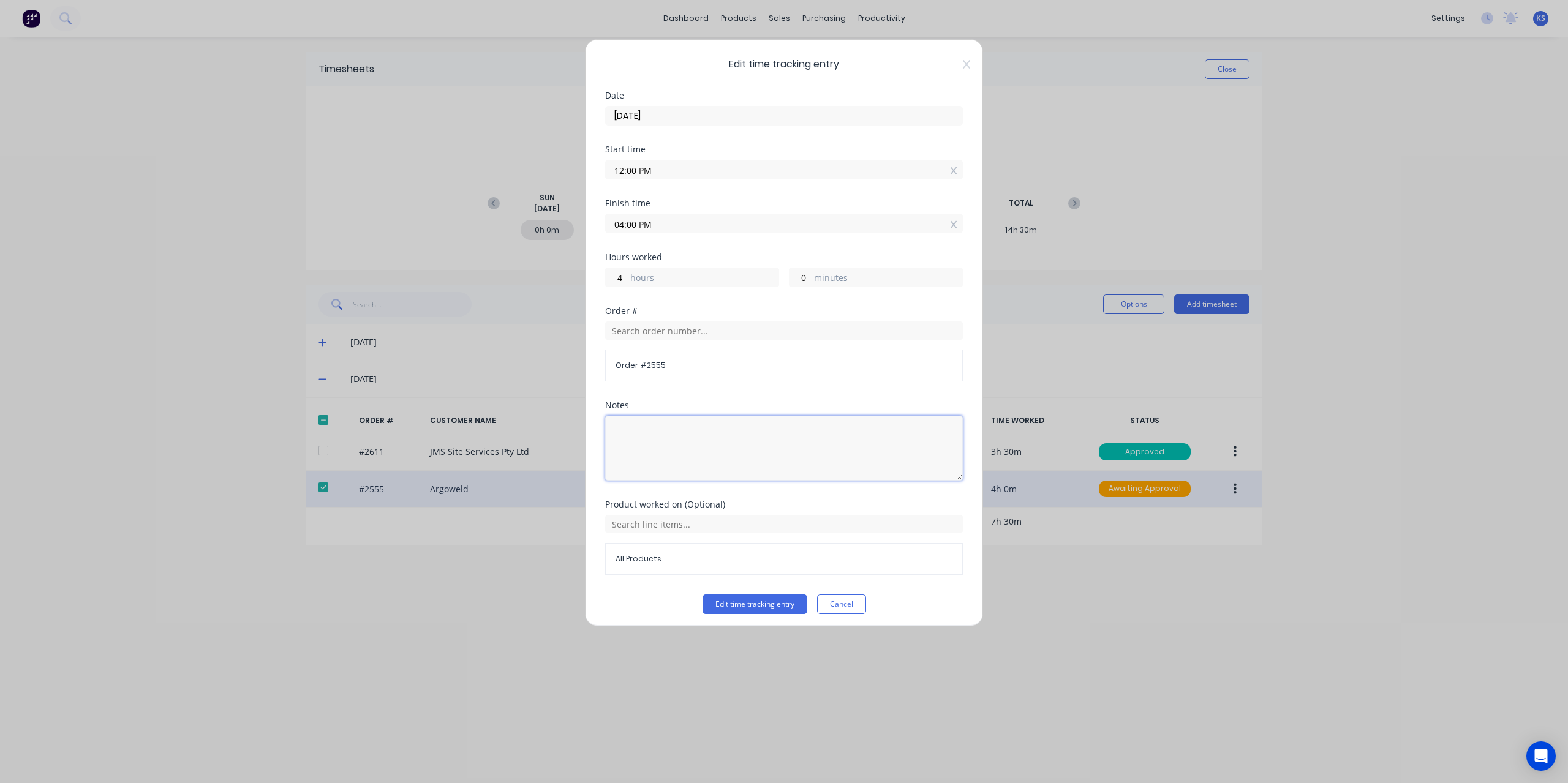
click at [735, 474] on textarea at bounding box center [783, 448] width 358 height 65
type textarea "45 min empty bins 1.75 h making rags 1.5h cleaning"
click at [718, 594] on button "Edit time tracking entry" at bounding box center [755, 604] width 105 height 19
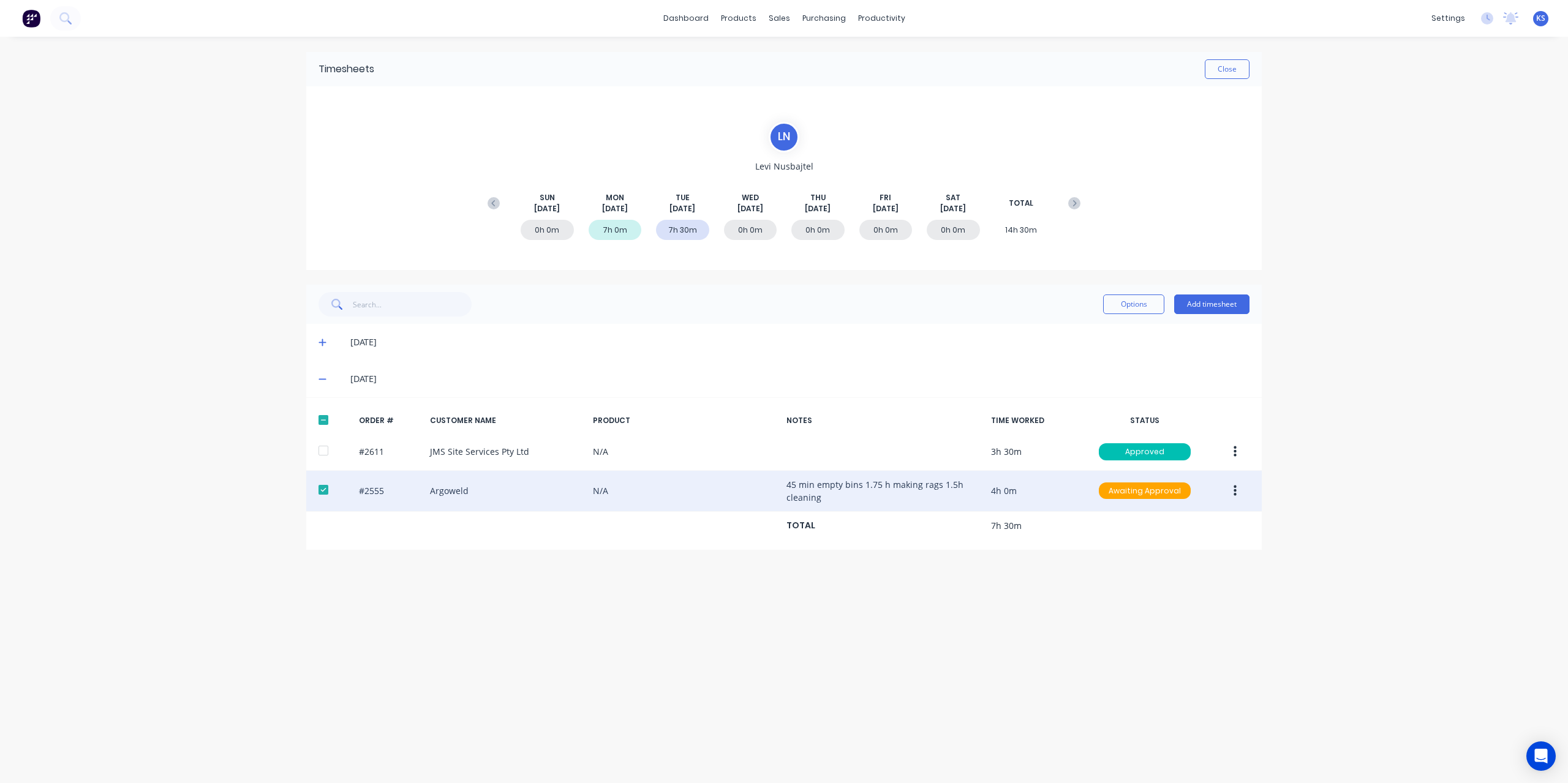
click at [1237, 495] on button "button" at bounding box center [1234, 491] width 28 height 22
click at [1171, 516] on div "Approve" at bounding box center [1191, 523] width 94 height 18
click at [825, 61] on div "Sales Orders" at bounding box center [824, 58] width 50 height 11
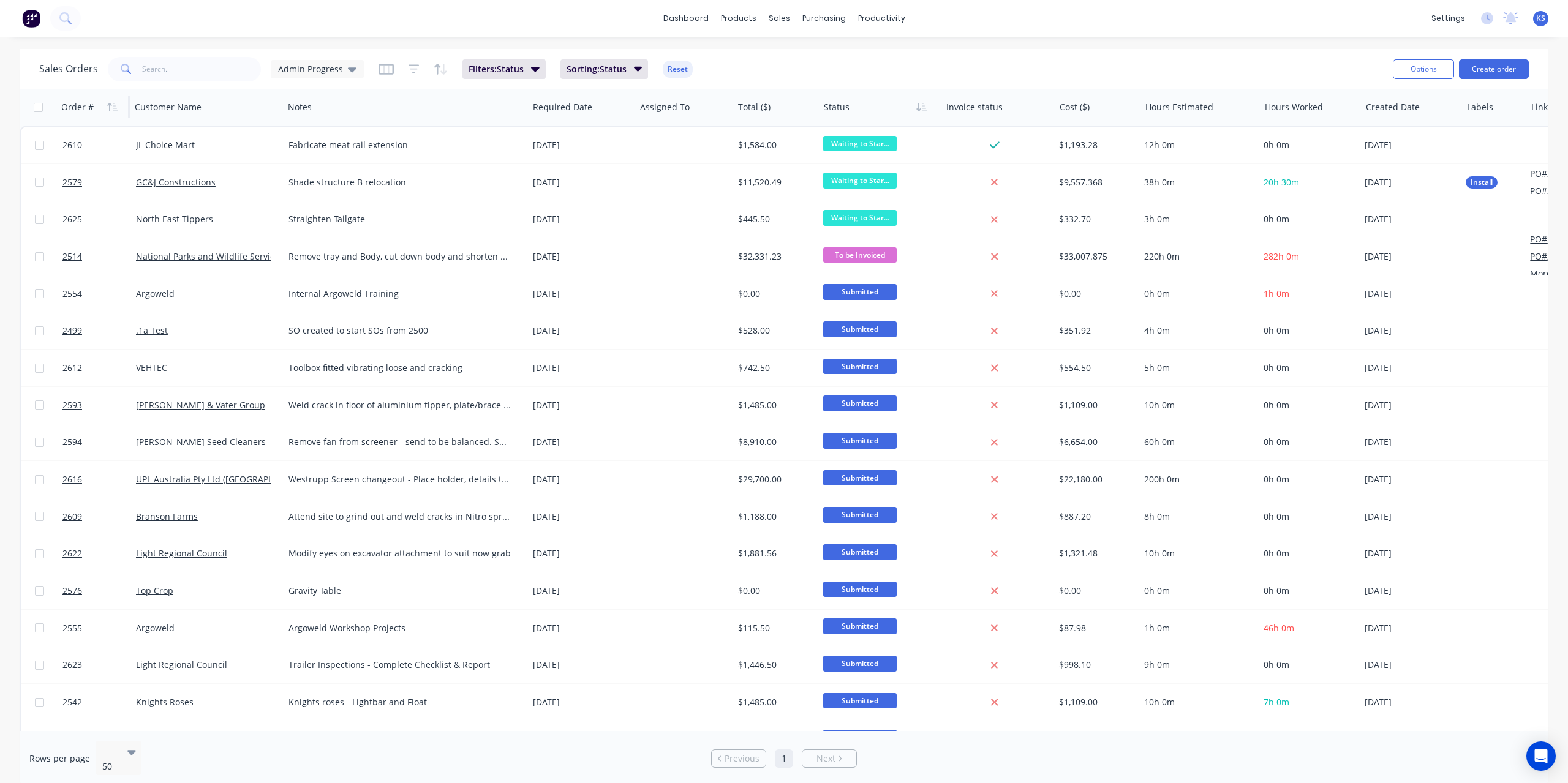
click at [75, 109] on div "Order #" at bounding box center [77, 107] width 32 height 12
click at [111, 111] on icon "button" at bounding box center [112, 106] width 11 height 10
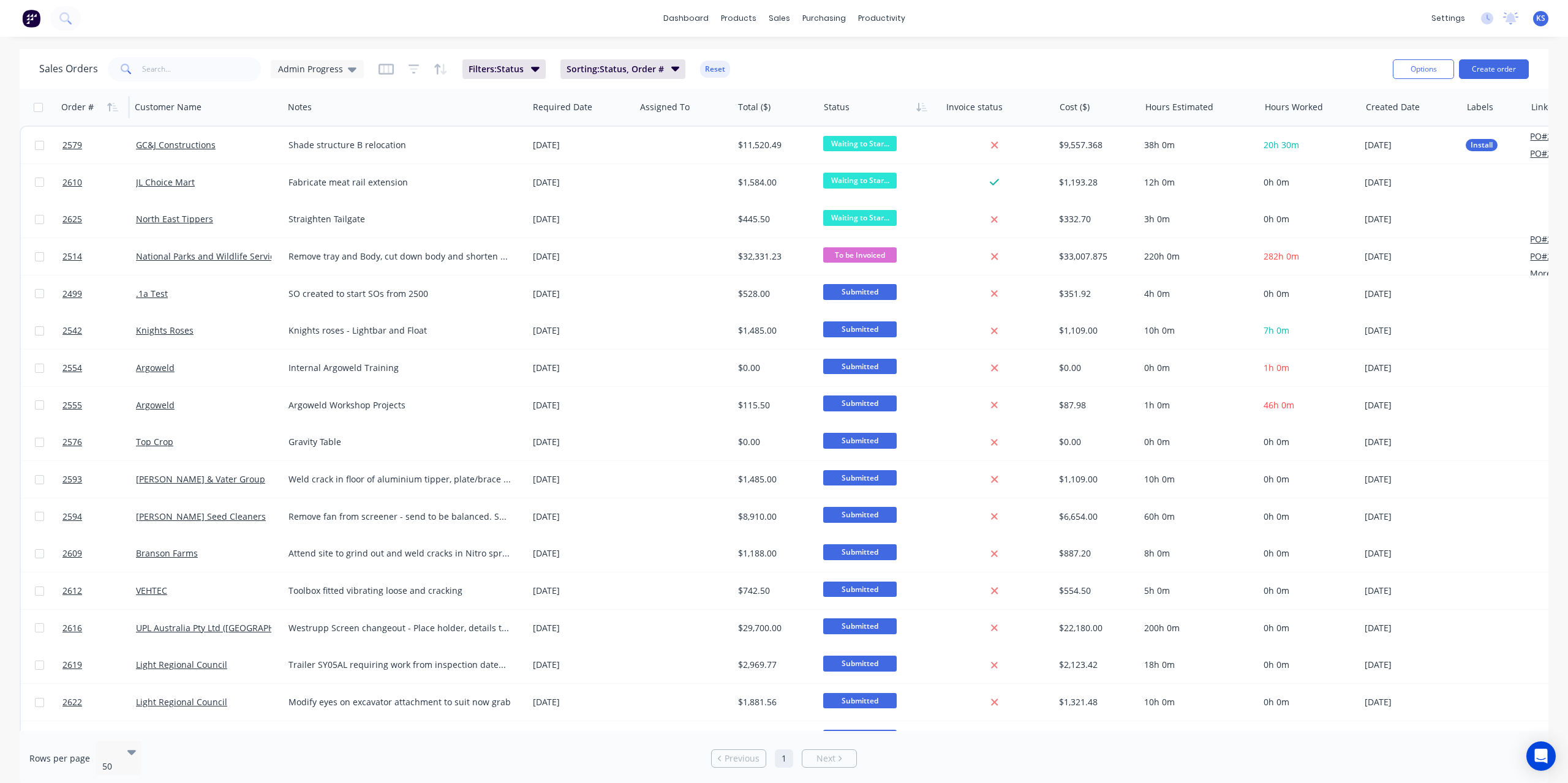
click at [76, 103] on div "Order #" at bounding box center [77, 107] width 32 height 12
click at [115, 109] on icon "button" at bounding box center [115, 106] width 5 height 8
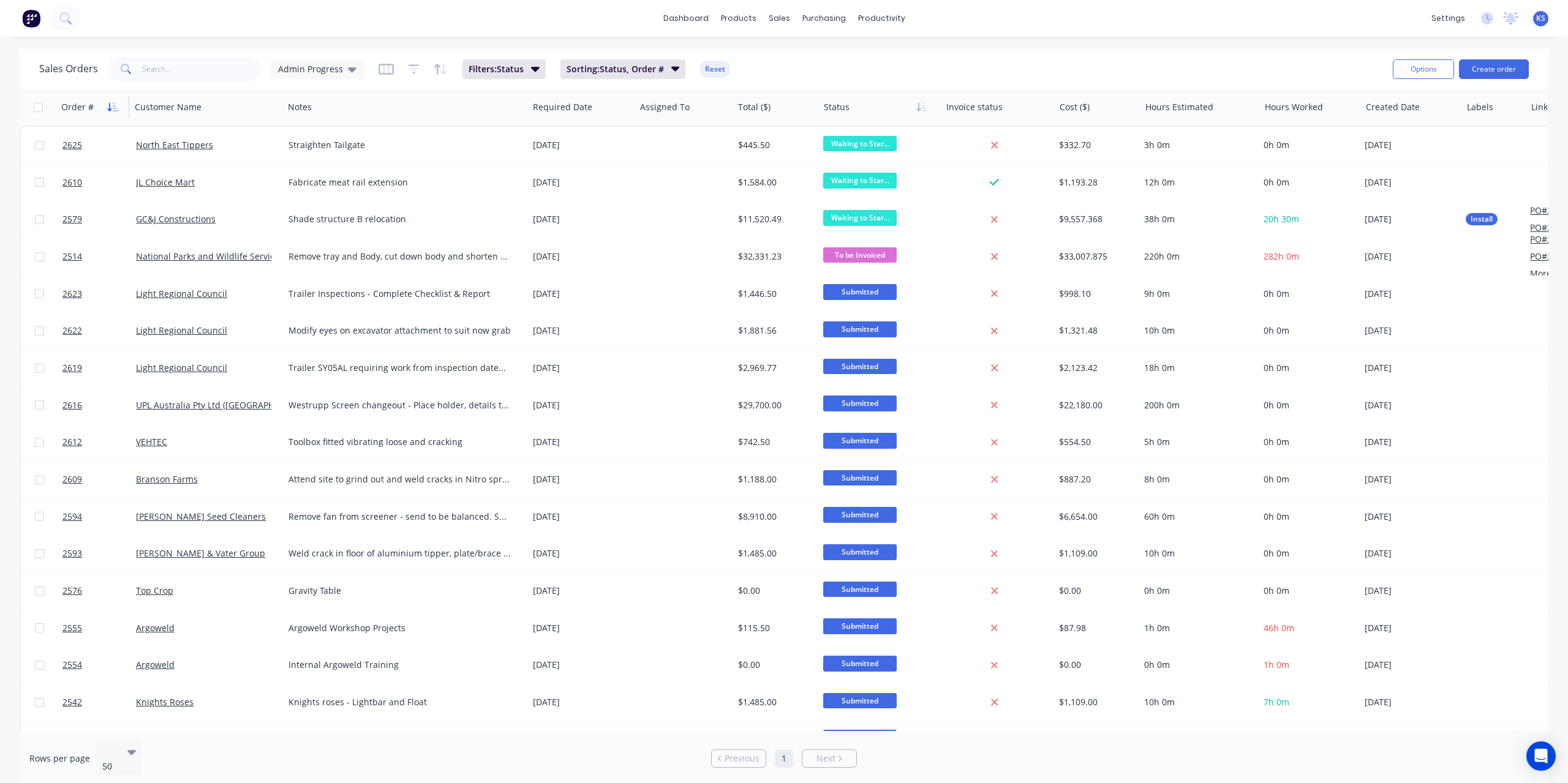
click at [115, 105] on icon "button" at bounding box center [112, 106] width 11 height 10
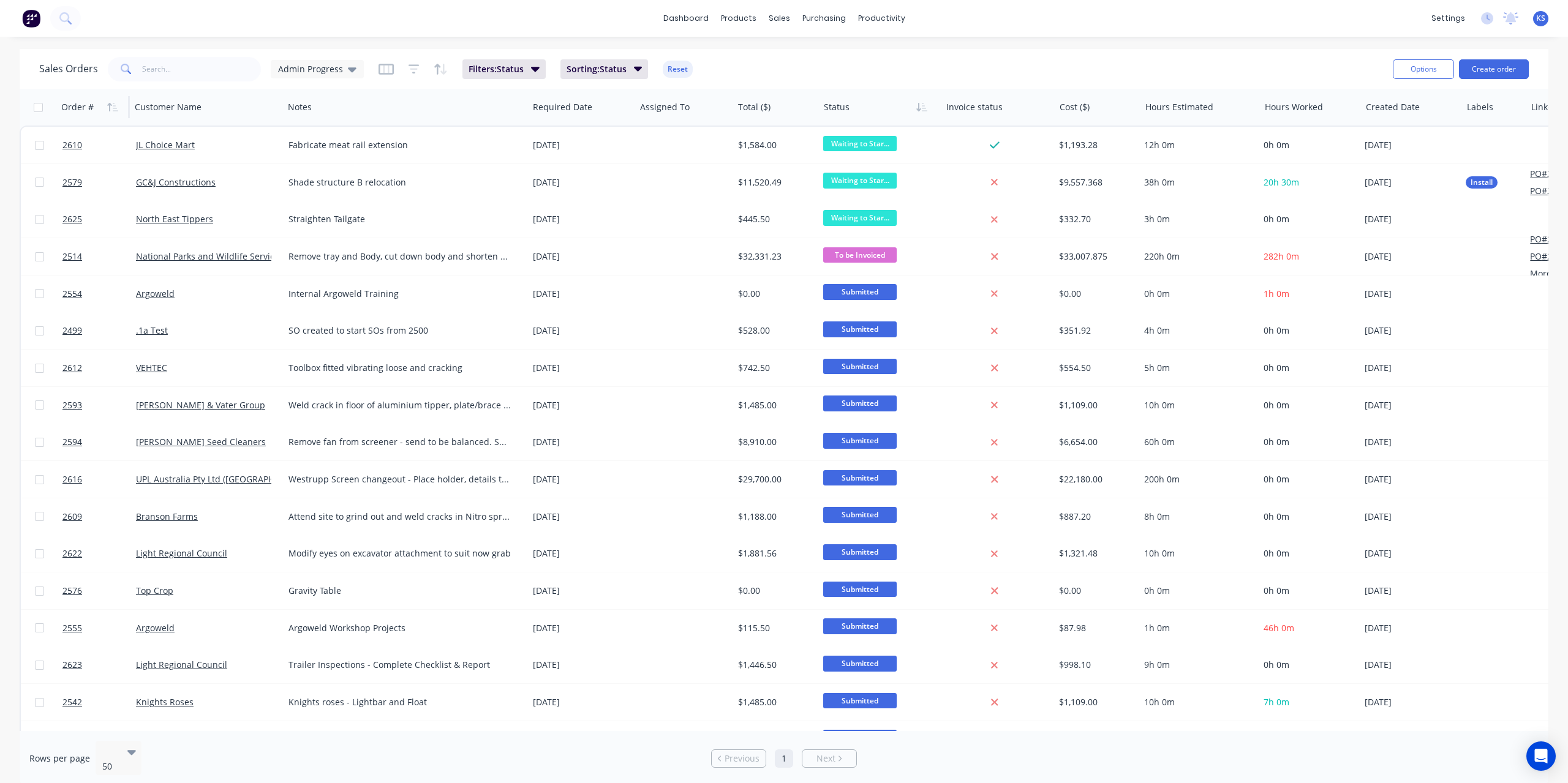
click at [115, 105] on icon "button" at bounding box center [112, 106] width 11 height 10
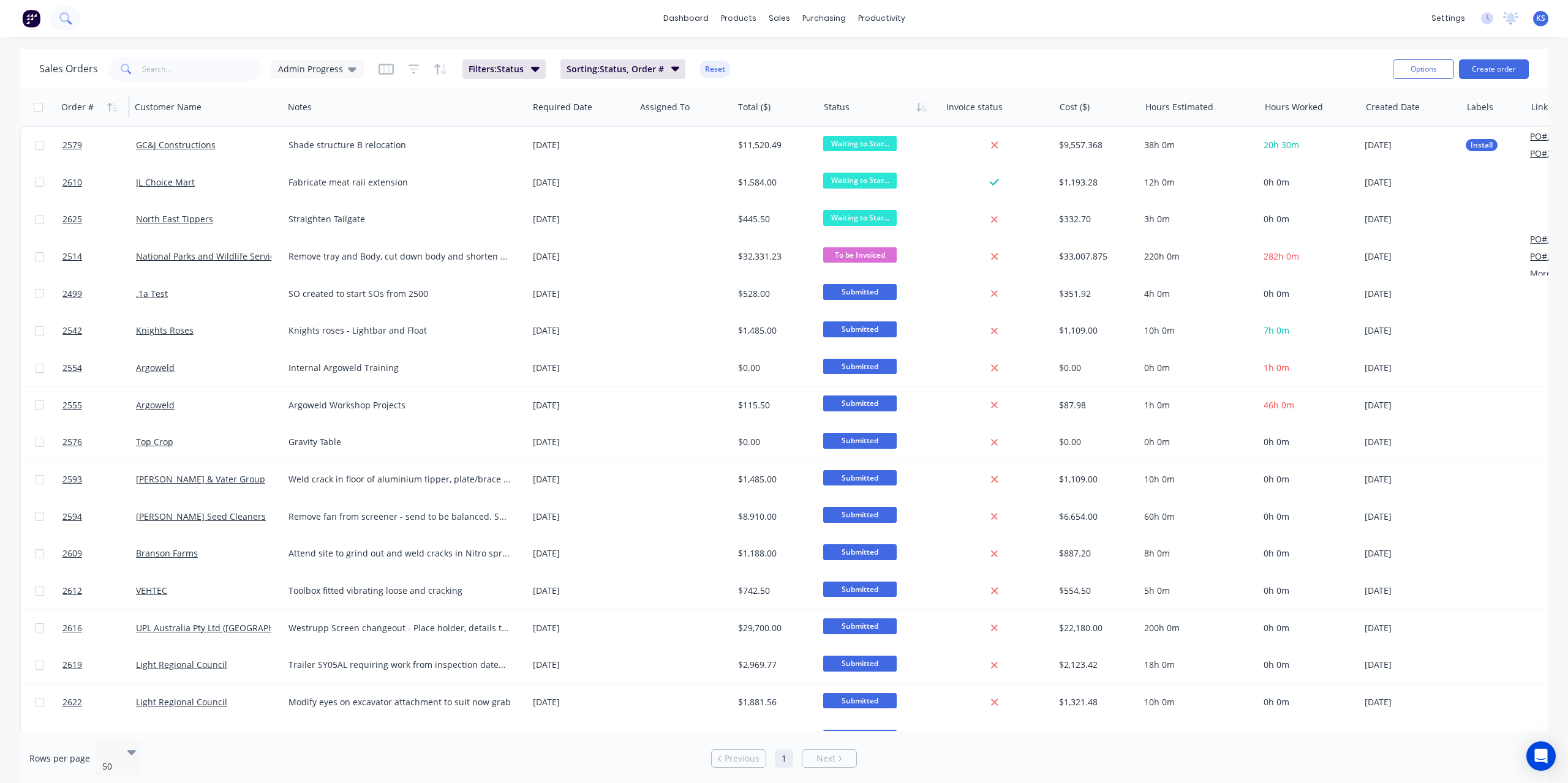
click at [64, 12] on button at bounding box center [65, 18] width 31 height 25
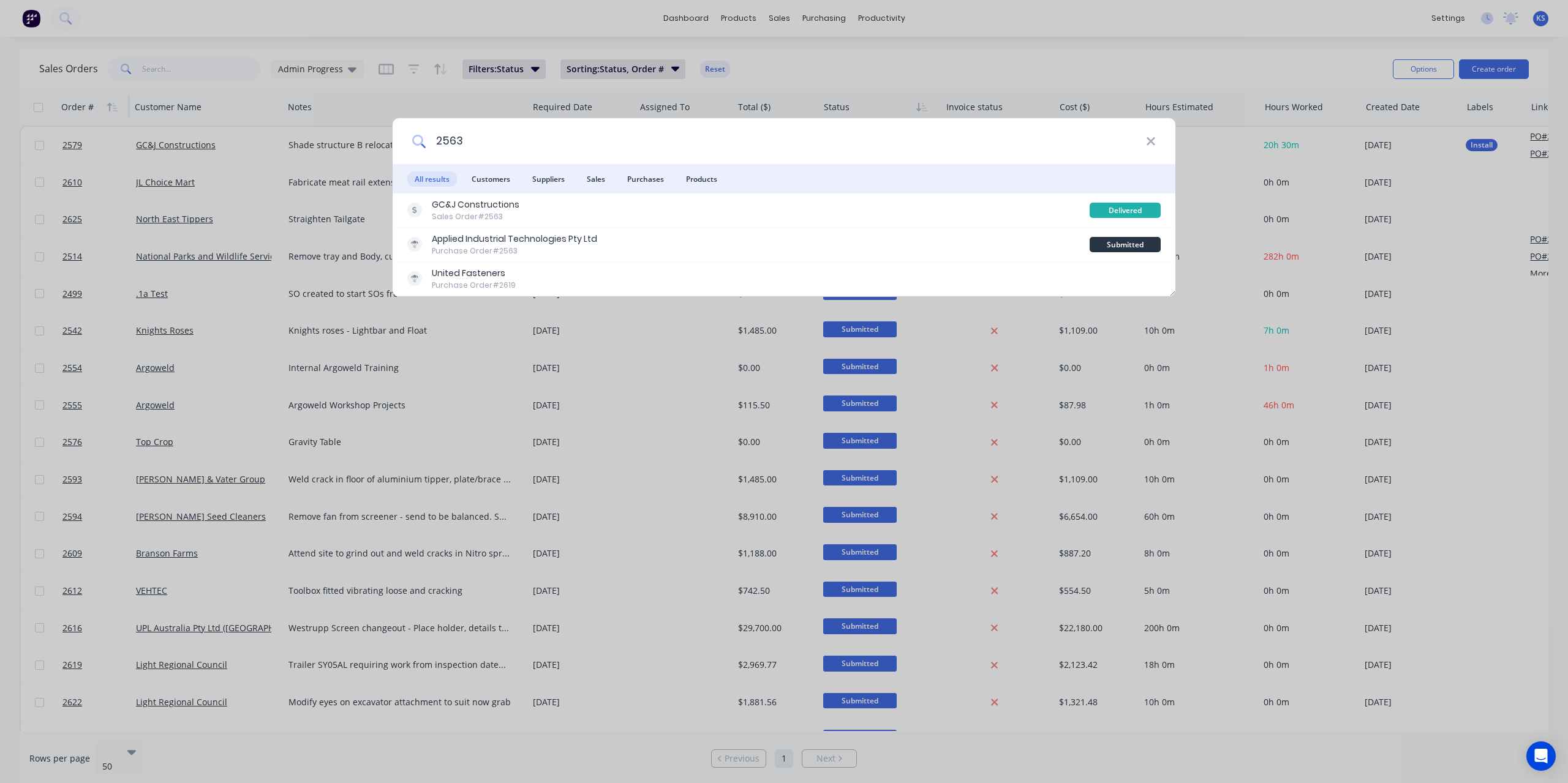
click at [475, 145] on input "2563" at bounding box center [785, 141] width 720 height 46
type input "2536"
click at [1149, 136] on icon at bounding box center [1151, 142] width 10 height 13
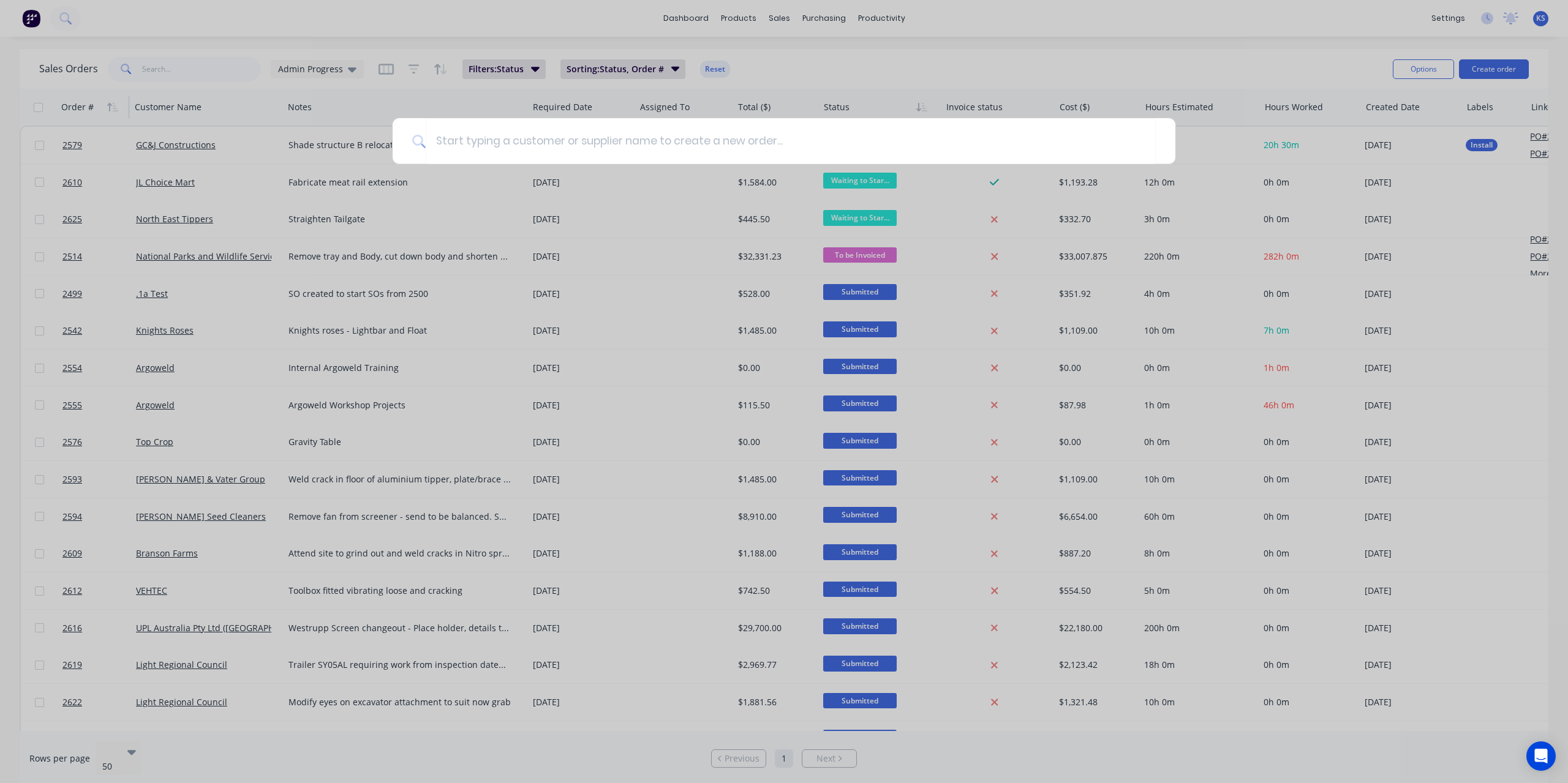
click at [193, 15] on div at bounding box center [784, 391] width 1568 height 783
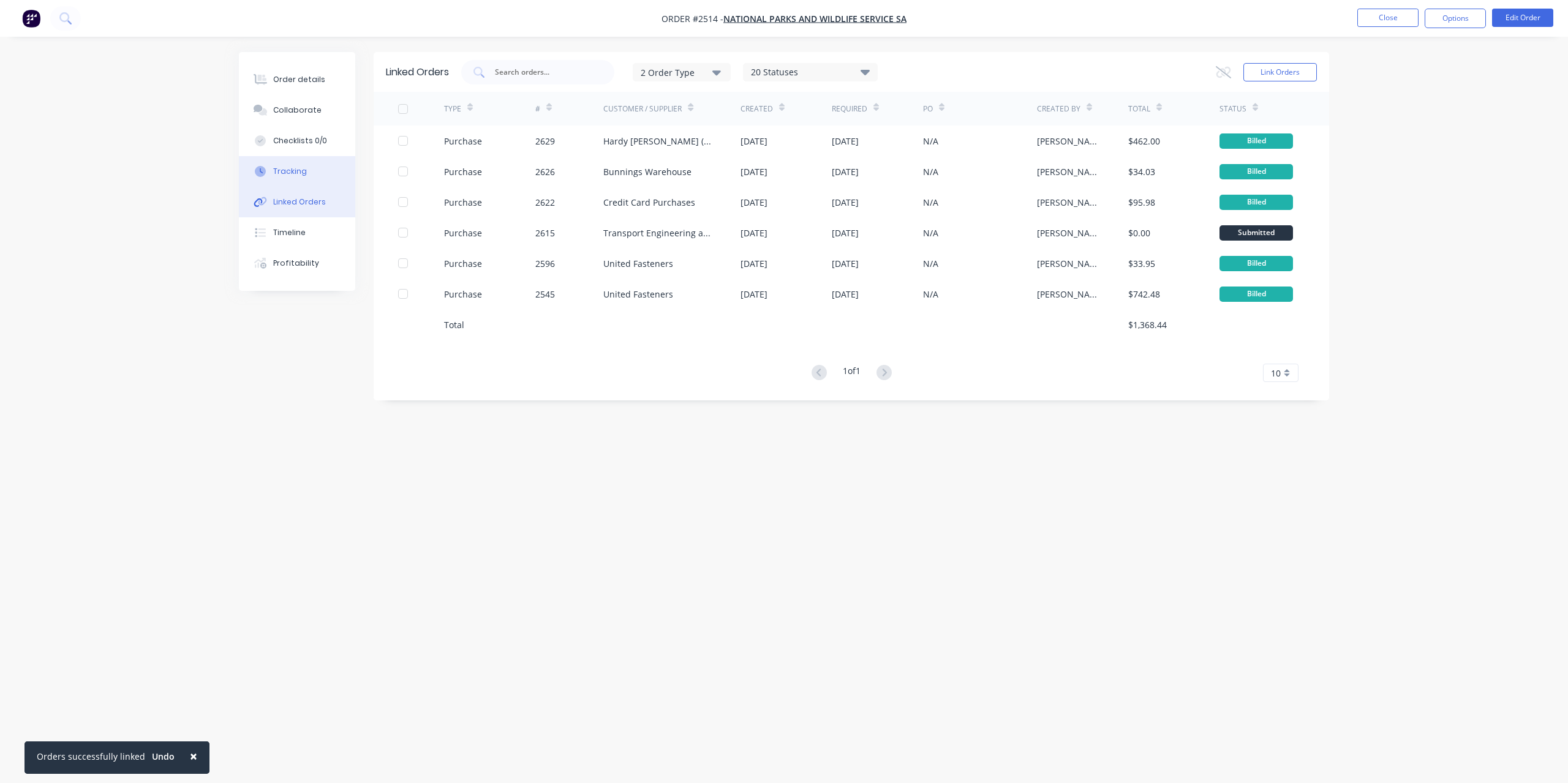
click at [295, 174] on div "Tracking" at bounding box center [289, 171] width 34 height 11
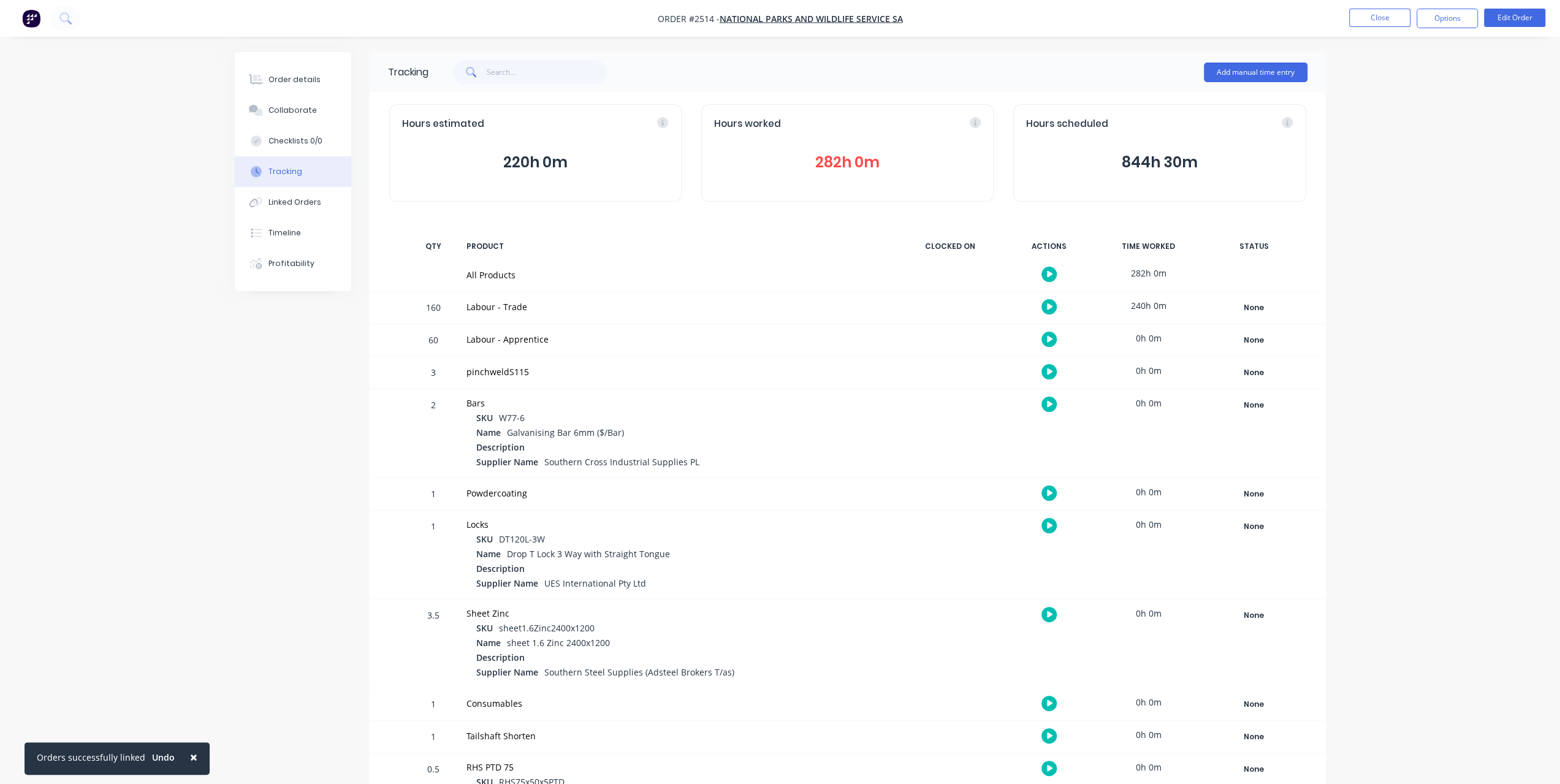
click at [824, 164] on button "282h 0m" at bounding box center [847, 162] width 266 height 23
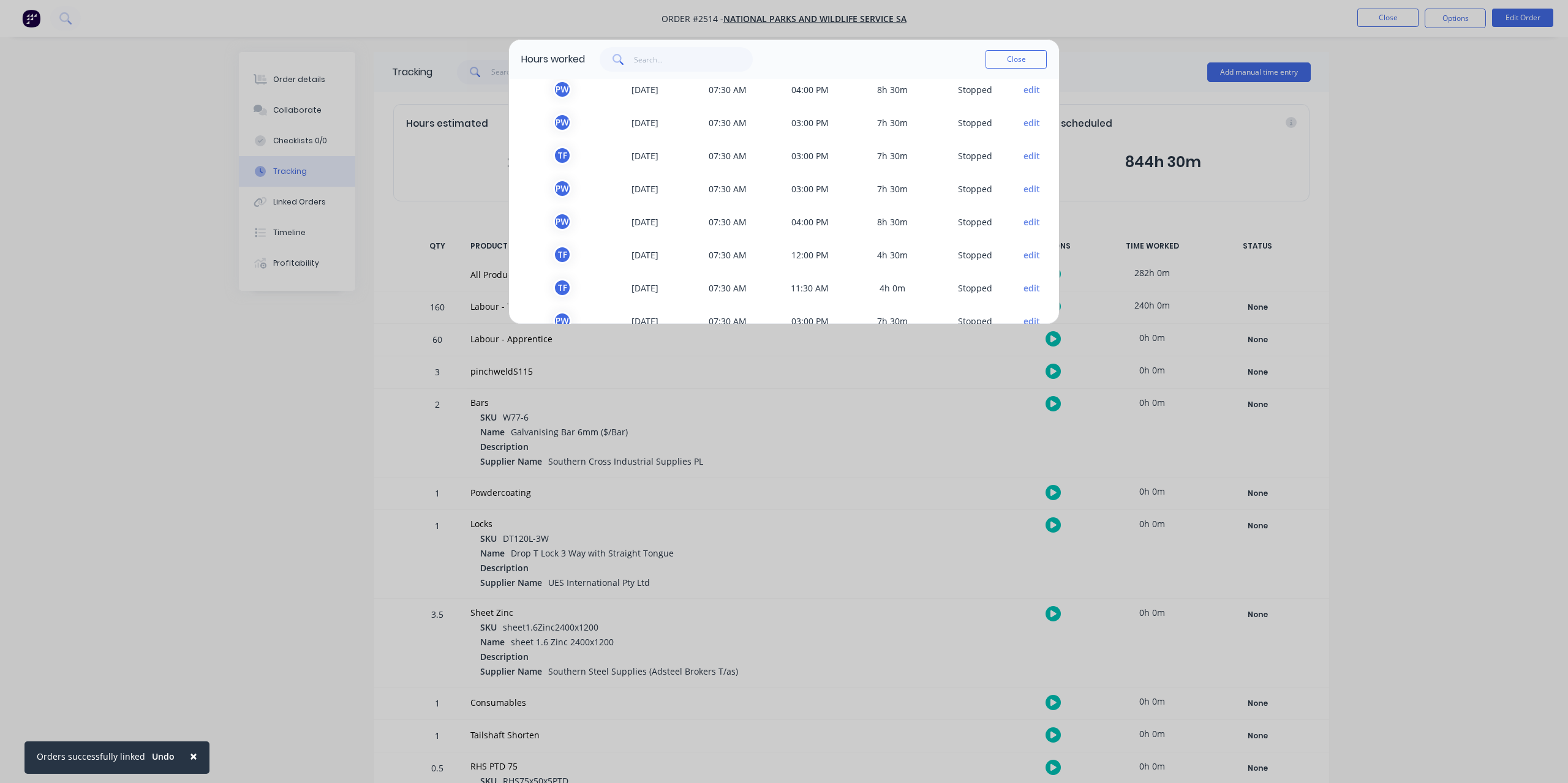
scroll to position [681, 0]
click at [1049, 82] on div "TEAM MEMBER DATE START TIME FINISH TIME TIME WORKED STATUS P W 26/08/2025 08:15…" at bounding box center [784, 201] width 550 height 245
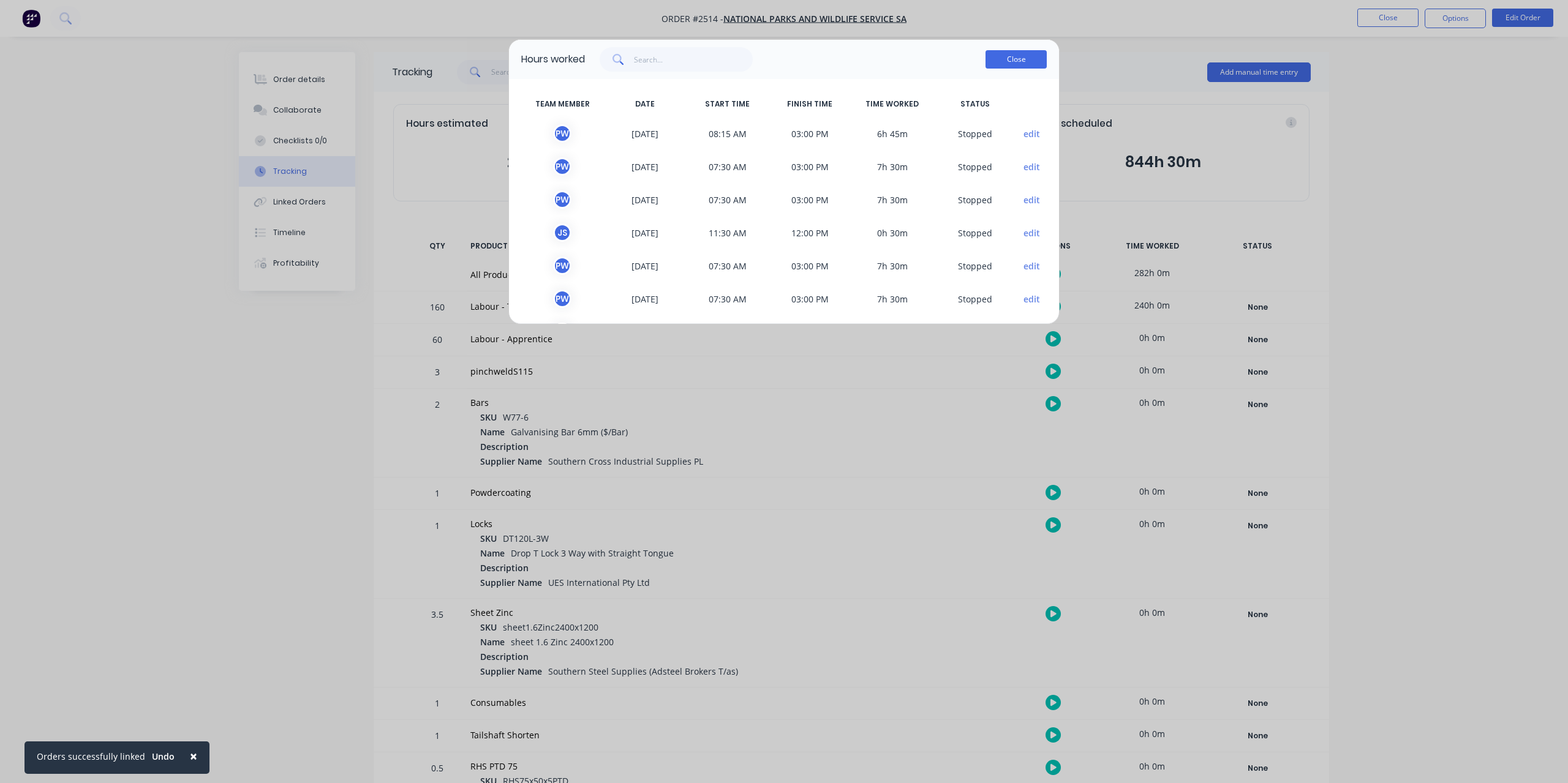
click at [1033, 59] on button "Close" at bounding box center [1016, 59] width 61 height 19
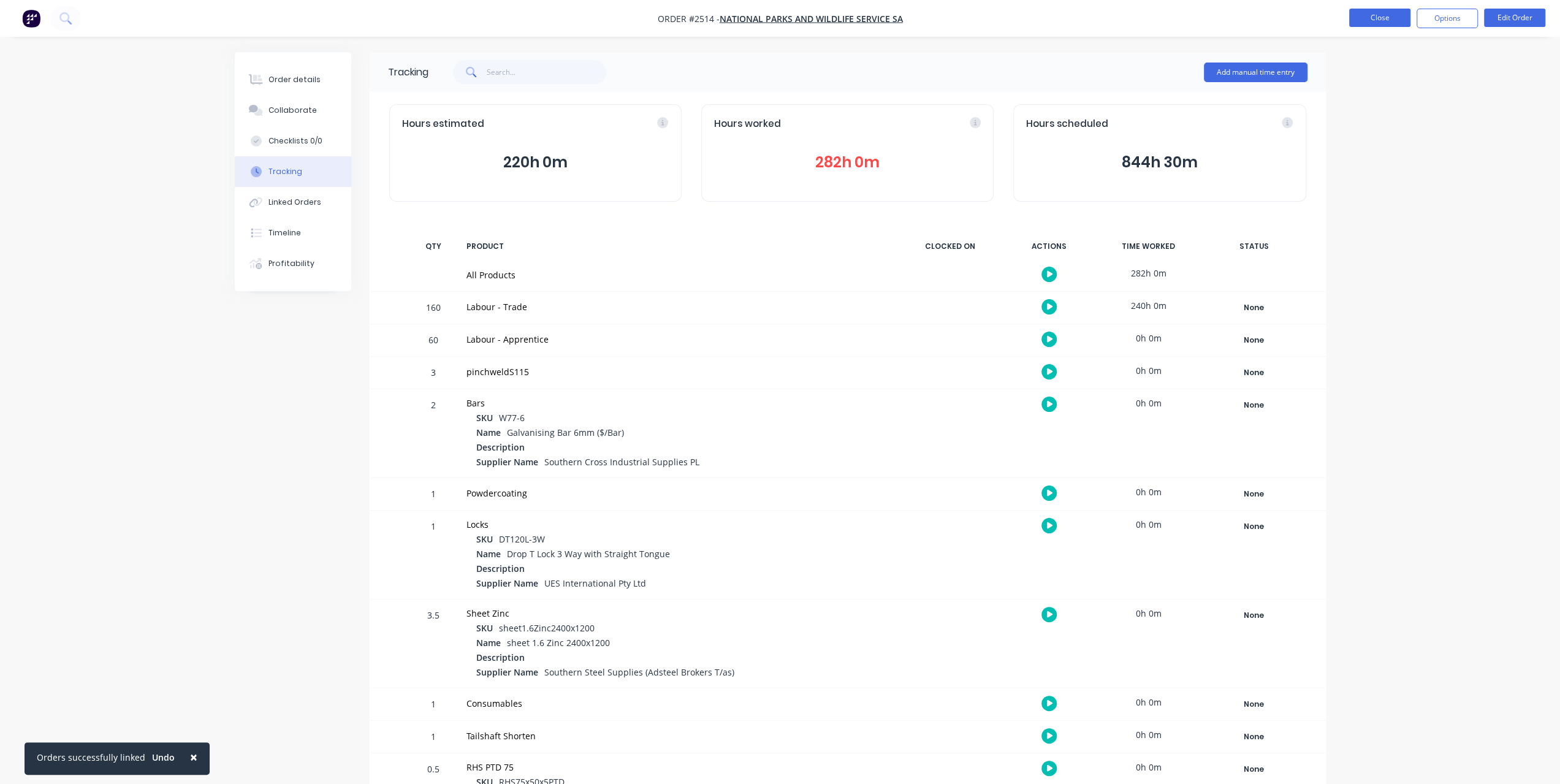
click at [1368, 22] on button "Close" at bounding box center [1380, 17] width 62 height 19
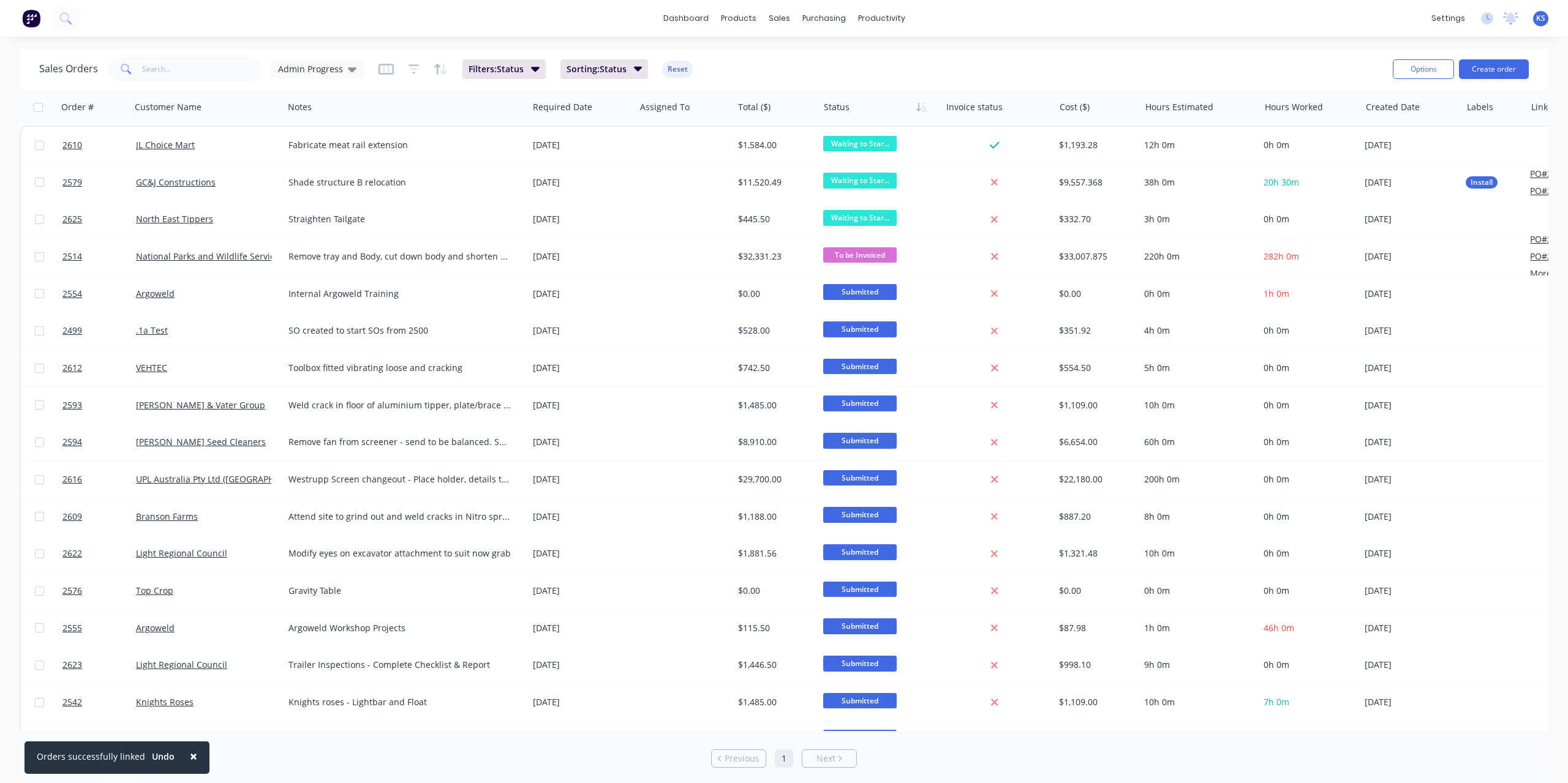
click at [192, 758] on button "×" at bounding box center [193, 755] width 31 height 29
click at [58, 15] on button at bounding box center [65, 18] width 31 height 25
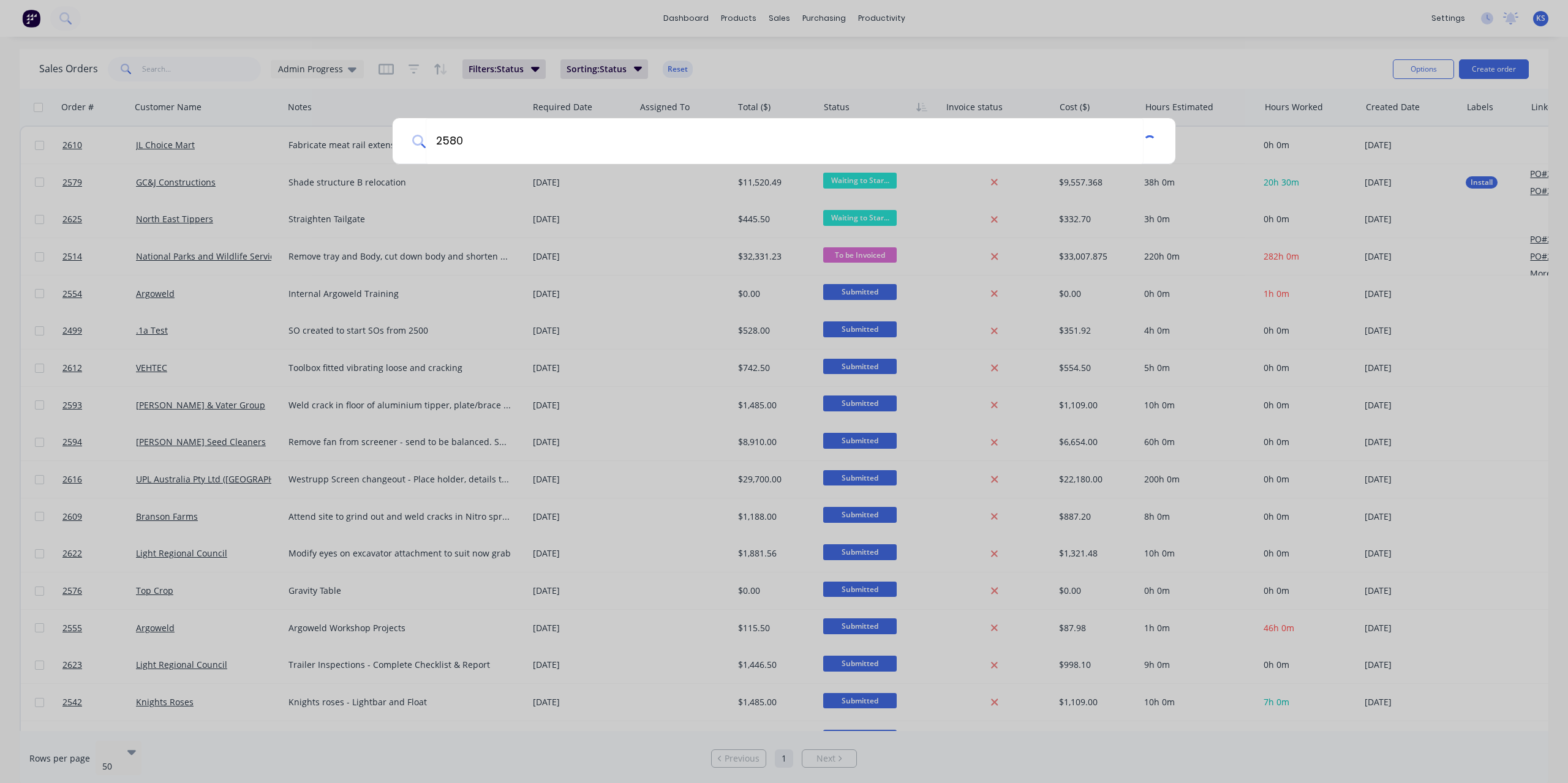
type input "2580"
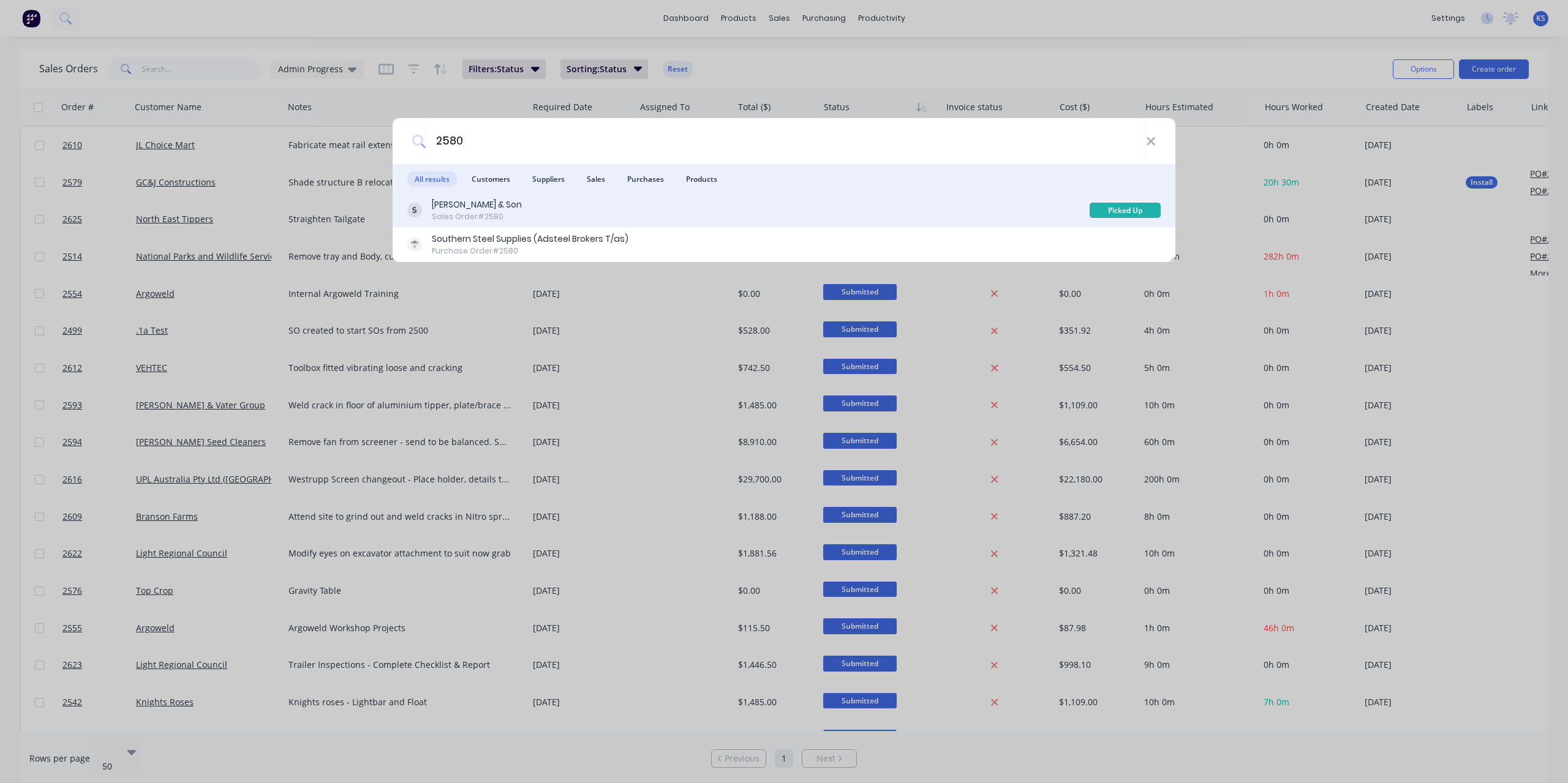
click at [468, 215] on div "Sales Order #2580" at bounding box center [477, 217] width 90 height 11
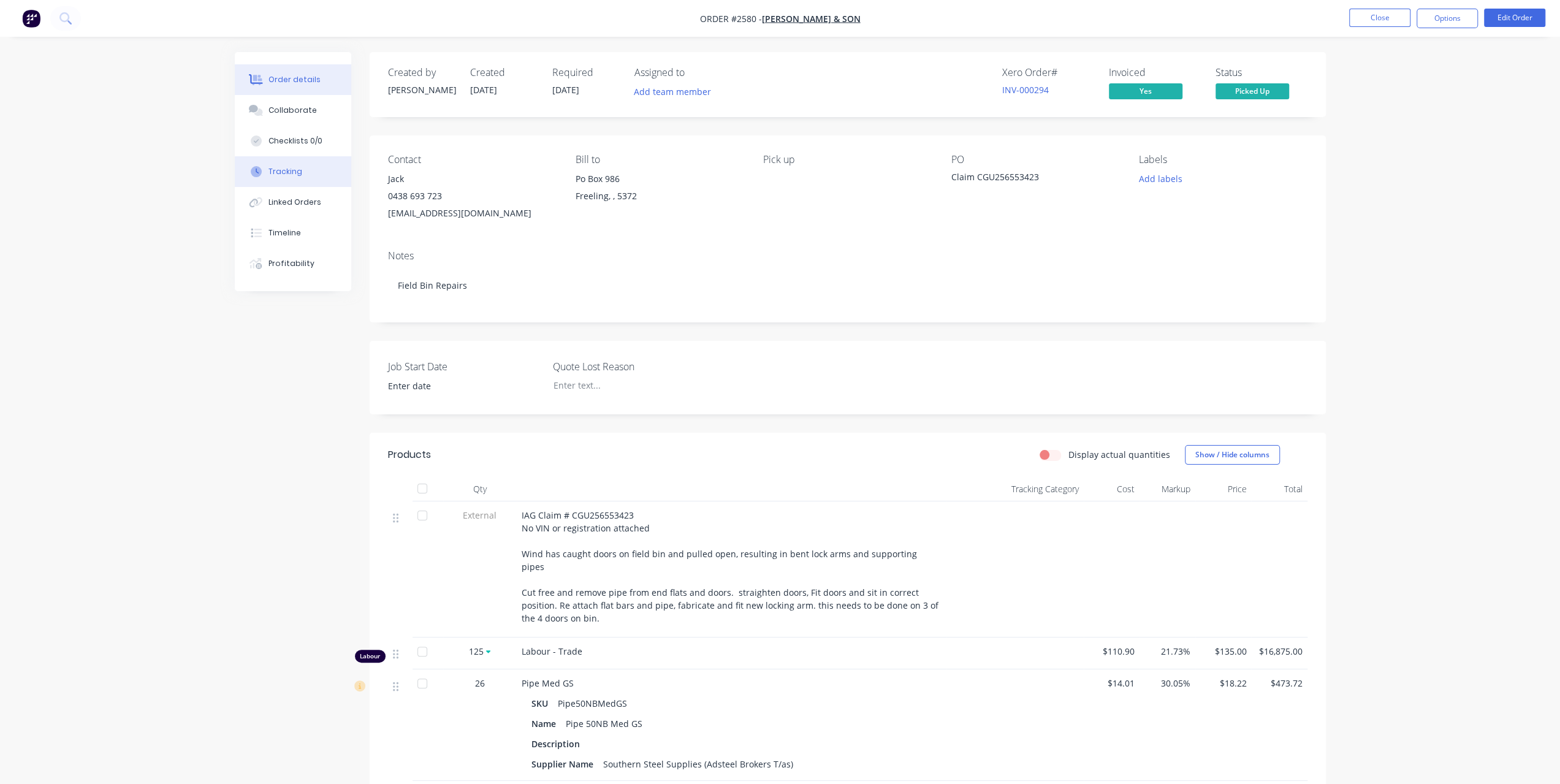
click at [288, 168] on div "Tracking" at bounding box center [285, 171] width 34 height 11
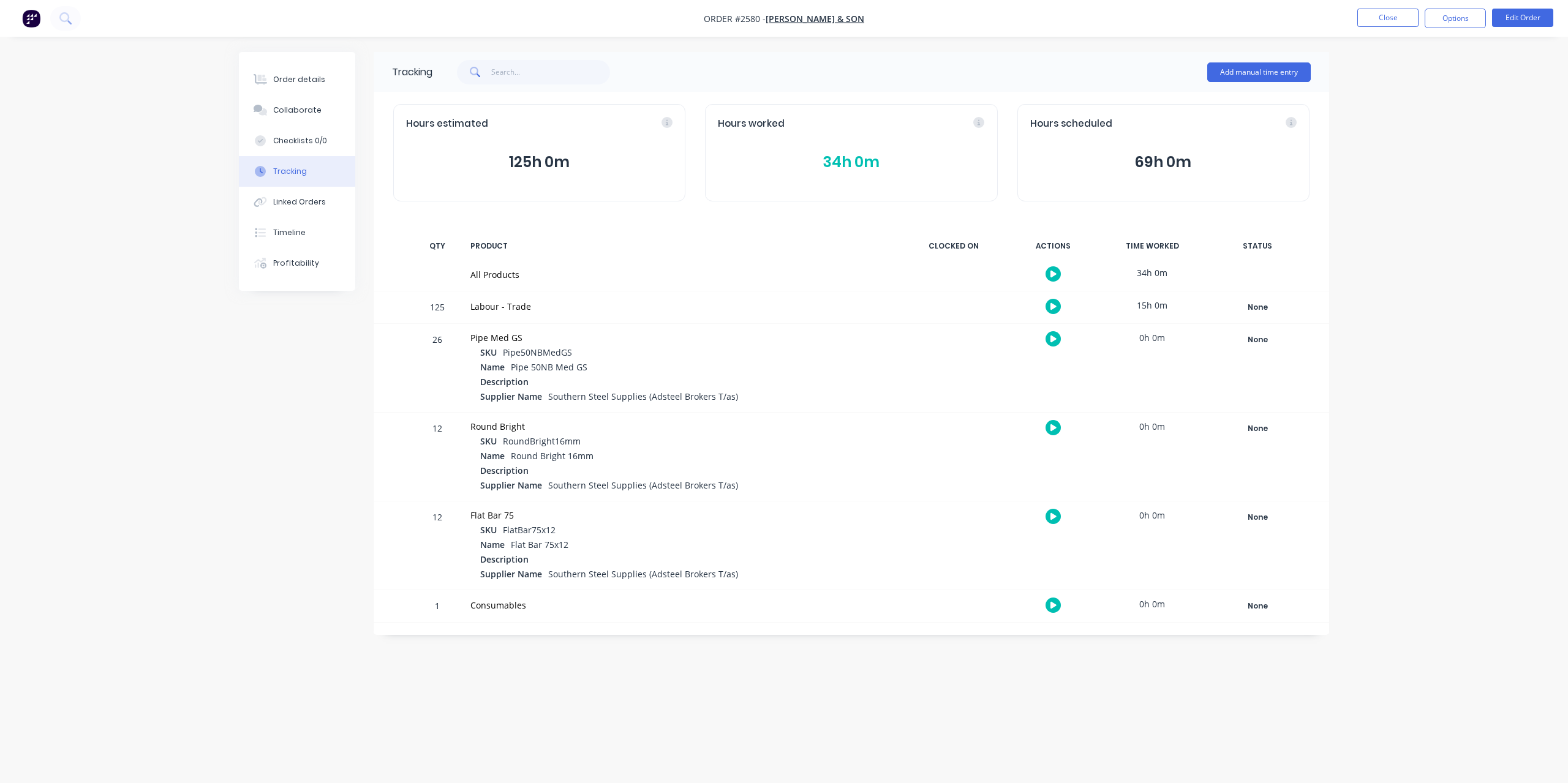
click at [865, 163] on button "34h 0m" at bounding box center [851, 162] width 266 height 23
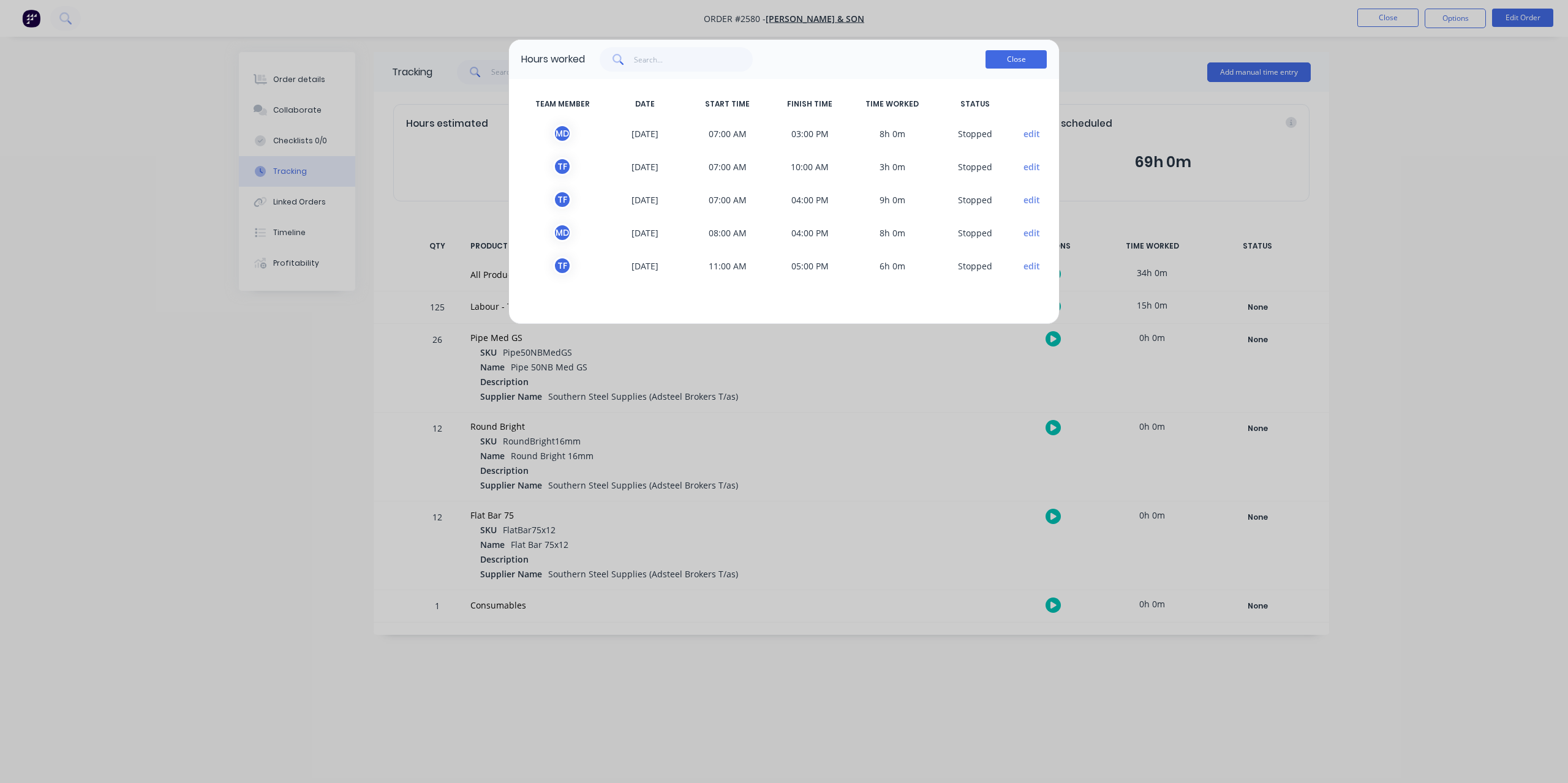
click at [988, 55] on button "Close" at bounding box center [1016, 59] width 61 height 19
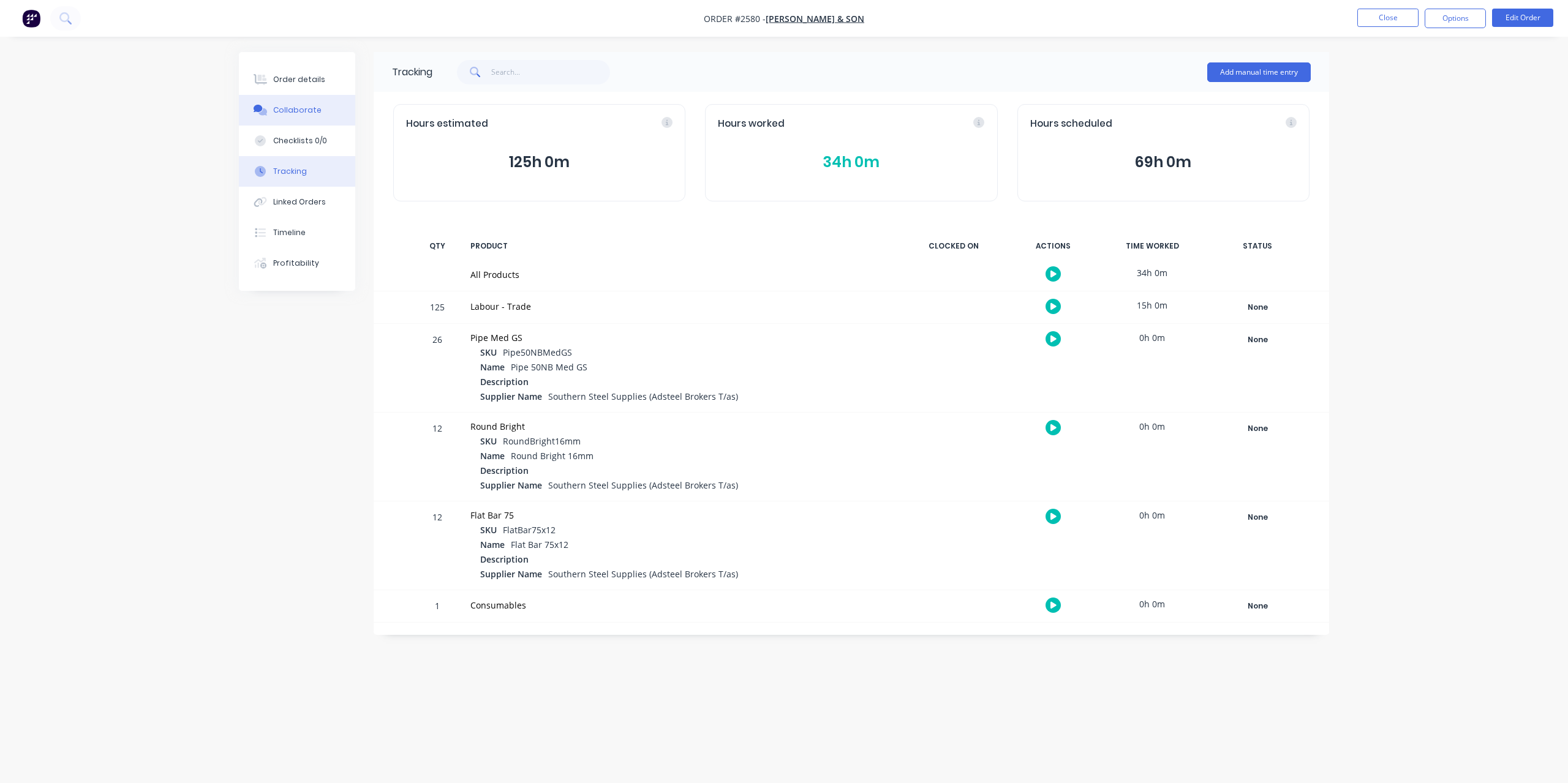
click at [304, 110] on div "Collaborate" at bounding box center [297, 110] width 49 height 11
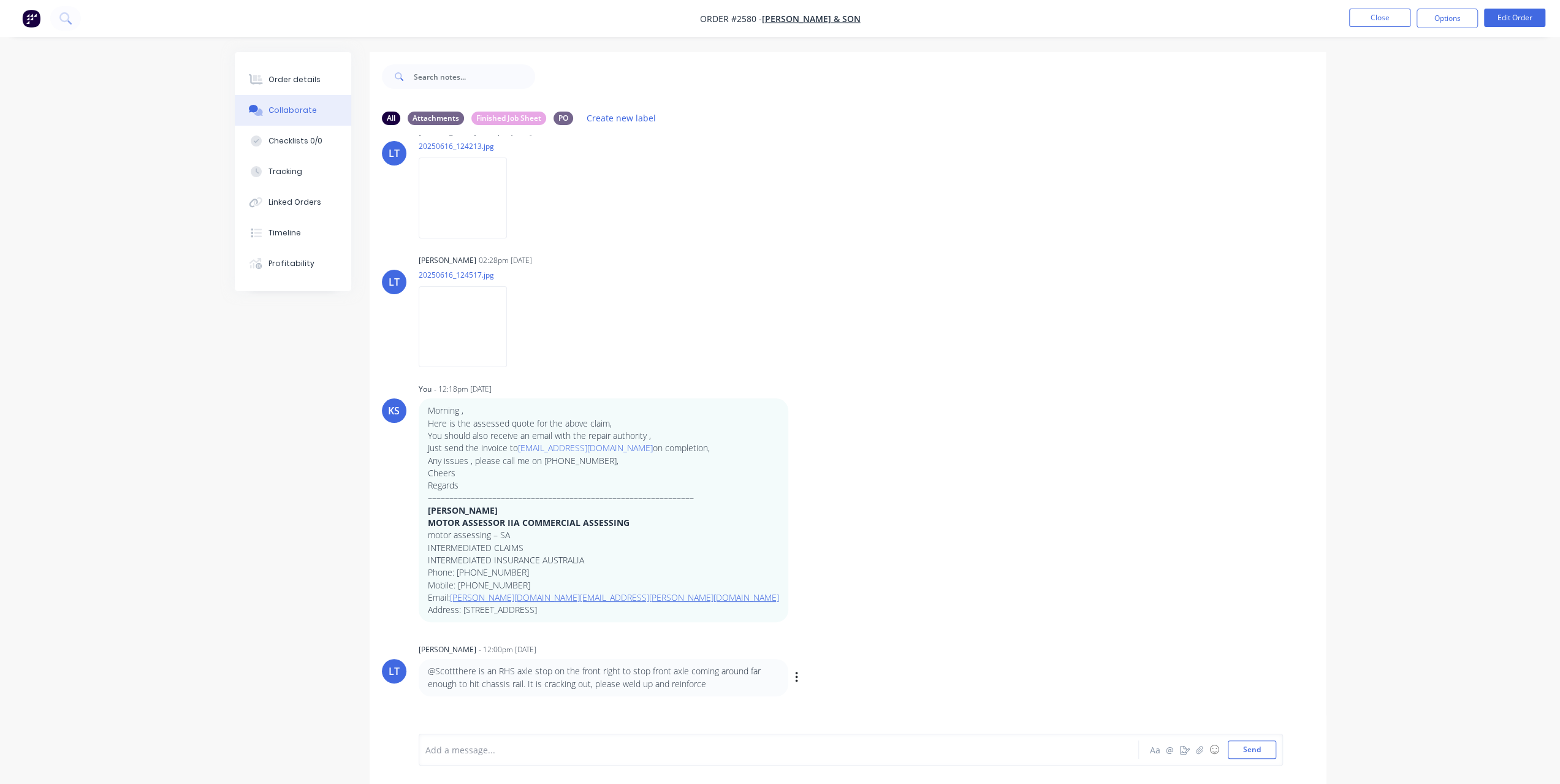
scroll to position [849, 0]
